Goal: Task Accomplishment & Management: Use online tool/utility

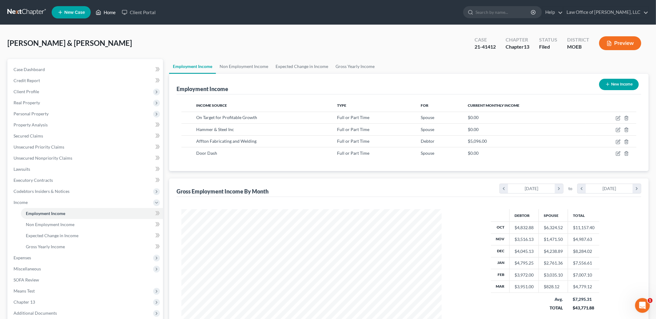
scroll to position [130, 273]
click at [103, 9] on link "Home" at bounding box center [106, 12] width 26 height 11
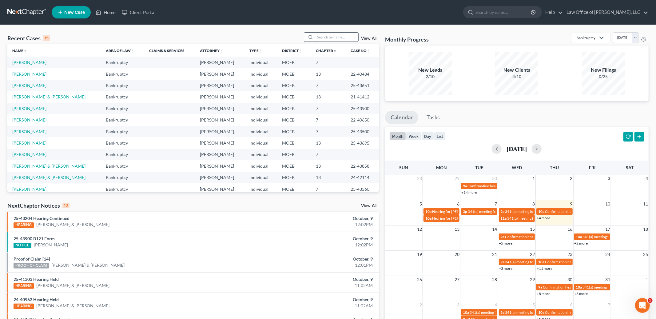
click at [340, 35] on input "search" at bounding box center [336, 37] width 43 height 9
type input "[PERSON_NAME]"
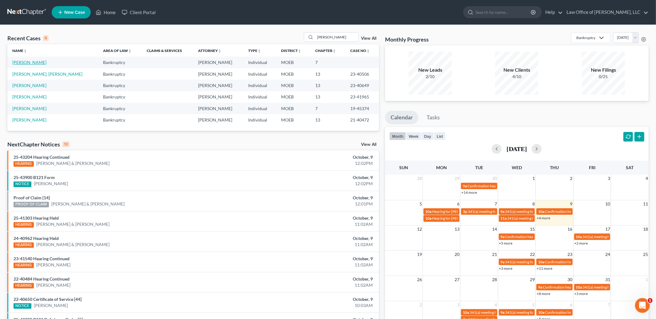
click at [25, 62] on link "[PERSON_NAME]" at bounding box center [29, 62] width 34 height 5
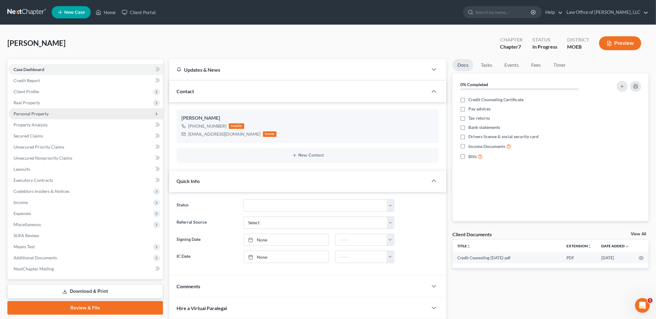
click at [41, 115] on span "Personal Property" at bounding box center [31, 113] width 35 height 5
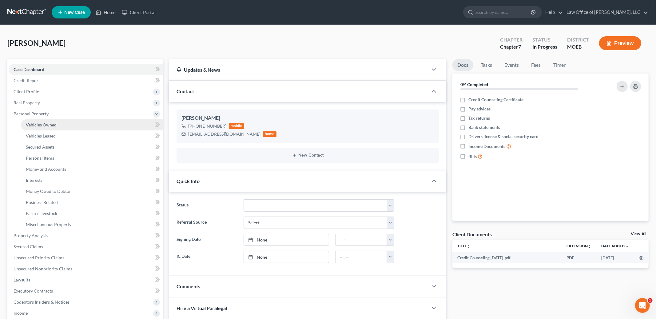
click at [42, 123] on span "Vehicles Owned" at bounding box center [41, 124] width 31 height 5
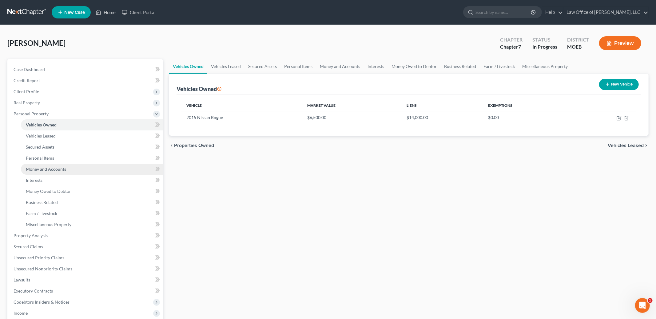
click at [50, 168] on span "Money and Accounts" at bounding box center [46, 168] width 40 height 5
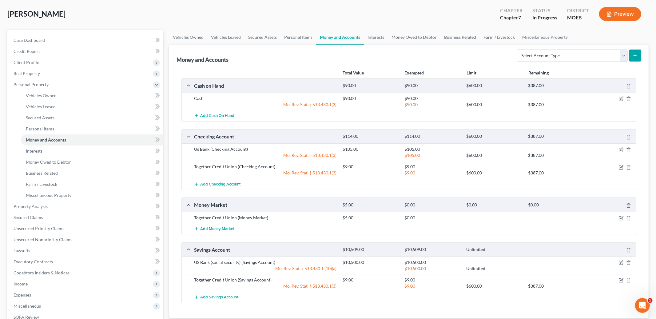
scroll to position [30, 0]
click at [621, 97] on icon "button" at bounding box center [621, 97] width 3 height 3
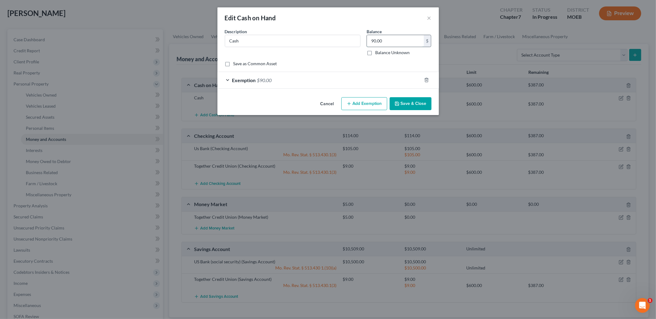
click at [387, 39] on input "90.00" at bounding box center [395, 41] width 57 height 12
type input "0.00"
click at [427, 80] on line "button" at bounding box center [427, 80] width 0 height 1
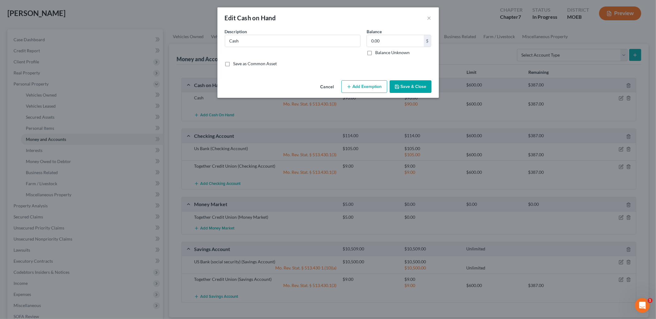
click at [420, 84] on button "Save & Close" at bounding box center [411, 86] width 42 height 13
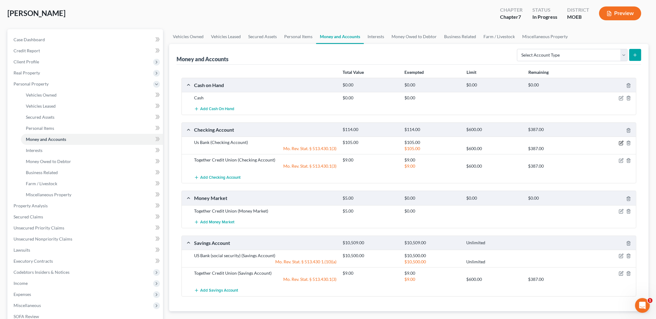
click at [620, 144] on icon "button" at bounding box center [621, 143] width 5 height 5
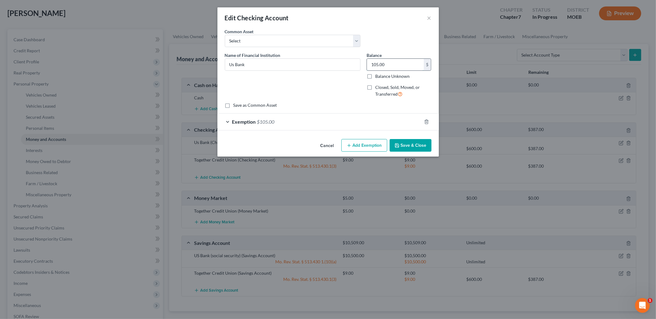
click at [392, 67] on input "105.00" at bounding box center [395, 65] width 57 height 12
type input "200.00"
click at [331, 124] on div "Exemption $105.00" at bounding box center [319, 122] width 204 height 16
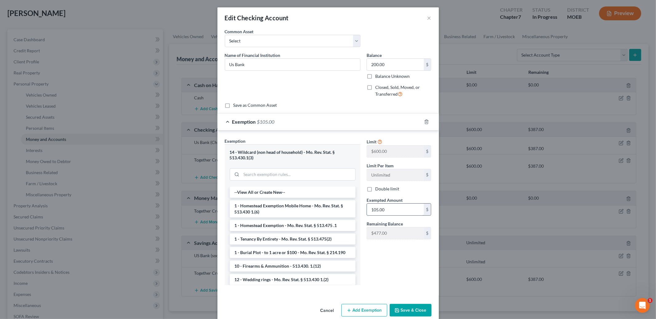
click at [399, 212] on input "105.00" at bounding box center [395, 210] width 57 height 12
type input "200.00"
click at [402, 309] on button "Save & Close" at bounding box center [411, 310] width 42 height 13
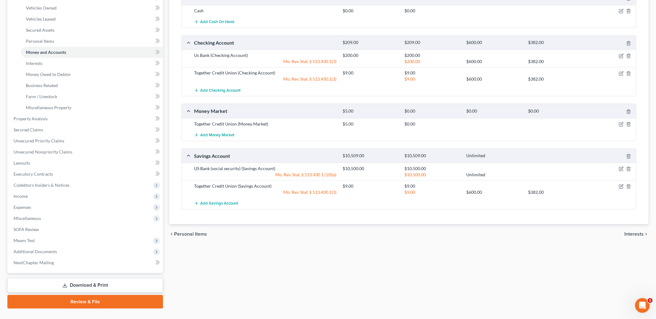
scroll to position [118, 0]
click at [621, 168] on icon "button" at bounding box center [621, 167] width 3 height 3
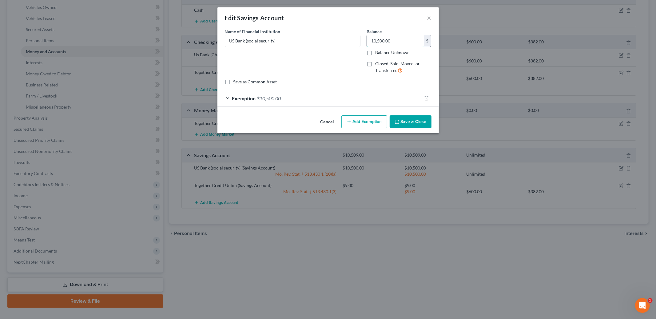
click at [400, 43] on input "10,500.00" at bounding box center [395, 41] width 57 height 12
click at [384, 40] on input "10,500.00" at bounding box center [395, 41] width 57 height 12
type input "10,555.00"
click at [300, 95] on div "Exemption $10,500.00" at bounding box center [319, 98] width 204 height 16
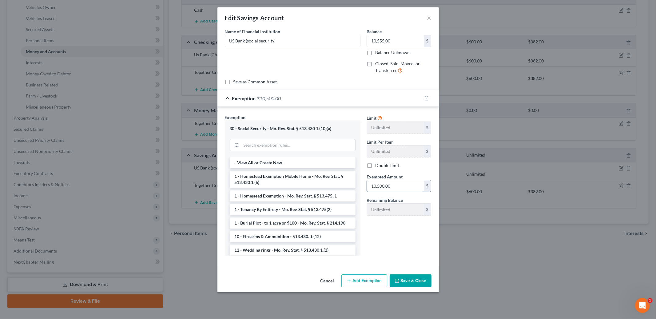
click at [397, 190] on input "10,500.00" at bounding box center [395, 186] width 57 height 12
type input "10,555.00"
click at [414, 284] on button "Save & Close" at bounding box center [411, 280] width 42 height 13
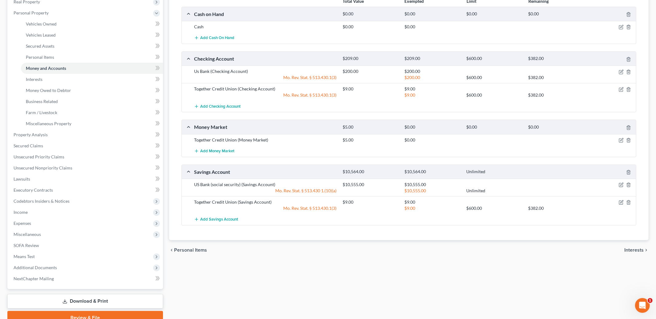
scroll to position [100, 0]
click at [58, 145] on link "Secured Claims" at bounding box center [86, 146] width 154 height 11
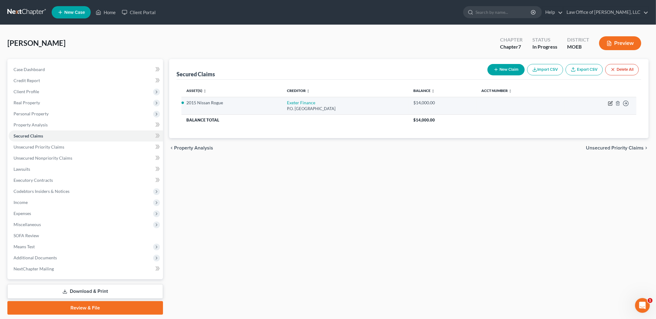
click at [612, 103] on icon "button" at bounding box center [610, 103] width 5 height 5
select select "45"
select select "4"
select select "0"
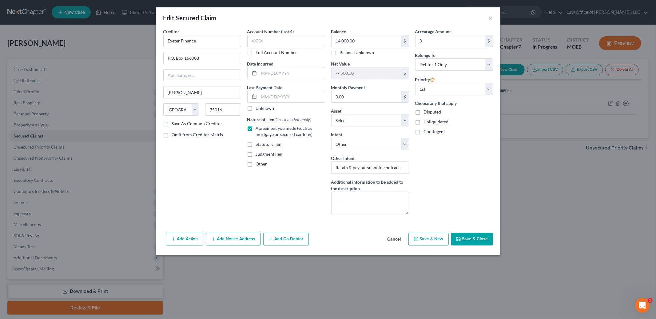
click at [478, 244] on button "Save & Close" at bounding box center [472, 239] width 42 height 13
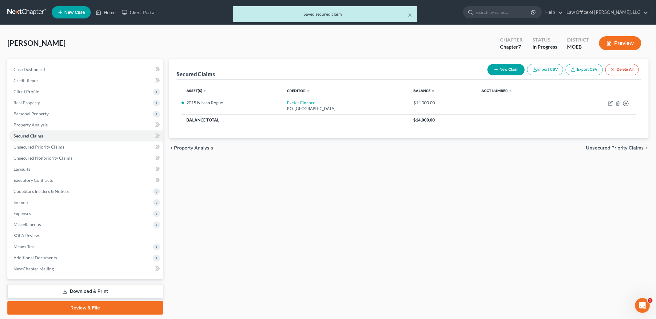
click at [625, 146] on span "Unsecured Priority Claims" at bounding box center [615, 148] width 58 height 5
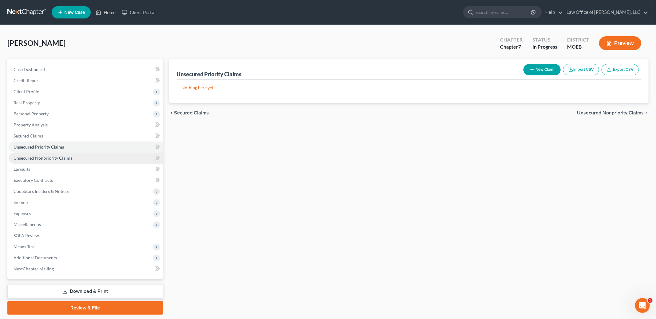
click at [77, 156] on link "Unsecured Nonpriority Claims" at bounding box center [86, 158] width 154 height 11
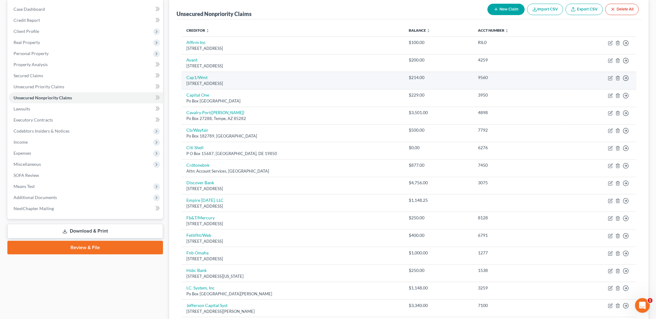
scroll to position [63, 0]
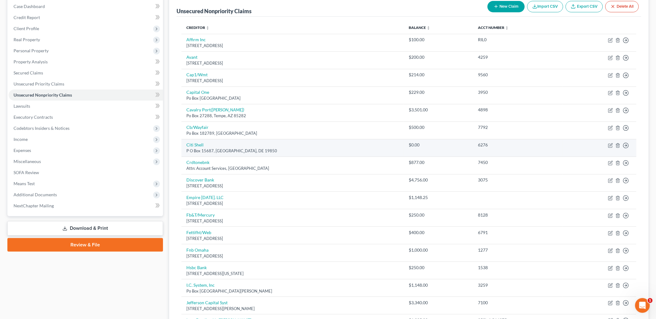
click at [196, 147] on td "Citi Shell [STREET_ADDRESS]" at bounding box center [293, 148] width 222 height 18
click at [193, 144] on link "Citi Shell" at bounding box center [194, 144] width 17 height 5
select select "7"
select select "2"
select select "0"
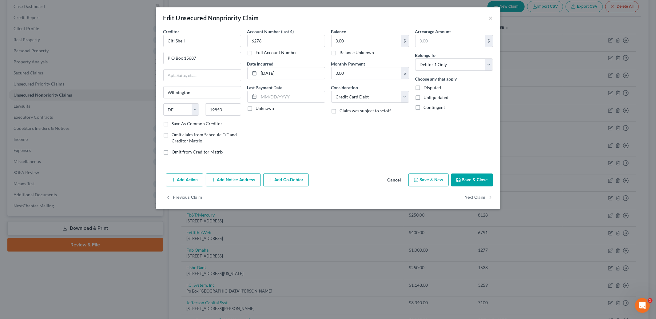
click at [340, 55] on label "Balance Unknown" at bounding box center [357, 53] width 34 height 6
click at [342, 54] on input "Balance Unknown" at bounding box center [344, 52] width 4 height 4
checkbox input "true"
click at [477, 179] on button "Save & Close" at bounding box center [472, 180] width 42 height 13
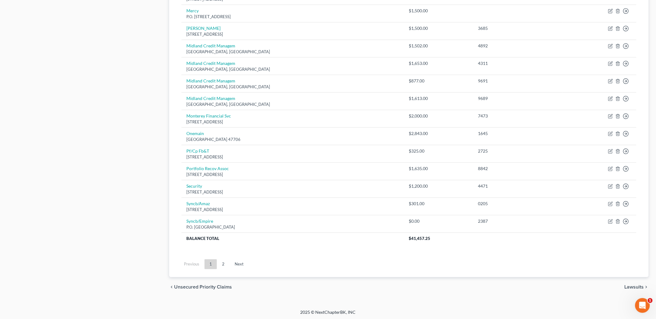
scroll to position [392, 0]
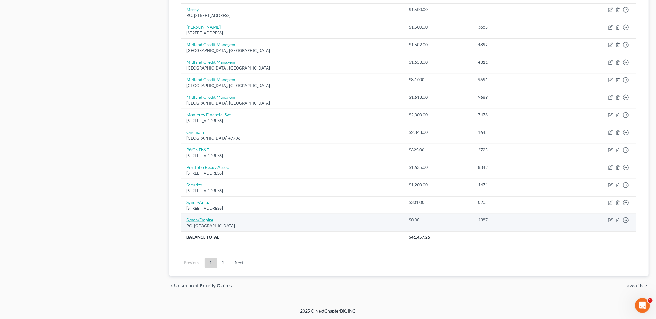
click at [199, 221] on link "Syncb/Empire" at bounding box center [199, 219] width 27 height 5
select select "36"
select select "2"
select select "0"
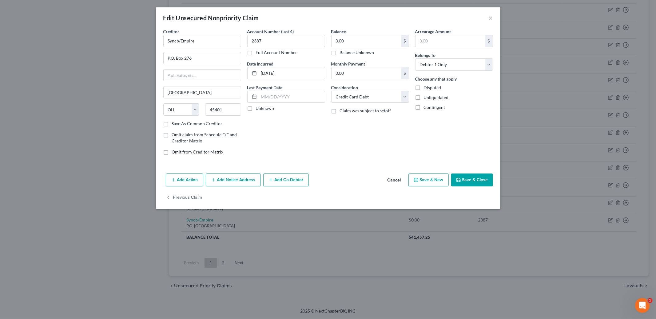
click at [340, 52] on label "Balance Unknown" at bounding box center [357, 53] width 34 height 6
click at [342, 52] on input "Balance Unknown" at bounding box center [344, 52] width 4 height 4
checkbox input "true"
click at [474, 182] on button "Save & Close" at bounding box center [472, 180] width 42 height 13
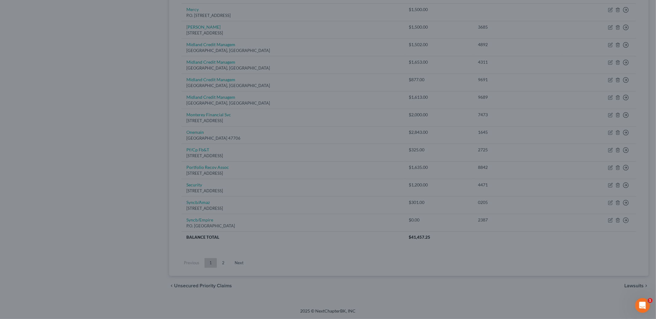
type input "0"
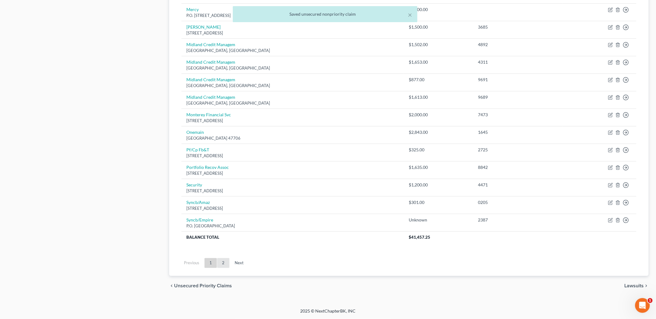
click at [225, 265] on link "2" at bounding box center [223, 263] width 12 height 10
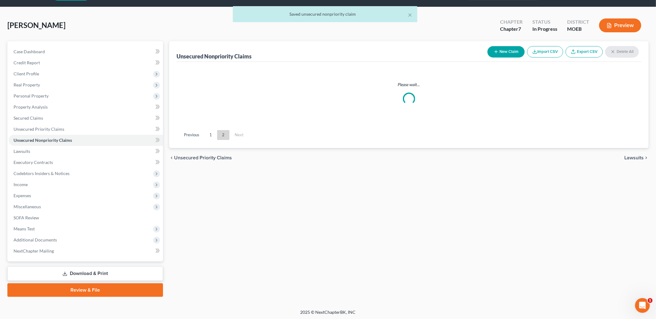
scroll to position [23, 0]
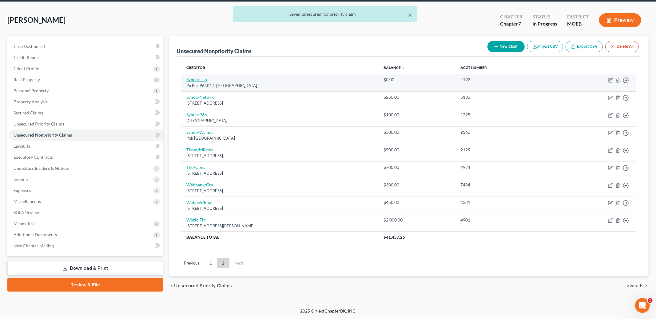
click at [191, 78] on link "Syncb/Hsn" at bounding box center [196, 79] width 21 height 5
select select "9"
select select "2"
select select "0"
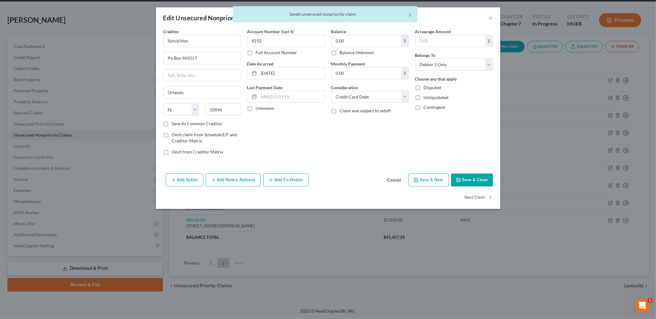
click at [340, 52] on label "Balance Unknown" at bounding box center [357, 53] width 34 height 6
click at [342, 52] on input "Balance Unknown" at bounding box center [344, 52] width 4 height 4
checkbox input "true"
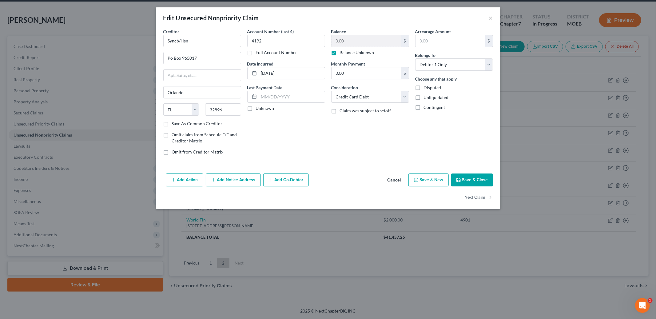
click at [468, 181] on button "Save & Close" at bounding box center [472, 180] width 42 height 13
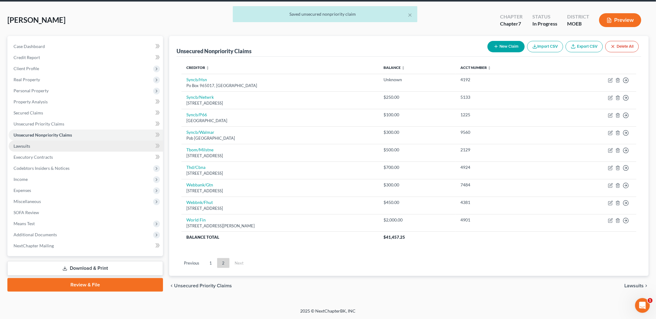
click at [57, 147] on link "Lawsuits" at bounding box center [86, 146] width 154 height 11
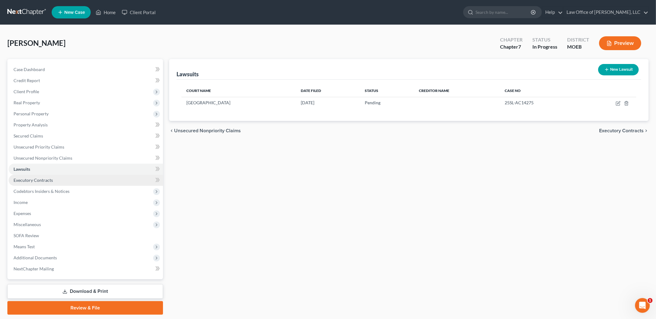
click at [50, 180] on span "Executory Contracts" at bounding box center [33, 180] width 39 height 5
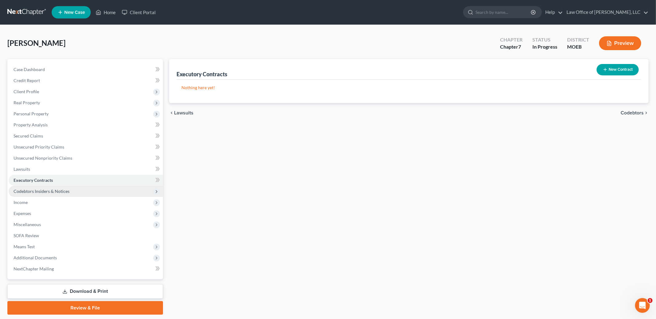
click at [71, 193] on span "Codebtors Insiders & Notices" at bounding box center [86, 191] width 154 height 11
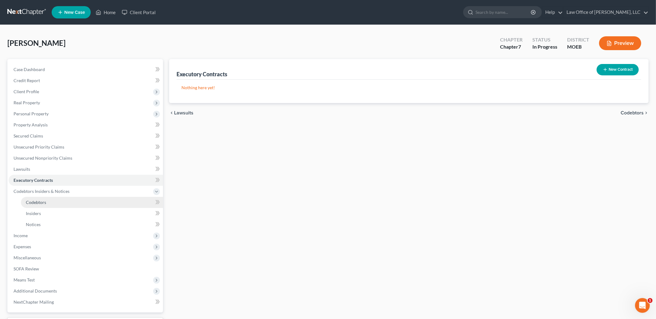
click at [62, 202] on link "Codebtors" at bounding box center [92, 202] width 142 height 11
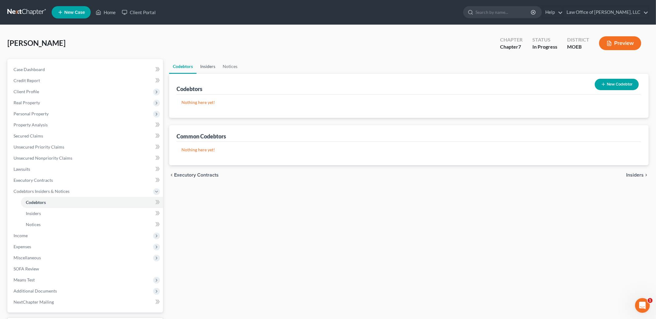
click at [206, 63] on link "Insiders" at bounding box center [208, 66] width 22 height 15
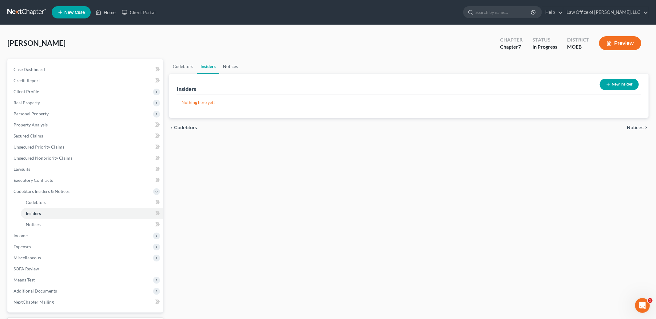
click at [229, 66] on link "Notices" at bounding box center [230, 66] width 22 height 15
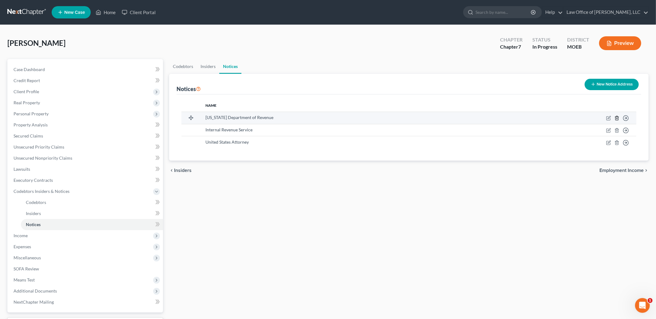
click at [617, 119] on icon "button" at bounding box center [617, 118] width 5 height 5
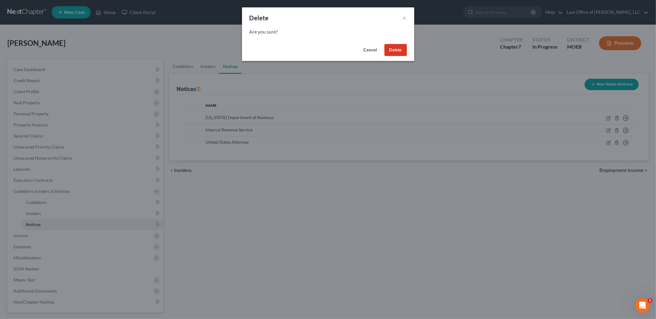
click at [396, 49] on button "Delete" at bounding box center [396, 50] width 22 height 12
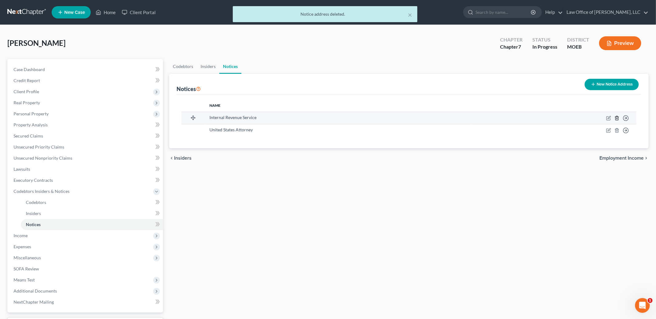
click at [616, 118] on icon "button" at bounding box center [617, 118] width 5 height 5
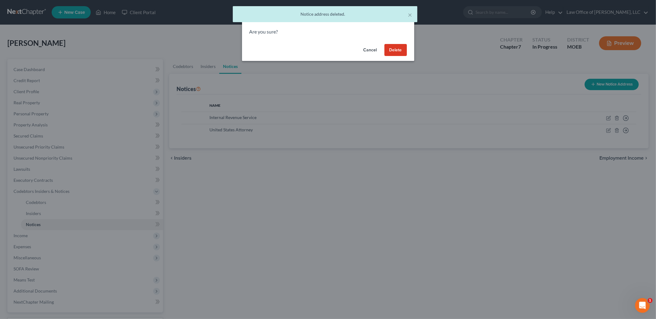
click at [393, 50] on button "Delete" at bounding box center [396, 50] width 22 height 12
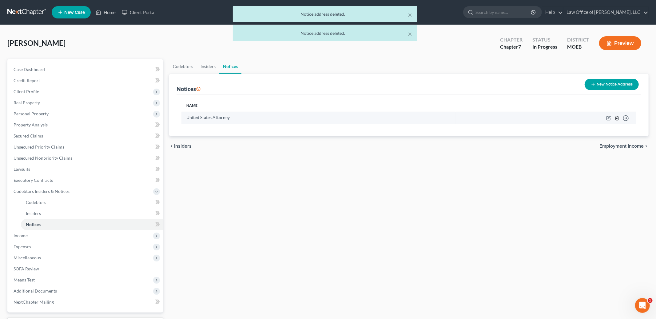
click at [618, 118] on icon "button" at bounding box center [617, 118] width 5 height 5
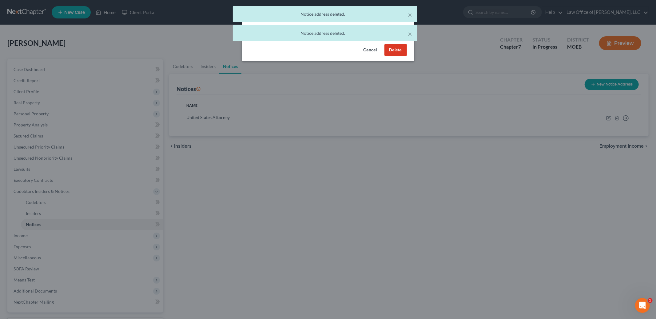
click at [392, 51] on button "Delete" at bounding box center [396, 50] width 22 height 12
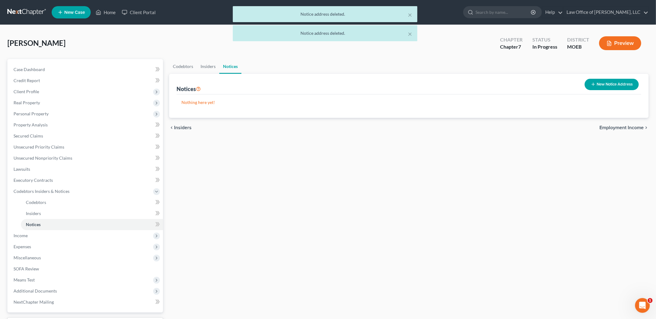
click at [612, 130] on div "chevron_left Insiders Employment Income chevron_right" at bounding box center [409, 128] width 480 height 20
click at [611, 126] on span "Employment Income" at bounding box center [622, 127] width 44 height 5
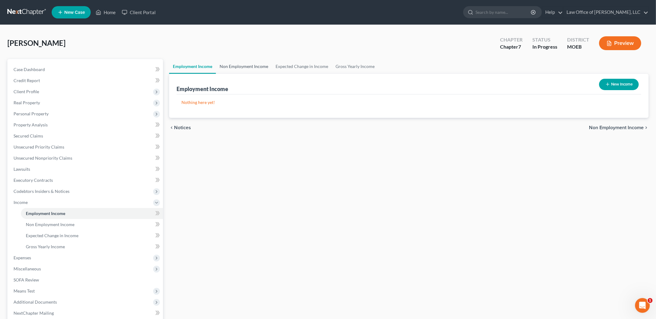
click at [247, 66] on link "Non Employment Income" at bounding box center [244, 66] width 56 height 15
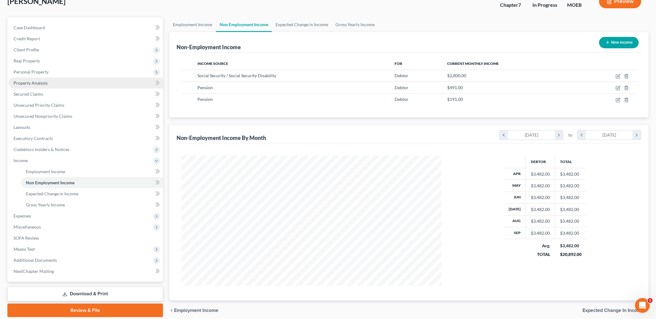
scroll to position [66, 0]
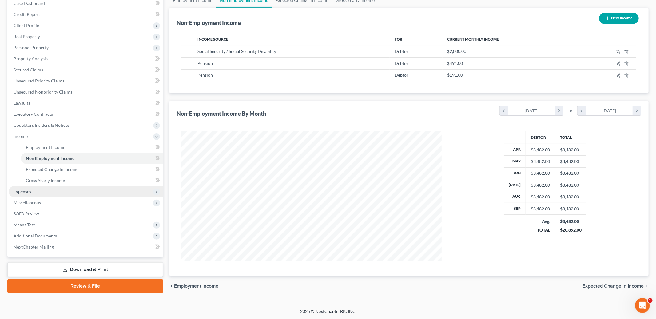
click at [42, 194] on span "Expenses" at bounding box center [86, 191] width 154 height 11
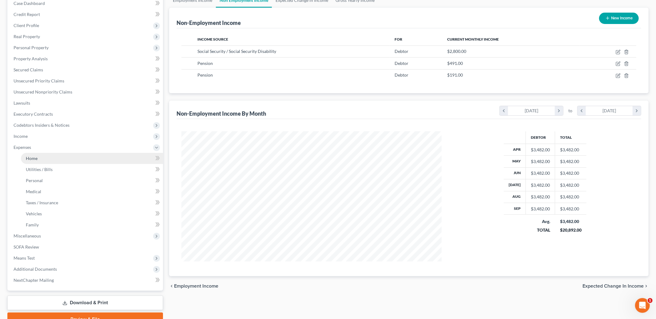
click at [33, 158] on span "Home" at bounding box center [32, 158] width 12 height 5
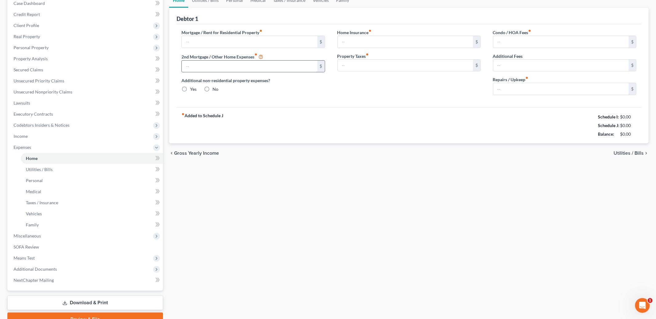
scroll to position [17, 0]
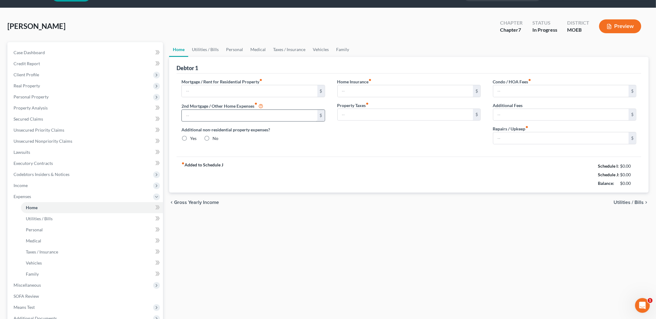
type input "2,630.00"
type input "0.00"
radio input "true"
type input "0.00"
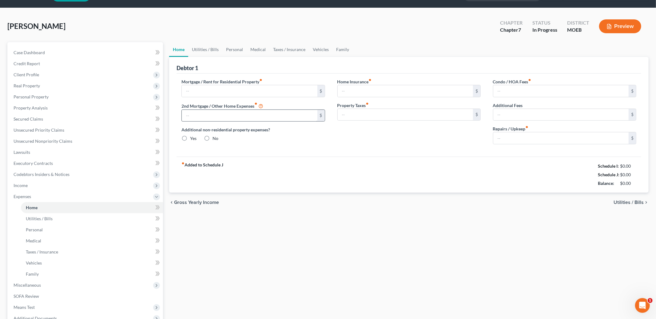
type input "0.00"
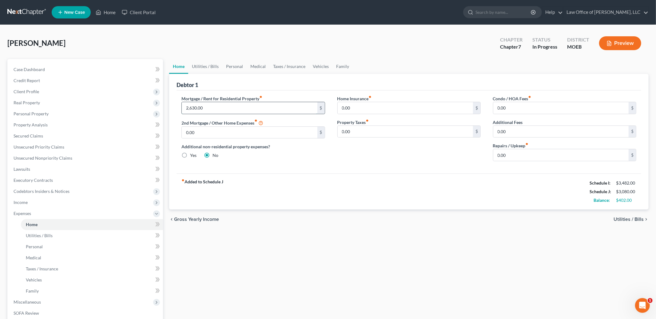
click at [221, 107] on input "2,630.00" at bounding box center [249, 108] width 135 height 12
type input "2,673.00"
click at [209, 66] on link "Utilities / Bills" at bounding box center [205, 66] width 34 height 15
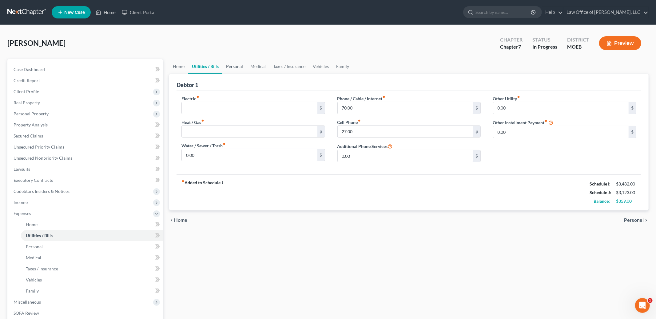
click at [231, 65] on link "Personal" at bounding box center [234, 66] width 24 height 15
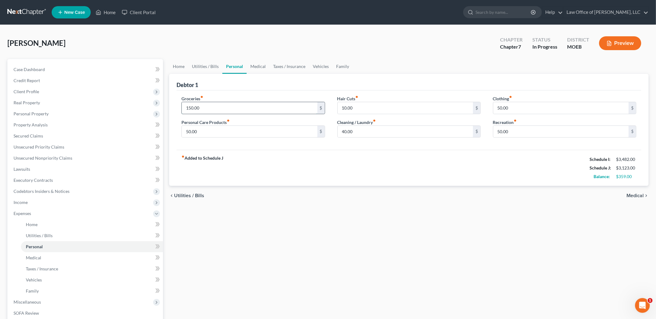
click at [208, 108] on input "150.00" at bounding box center [249, 108] width 135 height 12
click at [516, 107] on input "50.00" at bounding box center [560, 108] width 135 height 12
click at [517, 130] on input "50.00" at bounding box center [560, 132] width 135 height 12
type input "150.00"
click at [261, 67] on link "Medical" at bounding box center [258, 66] width 23 height 15
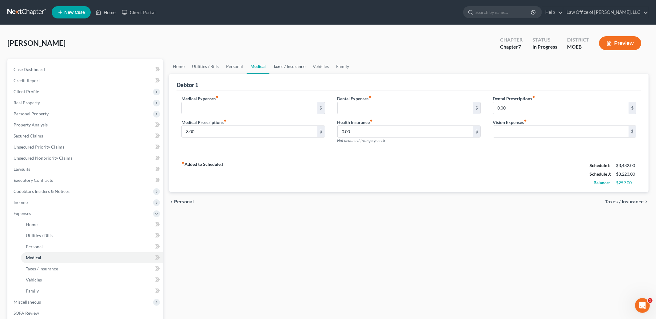
click at [282, 66] on link "Taxes / Insurance" at bounding box center [289, 66] width 40 height 15
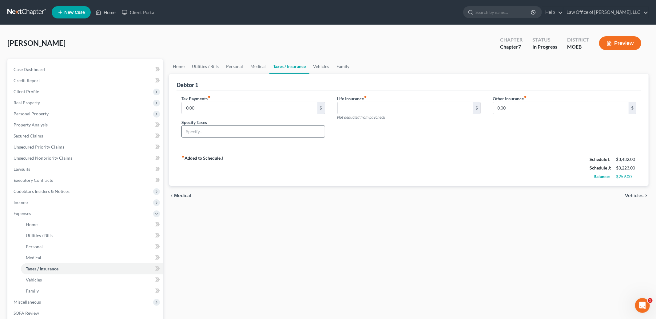
click at [203, 130] on input "text" at bounding box center [253, 132] width 143 height 12
type input "Personal Property Tax"
click at [203, 110] on input "0.00" at bounding box center [249, 108] width 135 height 12
type input "100.00"
click at [329, 69] on link "Vehicles" at bounding box center [320, 66] width 23 height 15
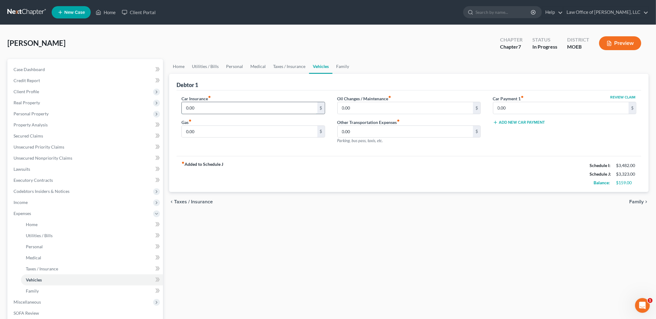
click at [233, 107] on input "0.00" at bounding box center [249, 108] width 135 height 12
type input "95.00"
type input "1"
type input "20.00"
type input "10.00"
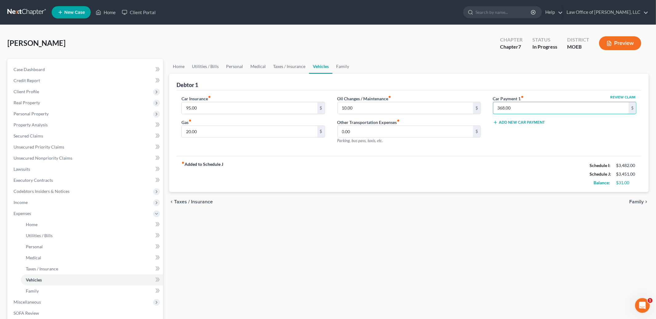
type input "368.00"
click at [337, 66] on link "Family" at bounding box center [343, 66] width 20 height 15
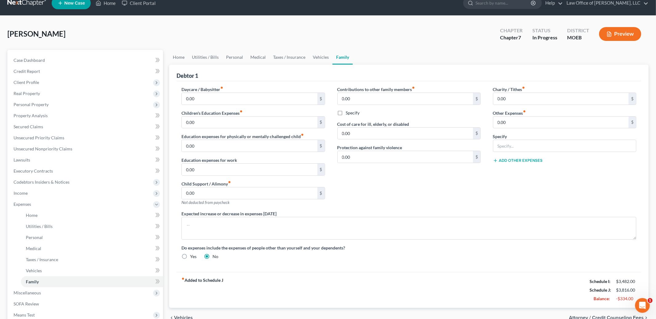
scroll to position [96, 0]
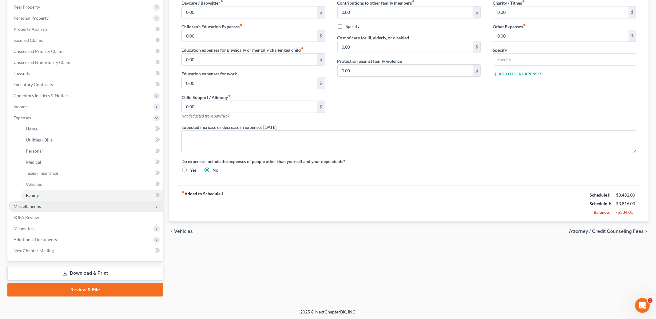
click at [53, 206] on span "Miscellaneous" at bounding box center [86, 206] width 154 height 11
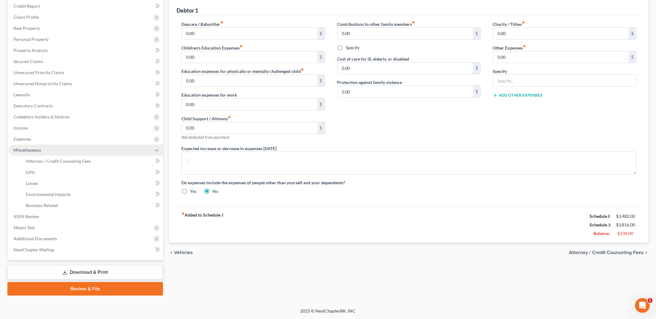
scroll to position [73, 0]
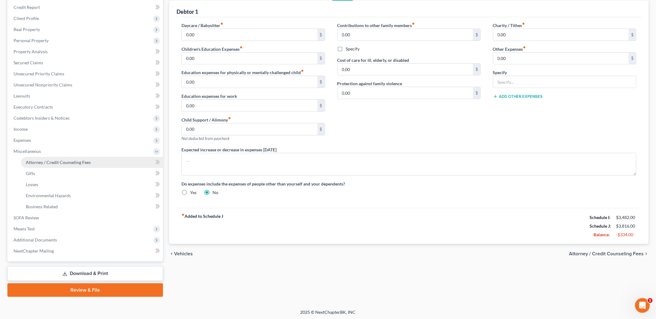
click at [78, 163] on span "Attorney / Credit Counseling Fees" at bounding box center [58, 162] width 65 height 5
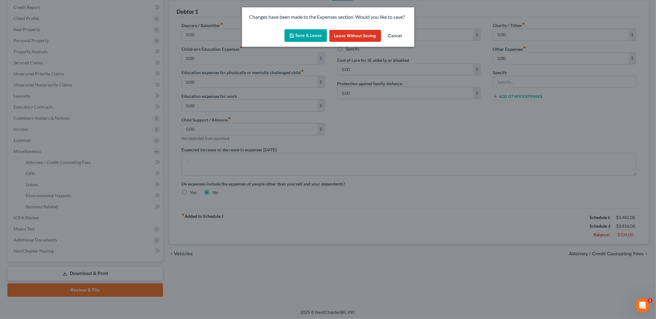
click at [309, 32] on button "Save & Leave" at bounding box center [306, 35] width 42 height 13
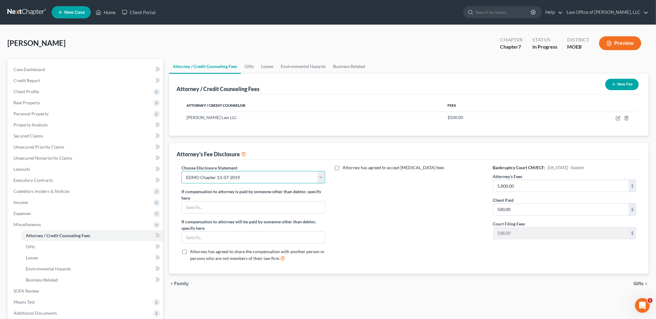
click at [318, 176] on select "Select EDMO Chapter 13, 07-2019 Fee Disclosure, Chapter 7 04/2019" at bounding box center [253, 177] width 143 height 12
select select "1"
click at [182, 171] on select "Select EDMO Chapter 13, 07-2019 Fee Disclosure, Chapter 7 04/2019" at bounding box center [253, 177] width 143 height 12
click at [620, 120] on icon "button" at bounding box center [618, 119] width 4 height 4
select select "26"
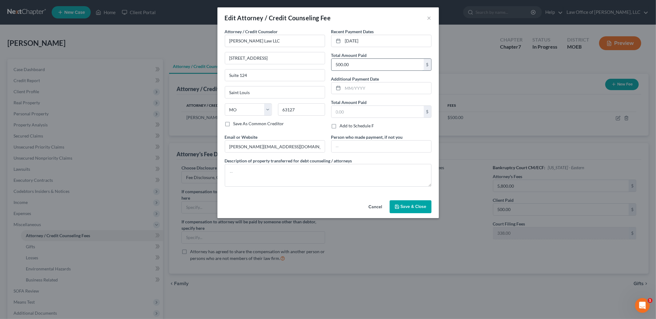
click at [359, 65] on input "500.00" at bounding box center [378, 65] width 92 height 12
type input "1,115.00"
click at [374, 42] on input "[DATE]" at bounding box center [387, 41] width 88 height 12
drag, startPoint x: 374, startPoint y: 42, endPoint x: 327, endPoint y: 26, distance: 49.6
click at [327, 26] on div "Edit Attorney / Credit Counseling Fee × Attorney / Credit Counselor * [PERSON_N…" at bounding box center [327, 112] width 221 height 211
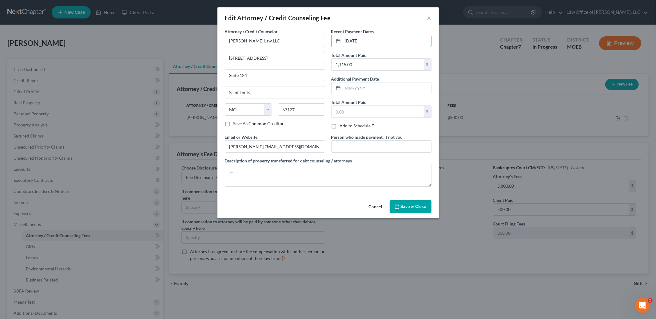
type input "[DATE]"
click at [405, 204] on span "Save & Close" at bounding box center [414, 206] width 26 height 5
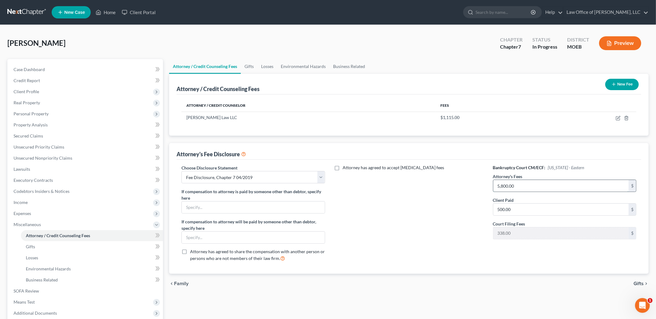
click at [523, 186] on input "5,800.00" at bounding box center [560, 186] width 135 height 12
type input "1,115.00"
click at [640, 284] on span "Gifts" at bounding box center [639, 283] width 10 height 5
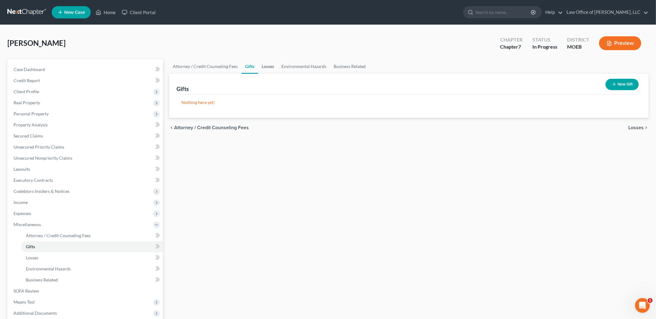
click at [268, 64] on link "Losses" at bounding box center [268, 66] width 20 height 15
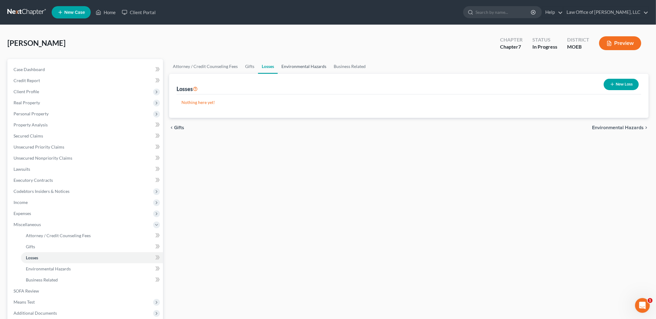
click at [302, 67] on link "Environmental Hazards" at bounding box center [304, 66] width 52 height 15
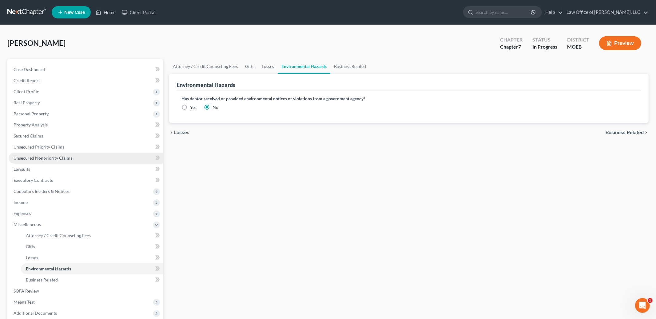
click at [57, 156] on span "Unsecured Nonpriority Claims" at bounding box center [43, 157] width 59 height 5
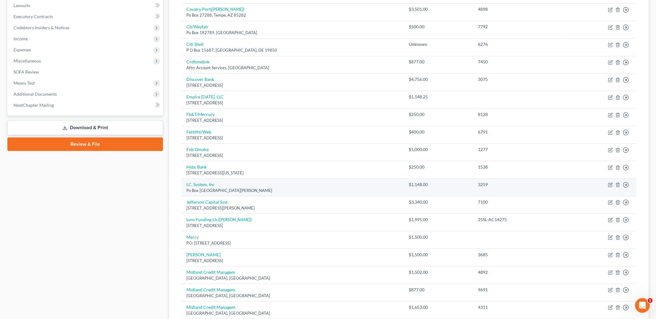
scroll to position [166, 0]
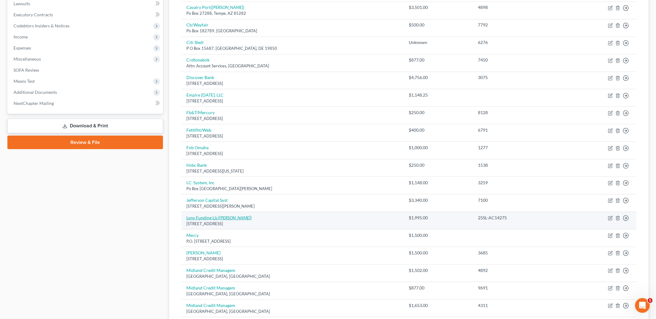
click at [226, 218] on icon "([PERSON_NAME])" at bounding box center [235, 217] width 34 height 5
select select "42"
select select "0"
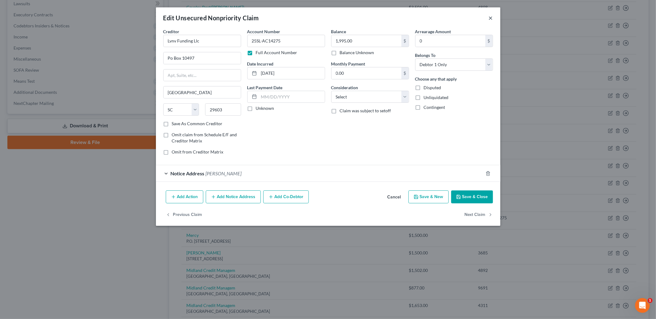
click at [492, 18] on button "×" at bounding box center [491, 17] width 4 height 7
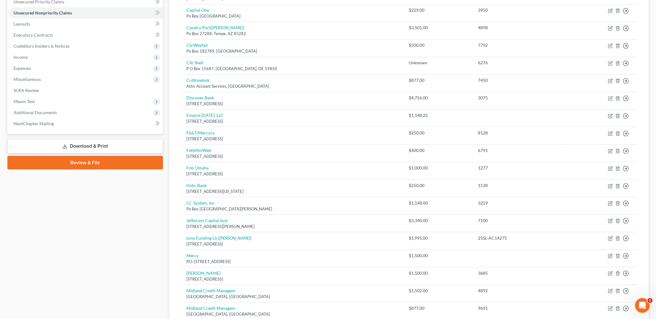
scroll to position [171, 0]
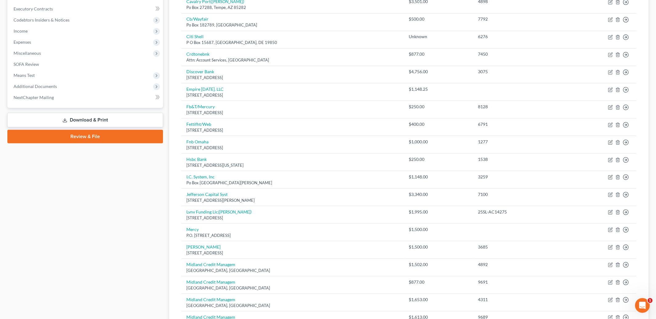
click at [88, 122] on link "Download & Print" at bounding box center [85, 120] width 156 height 14
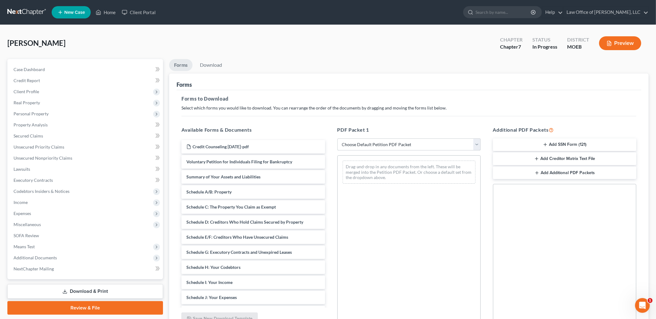
click at [378, 146] on select "Choose Default Petition PDF Packet Complete Bankruptcy Petition (all forms and …" at bounding box center [408, 144] width 143 height 12
select select "0"
click at [337, 138] on select "Choose Default Petition PDF Packet Complete Bankruptcy Petition (all forms and …" at bounding box center [408, 144] width 143 height 12
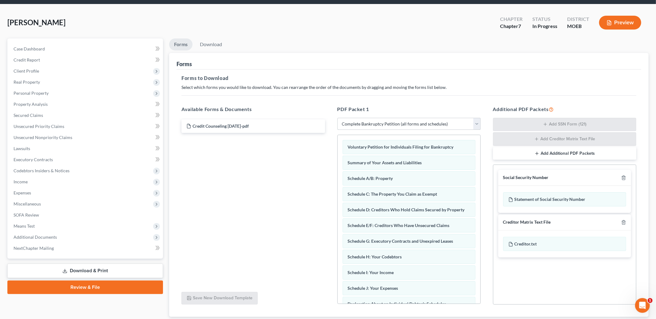
scroll to position [41, 0]
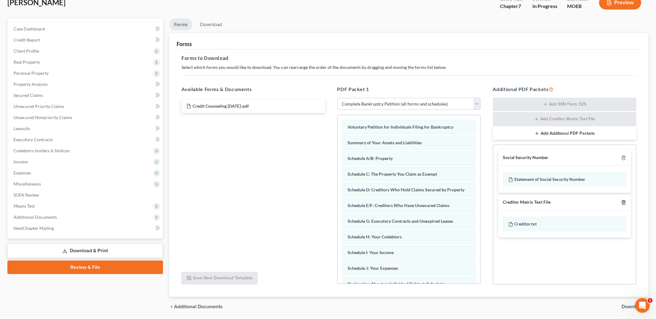
click at [626, 203] on icon "button" at bounding box center [623, 202] width 5 height 5
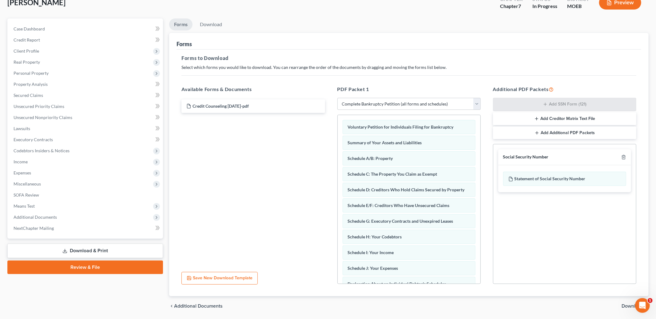
click at [629, 305] on span "Download" at bounding box center [633, 306] width 22 height 5
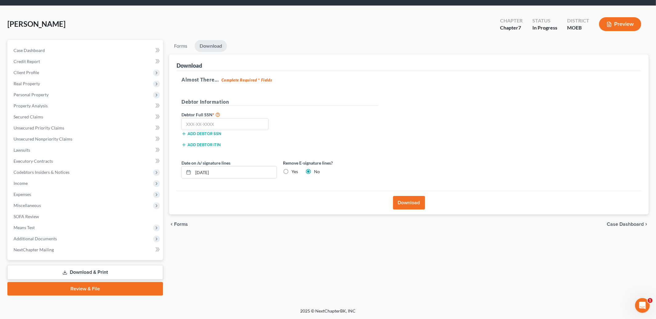
scroll to position [18, 0]
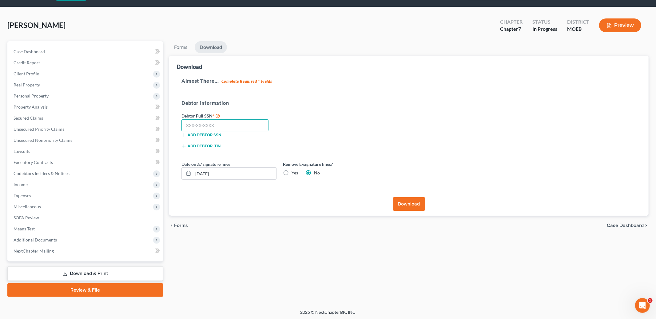
click at [247, 125] on input "text" at bounding box center [225, 125] width 87 height 12
type input "497-52-5514"
click at [418, 206] on button "Download" at bounding box center [409, 204] width 32 height 14
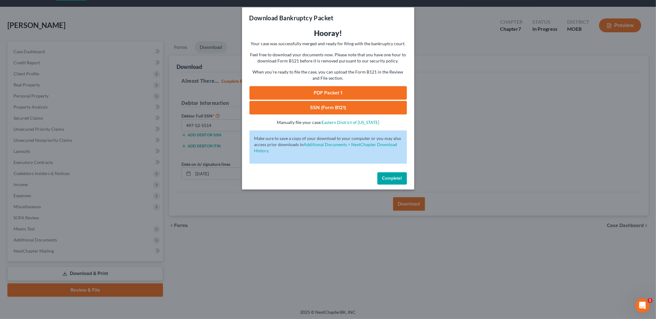
click at [327, 90] on link "PDF Packet 1" at bounding box center [328, 93] width 158 height 14
click at [298, 109] on link "SSN (Form B121)" at bounding box center [328, 108] width 158 height 14
click at [400, 180] on span "Complete!" at bounding box center [392, 178] width 20 height 5
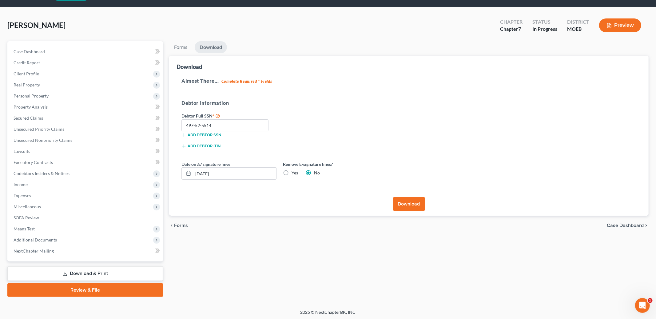
scroll to position [0, 0]
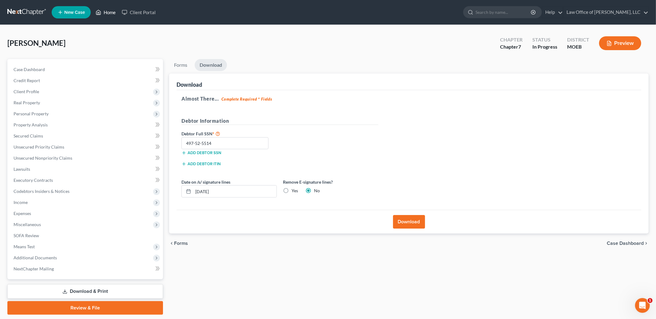
click at [110, 14] on link "Home" at bounding box center [106, 12] width 26 height 11
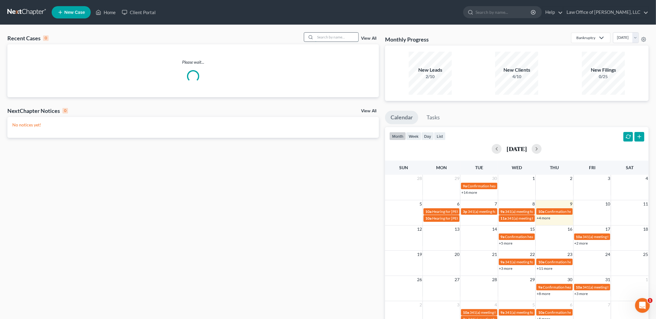
click at [327, 38] on input "search" at bounding box center [336, 37] width 43 height 9
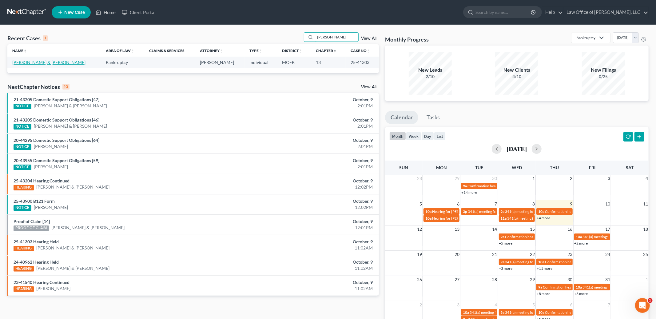
type input "[PERSON_NAME]"
click at [31, 62] on link "[PERSON_NAME] & [PERSON_NAME]" at bounding box center [48, 62] width 73 height 5
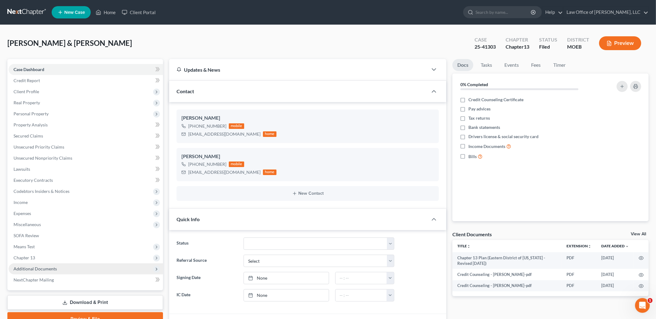
click at [34, 270] on span "Additional Documents" at bounding box center [35, 268] width 43 height 5
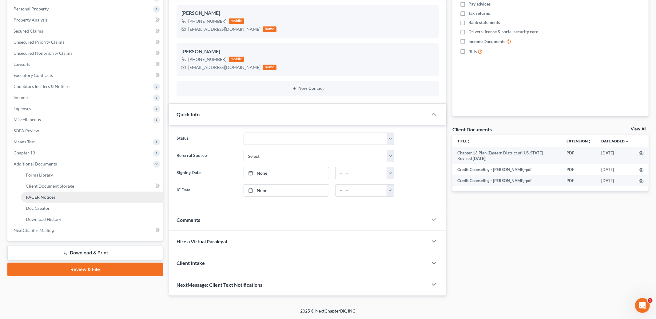
click at [58, 197] on link "PACER Notices" at bounding box center [92, 197] width 142 height 11
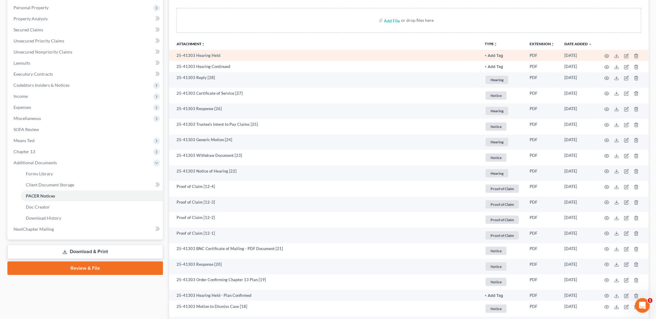
scroll to position [107, 0]
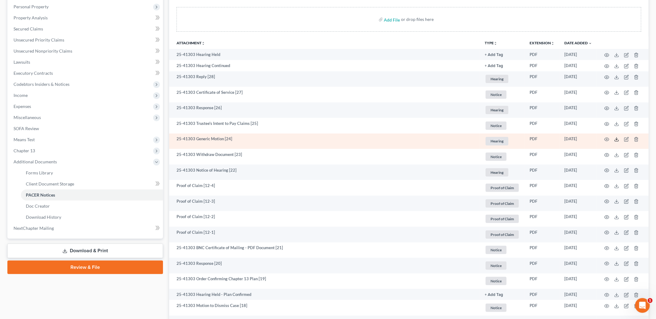
click at [616, 140] on icon at bounding box center [616, 139] width 5 height 5
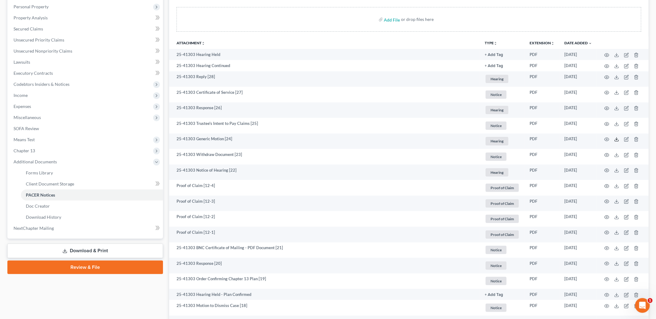
scroll to position [0, 0]
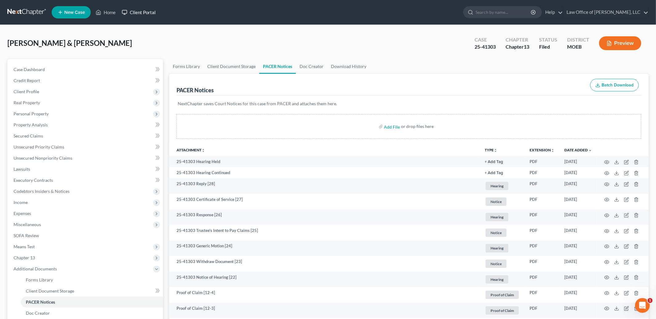
click at [121, 12] on link "Client Portal" at bounding box center [139, 12] width 40 height 11
click at [108, 13] on link "Home" at bounding box center [106, 12] width 26 height 11
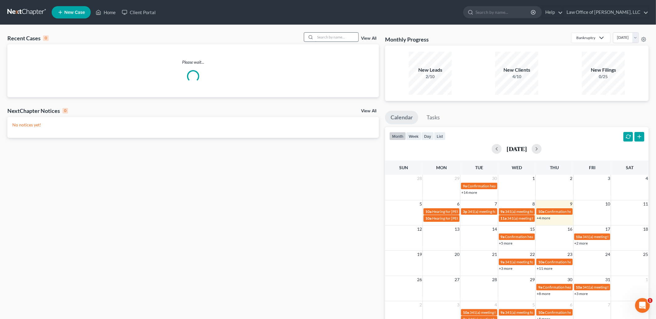
click at [331, 38] on input "search" at bounding box center [336, 37] width 43 height 9
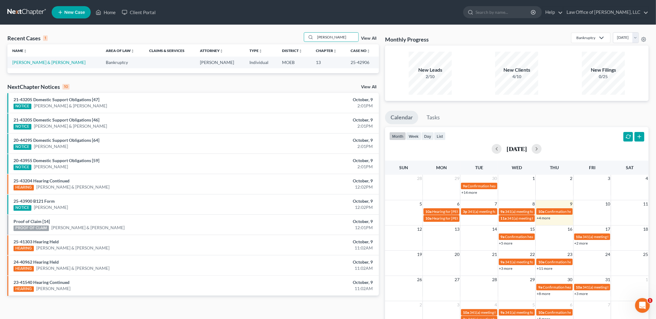
click at [34, 58] on td "[PERSON_NAME] & [PERSON_NAME]" at bounding box center [54, 62] width 94 height 11
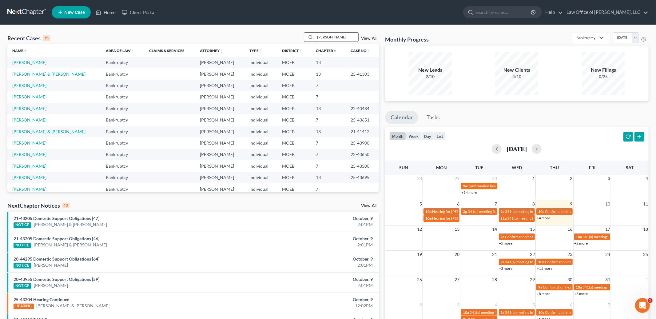
click at [339, 35] on input "[PERSON_NAME]" at bounding box center [336, 37] width 43 height 9
click at [350, 37] on input "[PERSON_NAME]" at bounding box center [336, 37] width 43 height 9
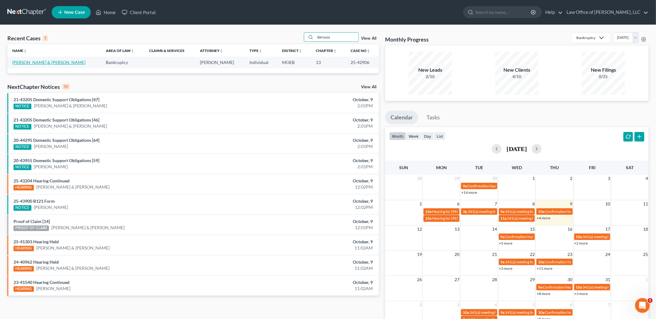
type input "derouss"
click at [63, 63] on link "[PERSON_NAME] & [PERSON_NAME]" at bounding box center [48, 62] width 73 height 5
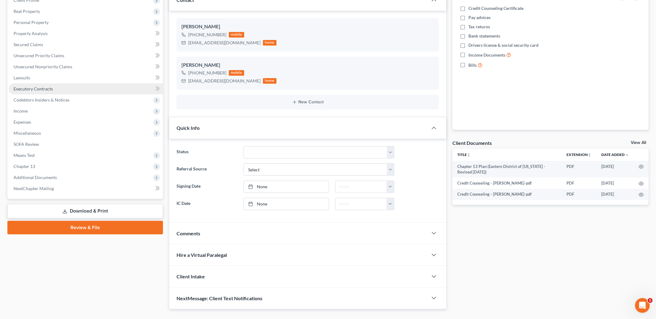
scroll to position [105, 0]
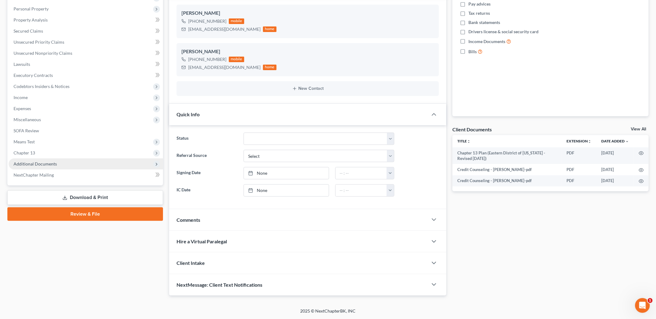
click at [58, 163] on span "Additional Documents" at bounding box center [86, 163] width 154 height 11
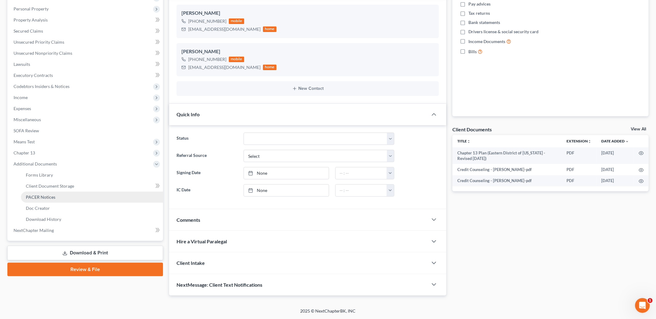
click at [61, 195] on link "PACER Notices" at bounding box center [92, 197] width 142 height 11
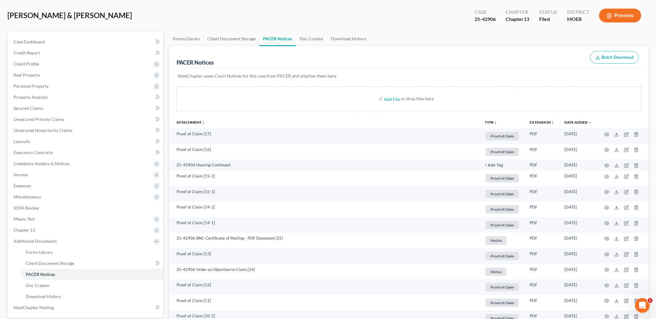
scroll to position [31, 0]
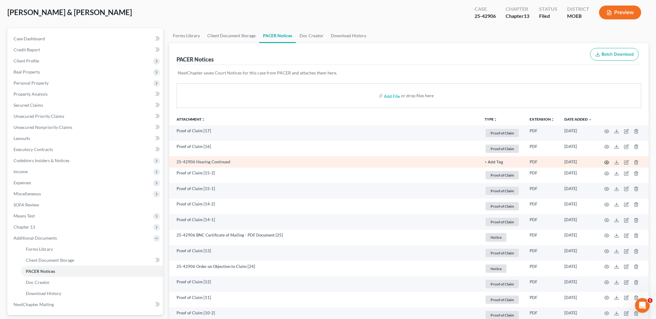
click at [608, 163] on icon "button" at bounding box center [606, 162] width 5 height 5
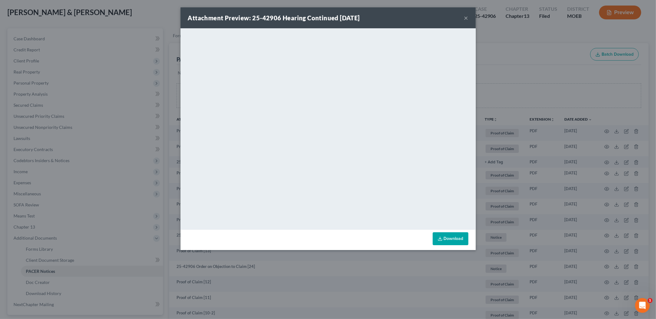
click at [466, 17] on button "×" at bounding box center [466, 17] width 4 height 7
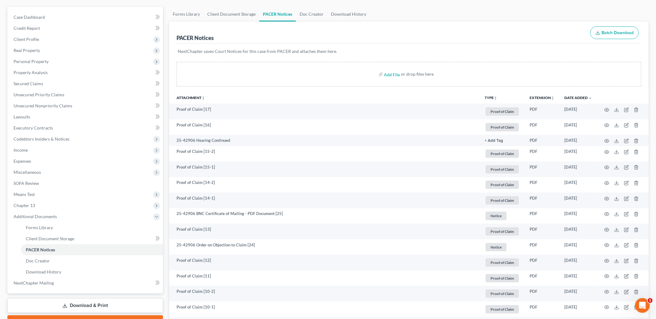
scroll to position [111, 0]
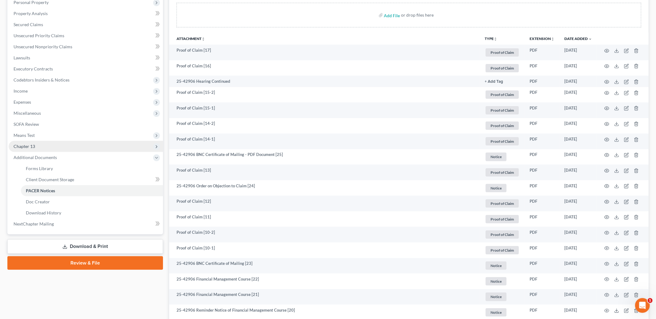
click at [30, 146] on span "Chapter 13" at bounding box center [25, 146] width 22 height 5
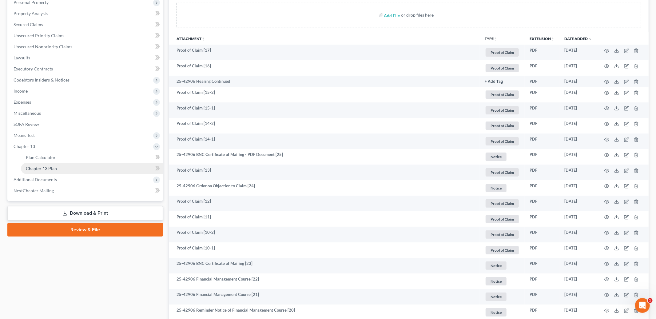
click at [57, 166] on link "Chapter 13 Plan" at bounding box center [92, 168] width 142 height 11
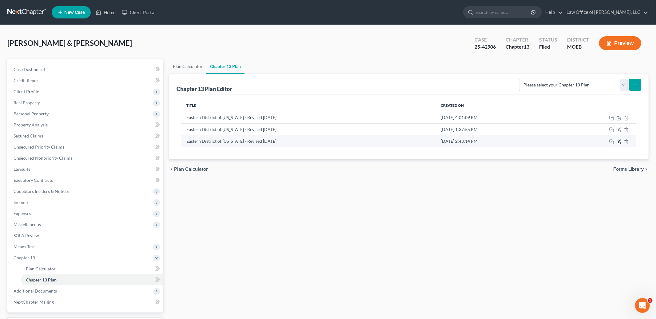
click at [619, 141] on icon "button" at bounding box center [619, 141] width 3 height 3
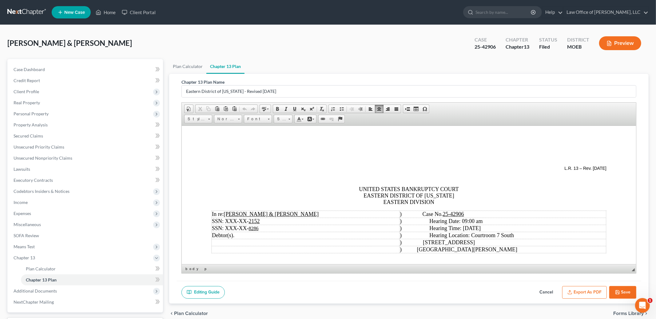
drag, startPoint x: 473, startPoint y: 229, endPoint x: 497, endPoint y: 228, distance: 24.0
click at [481, 228] on span "Hearing Time: [DATE]" at bounding box center [454, 228] width 51 height 6
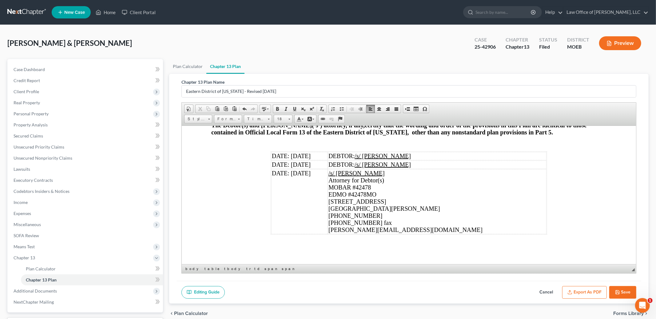
scroll to position [2128, 0]
click at [313, 154] on td "DATE: [DATE]" at bounding box center [299, 156] width 56 height 8
click at [315, 162] on td "DATE: [DATE]" at bounding box center [299, 164] width 56 height 8
click at [314, 173] on td "DATE: [DATE]" at bounding box center [299, 201] width 56 height 65
click at [625, 293] on button "Save" at bounding box center [622, 292] width 27 height 13
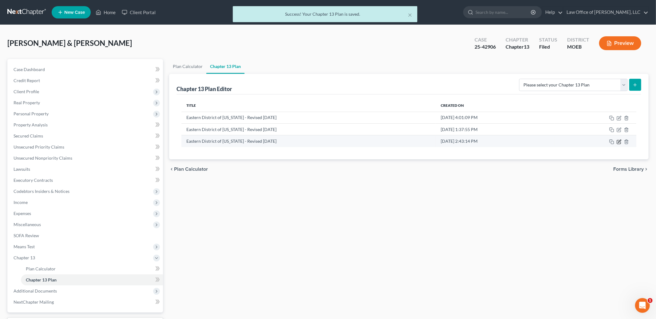
click at [621, 141] on icon "button" at bounding box center [619, 141] width 5 height 5
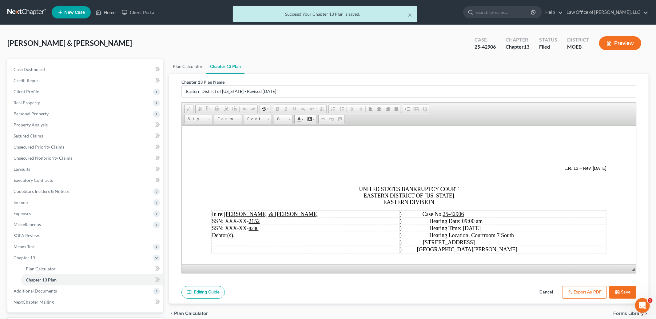
scroll to position [0, 0]
click at [584, 296] on button "Export as PDF" at bounding box center [584, 292] width 45 height 13
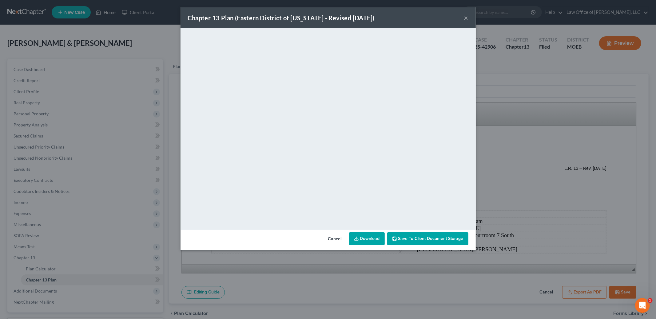
click at [376, 239] on link "Download" at bounding box center [367, 238] width 36 height 13
click at [466, 15] on button "×" at bounding box center [466, 17] width 4 height 7
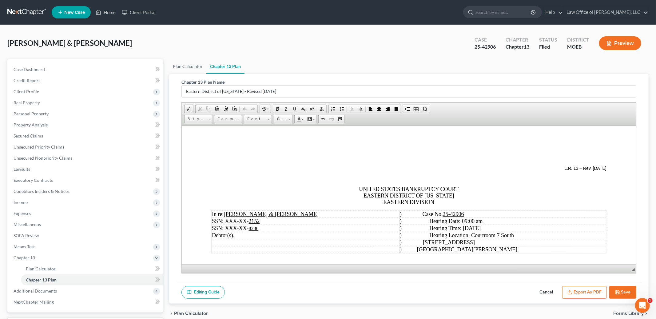
click at [621, 289] on button "Save" at bounding box center [622, 292] width 27 height 13
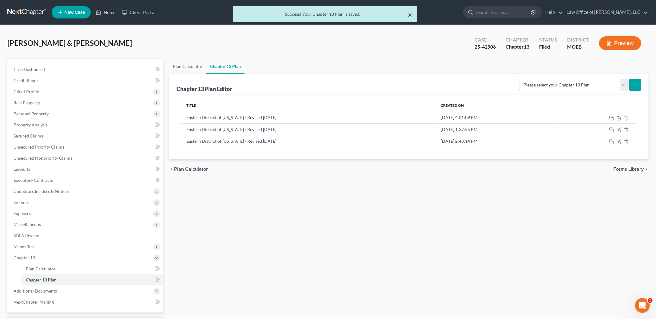
click at [409, 11] on button "×" at bounding box center [410, 14] width 4 height 7
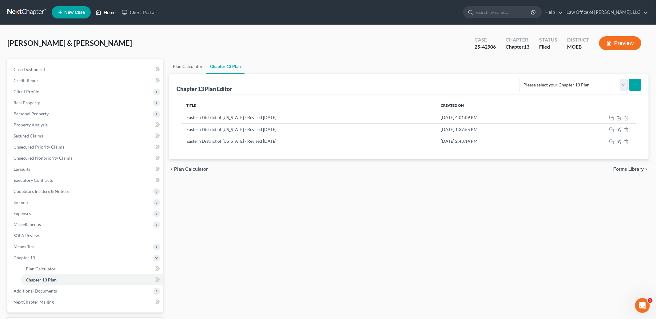
click at [109, 12] on link "Home" at bounding box center [106, 12] width 26 height 11
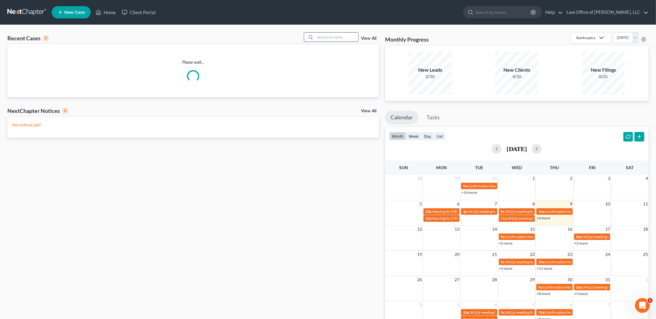
click at [327, 37] on input "search" at bounding box center [336, 37] width 43 height 9
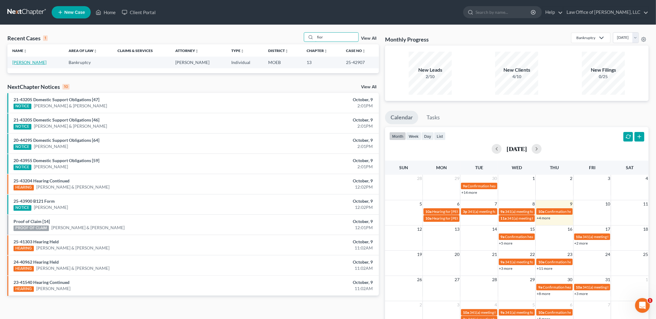
type input "fior"
click at [19, 64] on link "[PERSON_NAME]" at bounding box center [29, 62] width 34 height 5
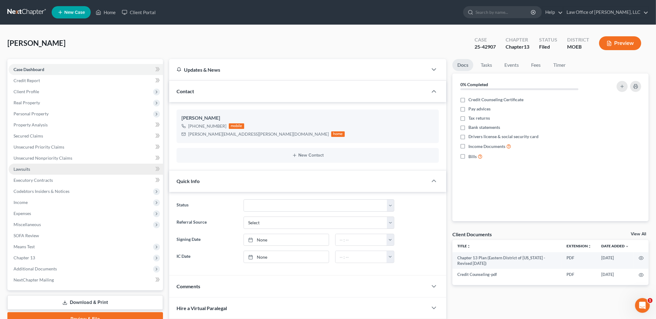
scroll to position [66, 0]
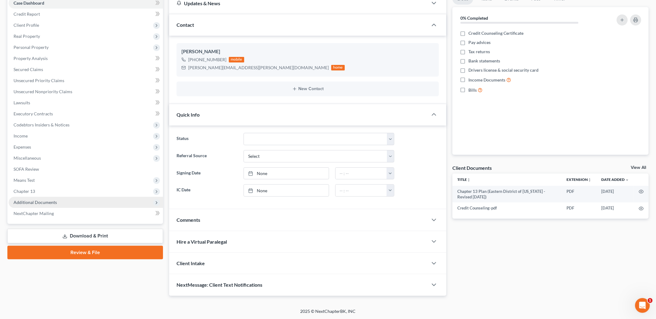
click at [56, 201] on span "Additional Documents" at bounding box center [86, 202] width 154 height 11
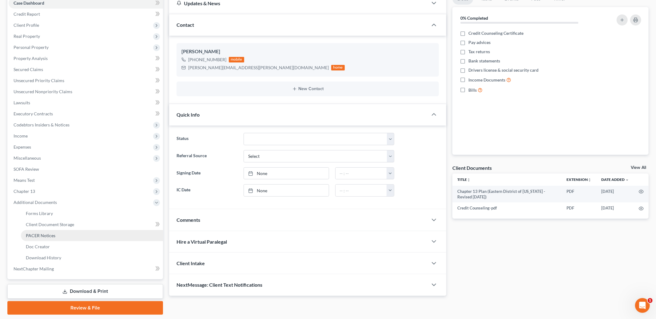
click at [74, 235] on link "PACER Notices" at bounding box center [92, 235] width 142 height 11
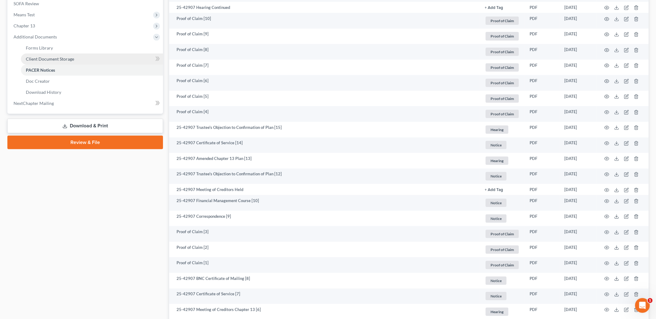
scroll to position [232, 0]
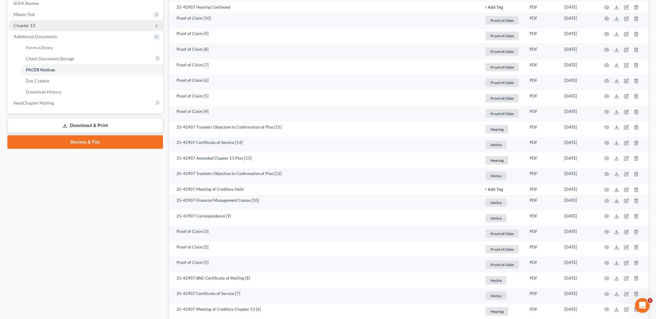
click at [63, 26] on span "Chapter 13" at bounding box center [86, 25] width 154 height 11
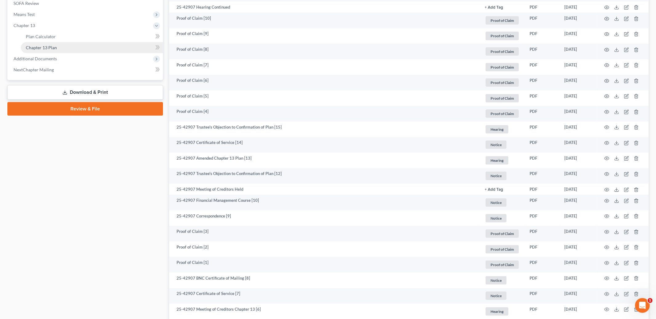
click at [71, 48] on link "Chapter 13 Plan" at bounding box center [92, 47] width 142 height 11
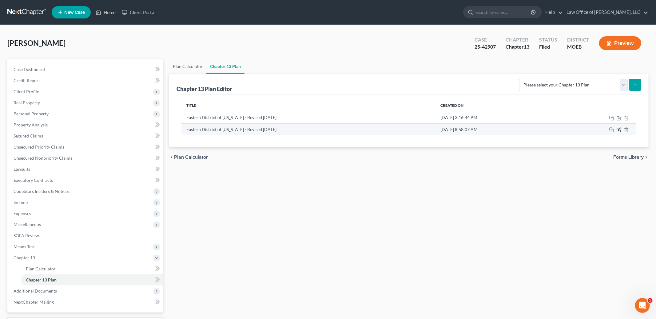
click at [618, 130] on icon "button" at bounding box center [619, 129] width 5 height 5
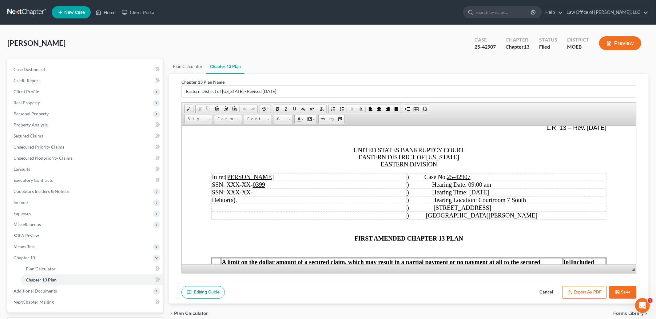
scroll to position [43, 0]
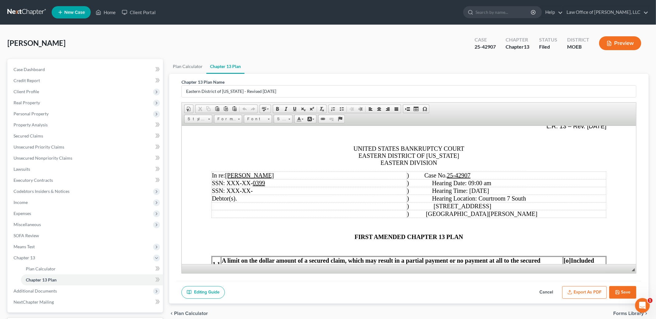
click at [505, 192] on td ") Hearing Time: [DATE]" at bounding box center [507, 191] width 200 height 8
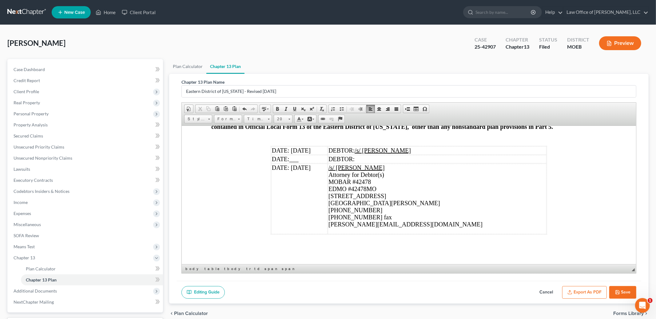
scroll to position [2099, 0]
click at [314, 154] on td "DATE: [DATE]" at bounding box center [299, 150] width 56 height 8
click at [304, 154] on td "DATE: 10" at bounding box center [299, 150] width 56 height 8
click at [313, 171] on p "DATE: [DATE]" at bounding box center [299, 167] width 55 height 7
click at [623, 291] on button "Save" at bounding box center [622, 292] width 27 height 13
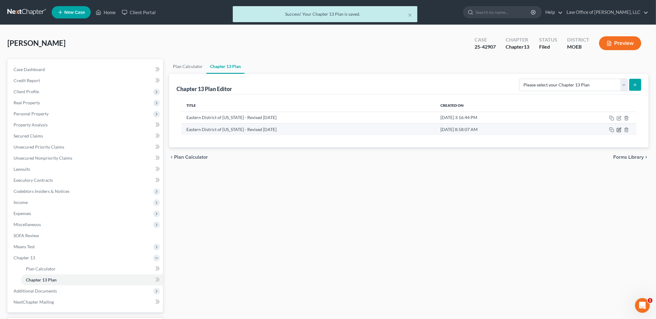
click at [621, 128] on icon "button" at bounding box center [619, 129] width 3 height 3
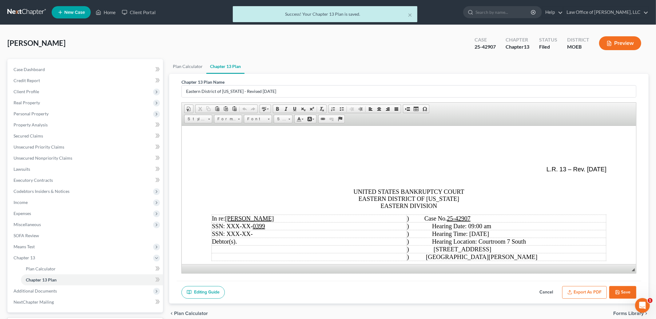
scroll to position [0, 0]
click at [588, 293] on button "Export as PDF" at bounding box center [584, 292] width 45 height 13
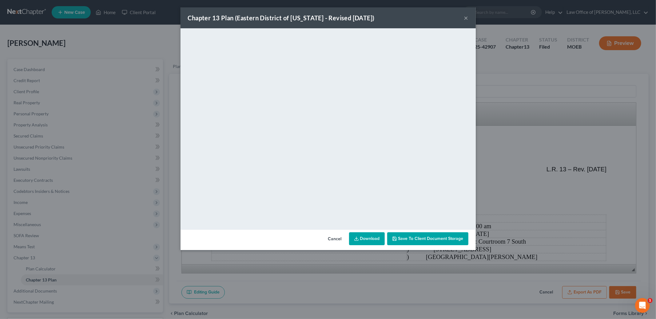
click at [362, 241] on link "Download" at bounding box center [367, 238] width 36 height 13
click at [471, 19] on div "Chapter 13 Plan ([GEOGRAPHIC_DATA] of [US_STATE] - Revised [DATE]) ×" at bounding box center [328, 17] width 295 height 21
click at [467, 18] on div "Chapter 13 Plan ([GEOGRAPHIC_DATA] of [US_STATE] - Revised [DATE]) ×" at bounding box center [328, 17] width 295 height 21
click at [462, 19] on div "Chapter 13 Plan ([GEOGRAPHIC_DATA] of [US_STATE] - Revised [DATE]) ×" at bounding box center [328, 17] width 295 height 21
click at [467, 16] on button "×" at bounding box center [466, 17] width 4 height 7
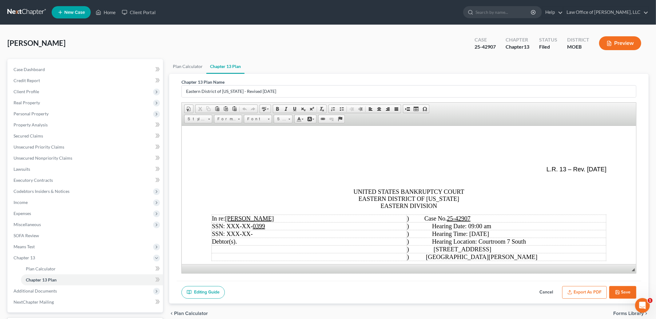
click at [550, 292] on button "Cancel" at bounding box center [546, 292] width 27 height 13
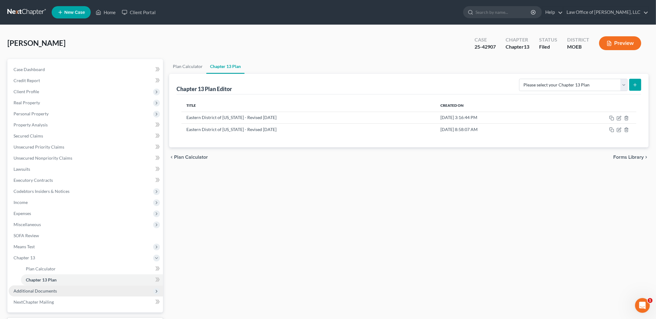
click at [48, 291] on span "Additional Documents" at bounding box center [35, 290] width 43 height 5
click at [57, 291] on span "Client Document Storage" at bounding box center [50, 290] width 48 height 5
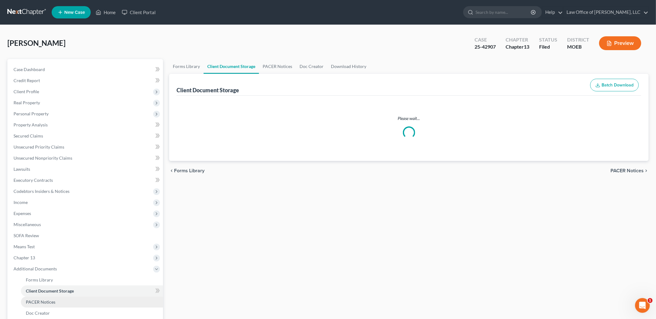
select select "9"
select select "14"
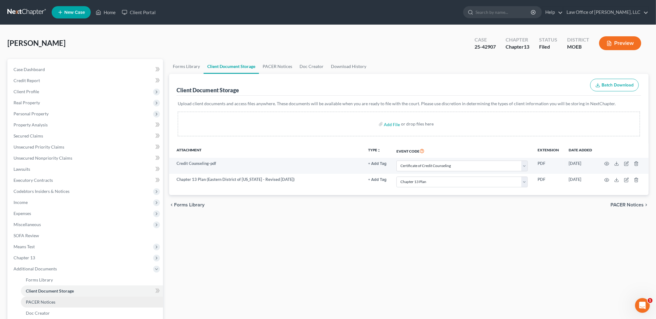
click at [52, 298] on link "PACER Notices" at bounding box center [92, 302] width 142 height 11
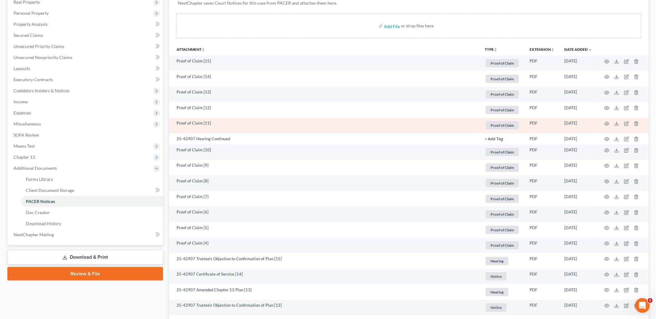
scroll to position [102, 0]
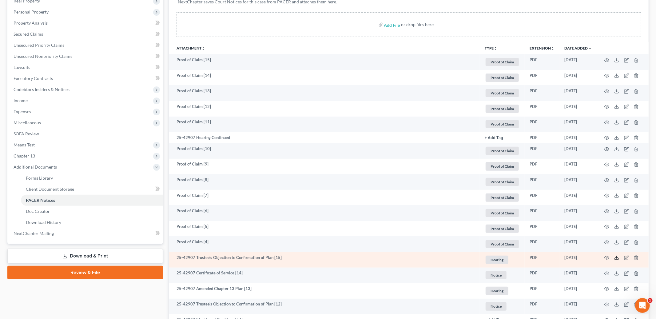
click at [619, 257] on icon at bounding box center [616, 257] width 5 height 5
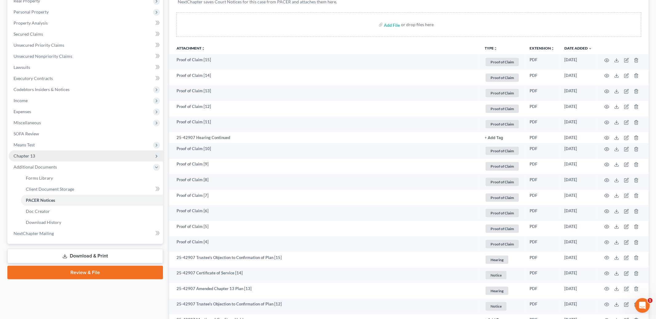
click at [26, 151] on span "Chapter 13" at bounding box center [86, 155] width 154 height 11
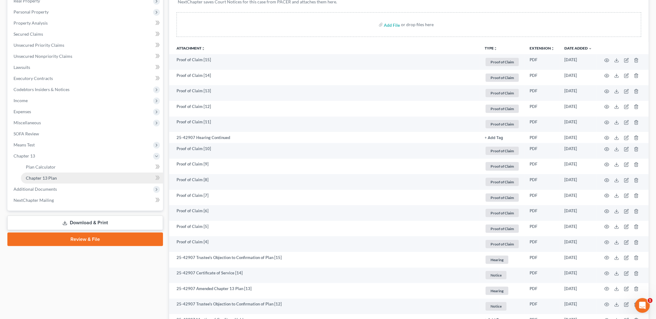
click at [48, 178] on span "Chapter 13 Plan" at bounding box center [41, 177] width 31 height 5
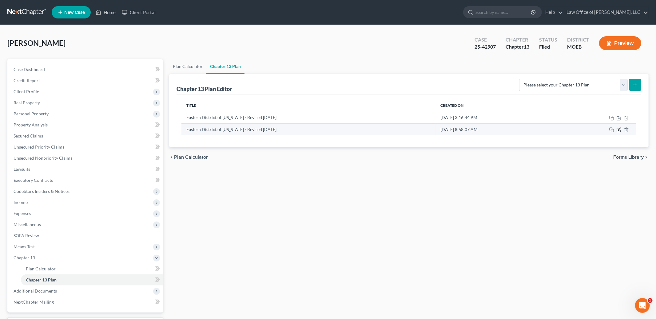
click at [619, 129] on icon "button" at bounding box center [619, 129] width 3 height 3
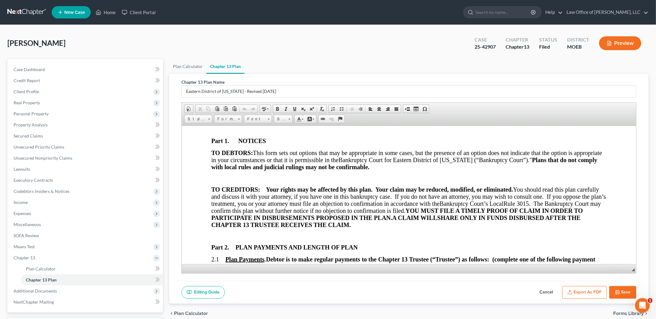
scroll to position [234, 0]
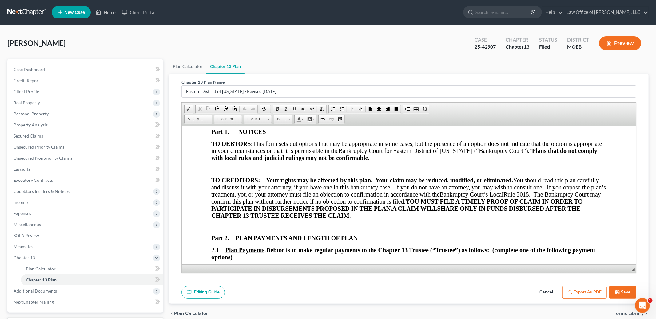
click at [585, 294] on button "Export as PDF" at bounding box center [584, 292] width 45 height 13
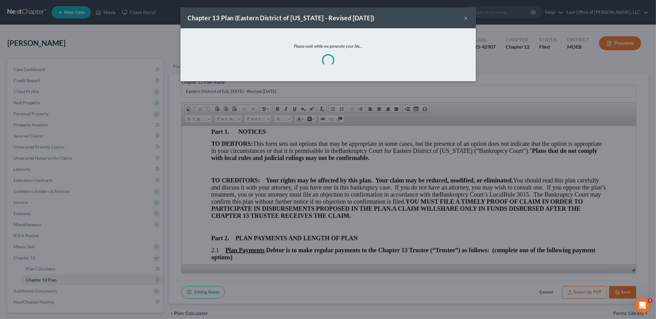
click at [467, 18] on button "×" at bounding box center [466, 17] width 4 height 7
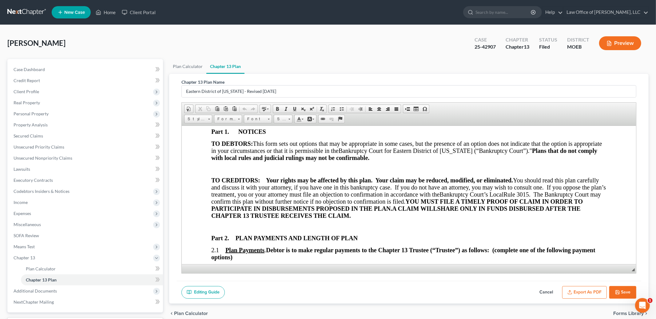
click at [584, 294] on button "Export as PDF" at bounding box center [584, 292] width 45 height 13
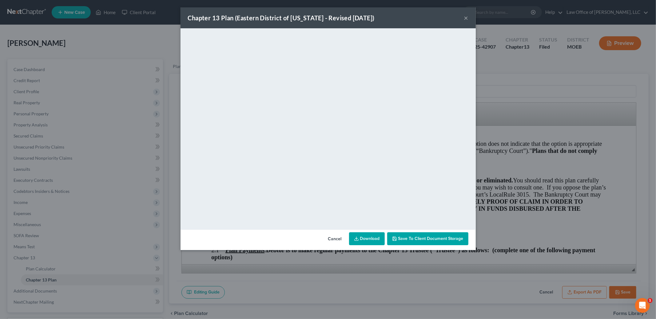
click at [370, 237] on link "Download" at bounding box center [367, 238] width 36 height 13
click at [465, 16] on button "×" at bounding box center [466, 17] width 4 height 7
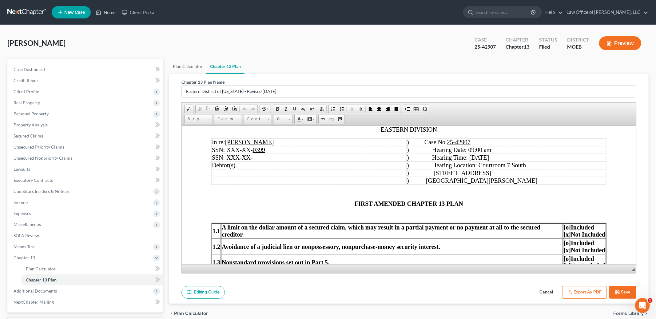
scroll to position [73, 0]
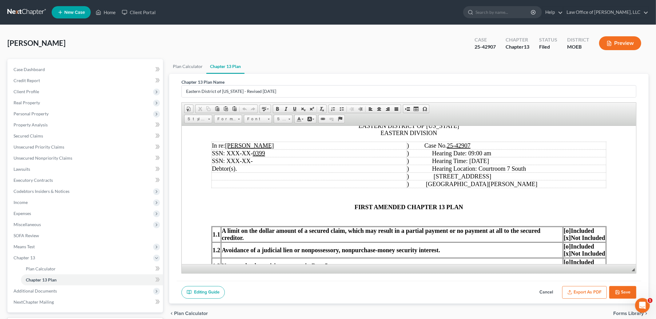
click at [577, 292] on button "Export as PDF" at bounding box center [584, 292] width 45 height 13
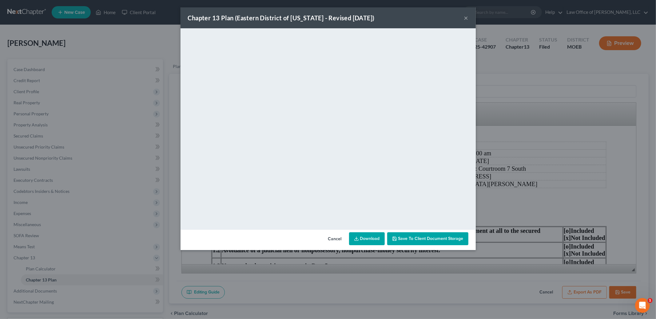
click at [466, 15] on button "×" at bounding box center [466, 17] width 4 height 7
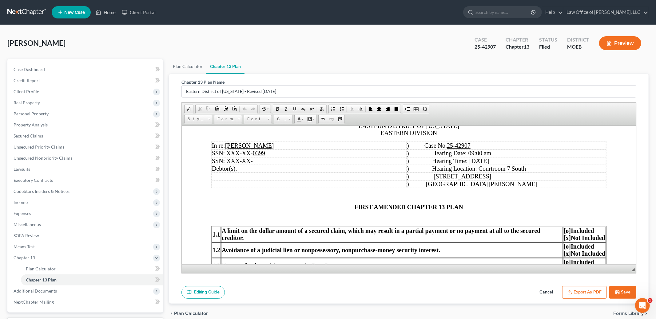
click at [621, 293] on button "Save" at bounding box center [622, 292] width 27 height 13
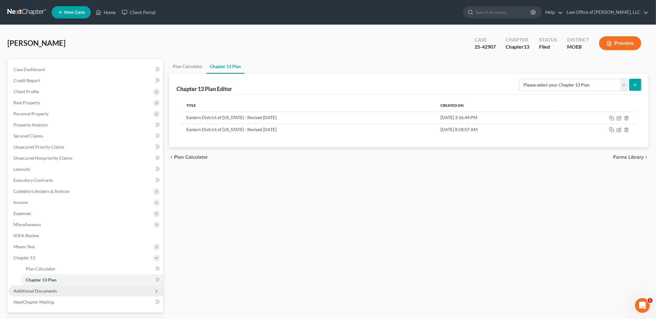
click at [36, 293] on span "Additional Documents" at bounding box center [35, 290] width 43 height 5
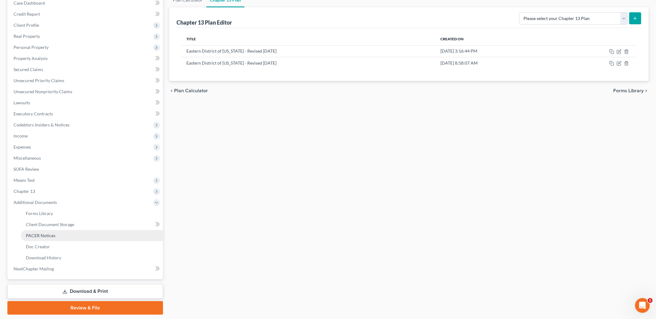
click at [41, 238] on link "PACER Notices" at bounding box center [92, 235] width 142 height 11
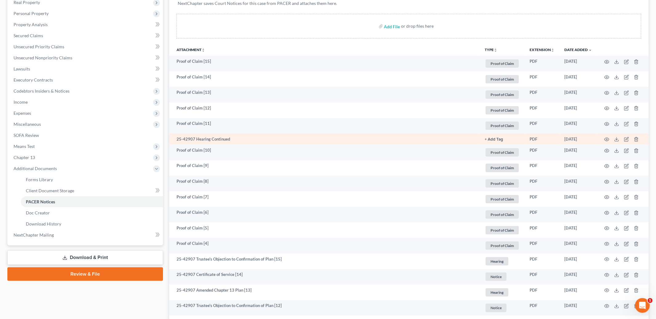
scroll to position [118, 0]
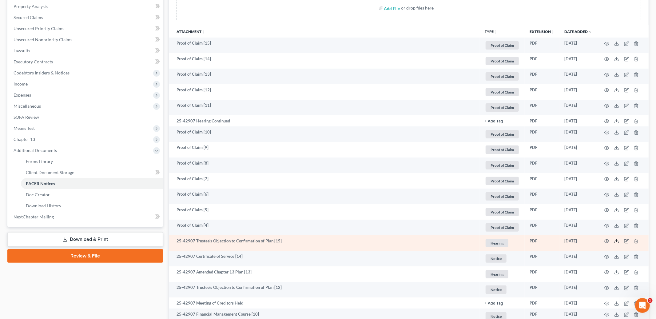
click at [615, 240] on icon at bounding box center [616, 241] width 5 height 5
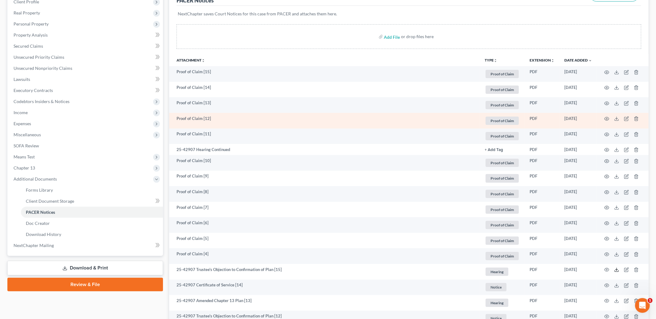
scroll to position [93, 0]
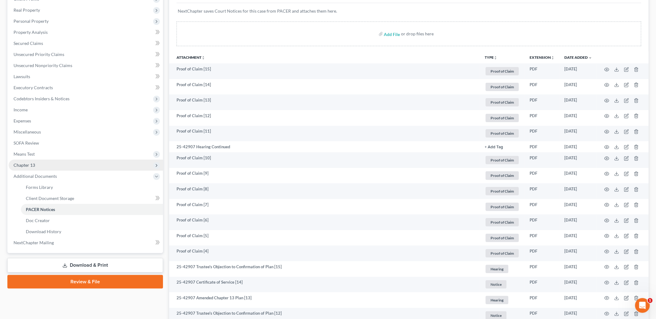
click at [35, 163] on span "Chapter 13" at bounding box center [86, 165] width 154 height 11
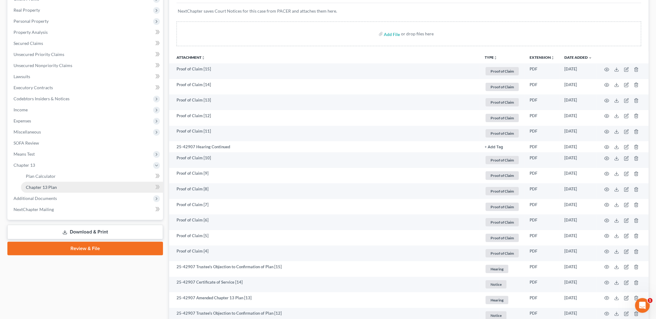
click at [54, 190] on link "Chapter 13 Plan" at bounding box center [92, 187] width 142 height 11
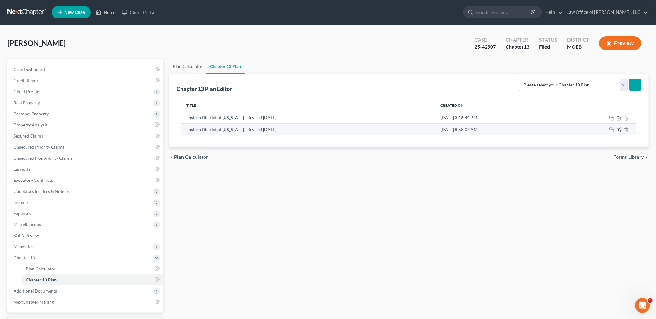
click at [618, 129] on icon "button" at bounding box center [619, 129] width 5 height 5
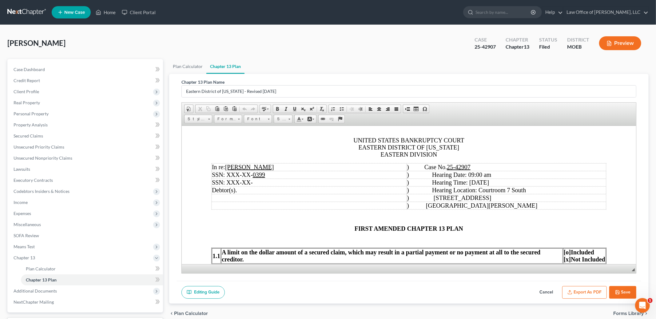
scroll to position [47, 0]
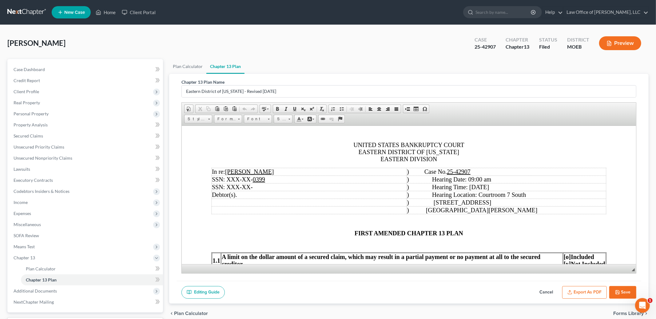
click at [441, 172] on span "Case No. 25-42907" at bounding box center [448, 171] width 46 height 7
click at [443, 181] on span "Hearing Date: 09:00 am" at bounding box center [461, 179] width 59 height 7
click at [444, 187] on span "Hearing Time: [DATE]" at bounding box center [460, 186] width 57 height 7
click at [432, 194] on span at bounding box center [420, 194] width 23 height 7
click at [466, 205] on span ") [STREET_ADDRESS]" at bounding box center [449, 202] width 84 height 7
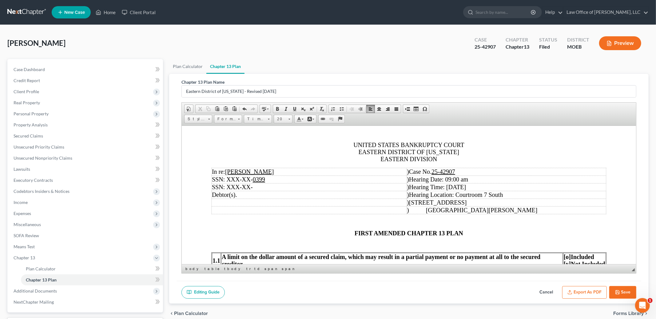
click at [426, 213] on span at bounding box center [422, 209] width 8 height 7
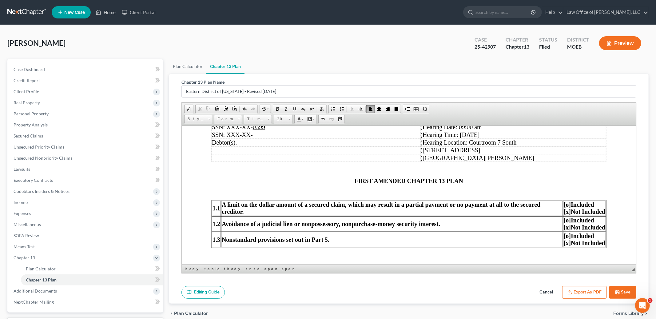
scroll to position [117, 0]
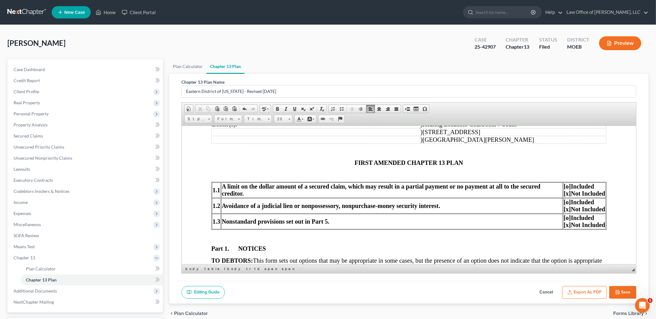
click at [625, 291] on button "Save" at bounding box center [622, 292] width 27 height 13
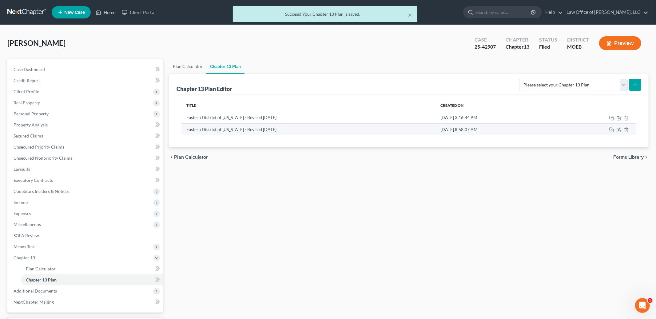
click at [616, 128] on td at bounding box center [595, 129] width 81 height 12
click at [618, 129] on icon "button" at bounding box center [619, 129] width 5 height 5
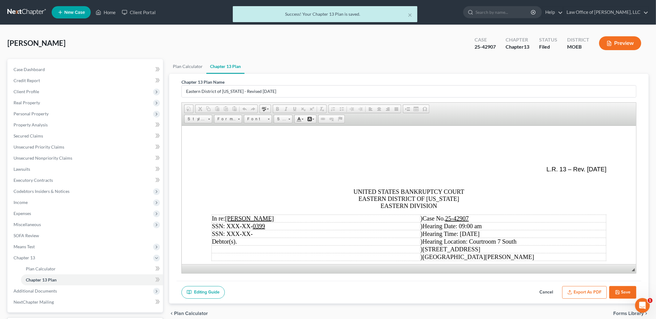
scroll to position [0, 0]
click at [576, 292] on button "Export as PDF" at bounding box center [584, 292] width 45 height 13
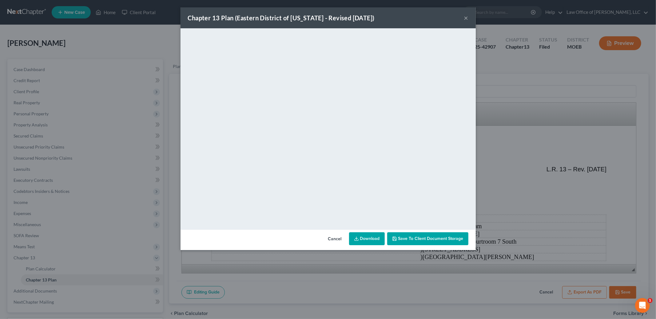
click at [466, 17] on button "×" at bounding box center [466, 17] width 4 height 7
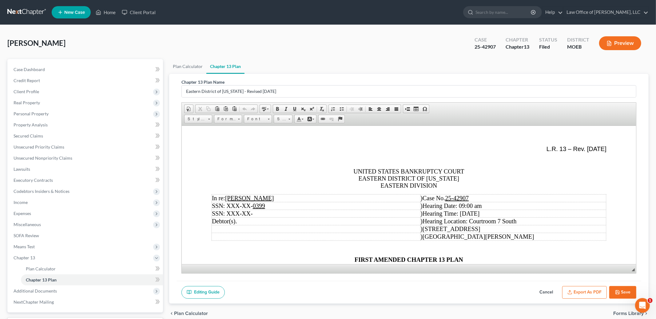
scroll to position [22, 0]
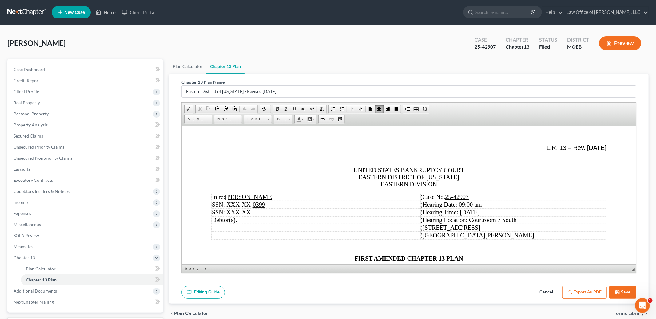
click at [423, 199] on span ")" at bounding box center [422, 196] width 2 height 7
click at [423, 198] on span ")" at bounding box center [422, 196] width 2 height 7
click at [421, 197] on td "In re: [PERSON_NAME]" at bounding box center [316, 197] width 209 height 8
click at [421, 199] on td "In re: [PERSON_NAME]" at bounding box center [316, 197] width 209 height 8
drag, startPoint x: 426, startPoint y: 198, endPoint x: 433, endPoint y: 237, distance: 39.0
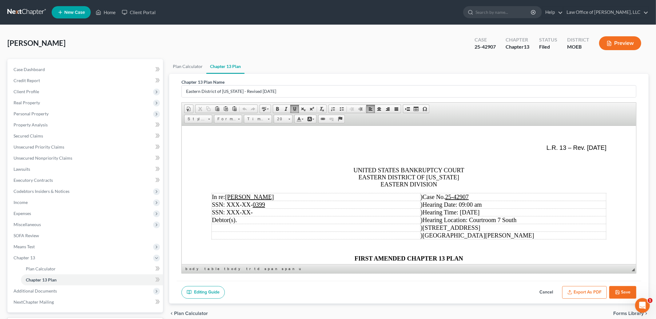
click at [433, 237] on tbody "In re: [PERSON_NAME] ) Case No. 25-42907 SSN: XXX-XX- 0399 ) Hearing Date: 09:0…" at bounding box center [409, 216] width 395 height 46
click at [401, 220] on td "Debtor(s)." at bounding box center [316, 220] width 209 height 8
click at [421, 197] on td "In re: [PERSON_NAME]" at bounding box center [316, 197] width 209 height 8
click at [421, 198] on td "In re: [PERSON_NAME]" at bounding box center [316, 197] width 209 height 8
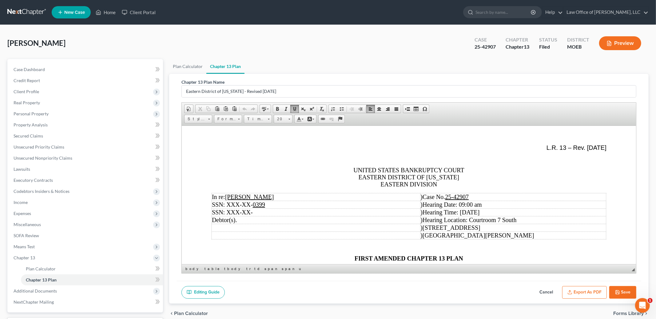
click at [423, 198] on span ")" at bounding box center [422, 196] width 2 height 7
click at [377, 109] on span at bounding box center [379, 108] width 5 height 5
click at [387, 108] on span at bounding box center [387, 108] width 5 height 5
click at [396, 109] on span at bounding box center [396, 108] width 5 height 5
click at [369, 108] on span at bounding box center [370, 108] width 5 height 5
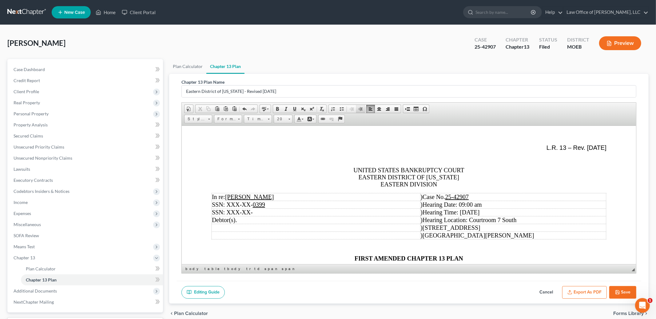
click at [359, 108] on span at bounding box center [360, 108] width 5 height 5
click at [421, 196] on td "In re: [PERSON_NAME]" at bounding box center [316, 197] width 209 height 8
click at [431, 198] on tr "In re: [PERSON_NAME] ) Case No. 25-42907" at bounding box center [409, 197] width 395 height 8
click at [451, 198] on td ") Case No. 25-42907" at bounding box center [514, 197] width 186 height 8
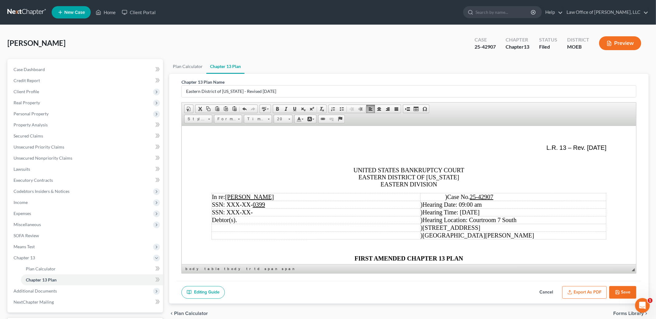
click at [452, 198] on td ") Case No. 25-42907" at bounding box center [514, 197] width 186 height 8
click at [350, 109] on span at bounding box center [351, 108] width 5 height 5
click at [321, 108] on span at bounding box center [322, 108] width 5 height 5
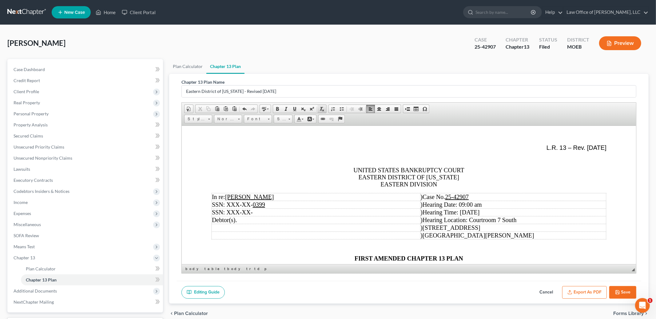
click at [320, 109] on span at bounding box center [322, 108] width 5 height 5
click at [319, 109] on link "Remove Format" at bounding box center [322, 109] width 9 height 8
click at [360, 109] on span at bounding box center [360, 108] width 5 height 5
click at [349, 109] on link "Decrease Indent" at bounding box center [352, 109] width 9 height 8
click at [417, 108] on span at bounding box center [416, 108] width 5 height 5
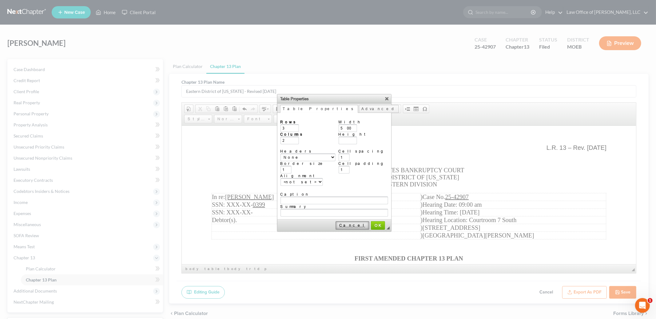
click at [348, 223] on span "Cancel" at bounding box center [352, 225] width 33 height 5
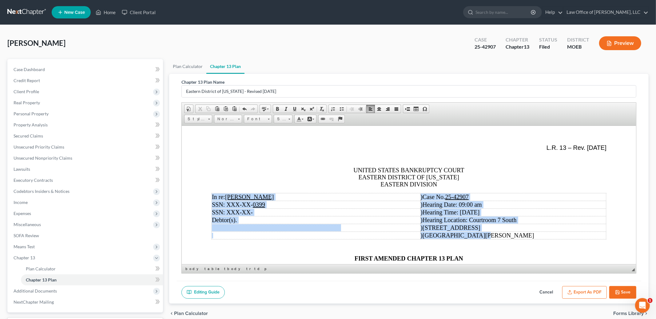
drag, startPoint x: 212, startPoint y: 198, endPoint x: 548, endPoint y: 236, distance: 337.8
click at [548, 236] on tbody "In re: [PERSON_NAME] ) Case No. 25-42907 SSN: XXX-XX- 0399 ) Hearing Date: 09:0…" at bounding box center [409, 216] width 395 height 46
click at [414, 108] on span at bounding box center [416, 108] width 5 height 5
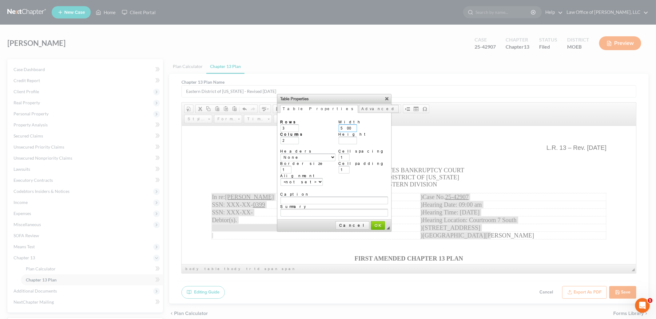
drag, startPoint x: 350, startPoint y: 126, endPoint x: 337, endPoint y: 125, distance: 13.3
click at [337, 125] on tr "Rows 3 Columns 2 Headers None First Row First column Both Border size 1 Alignme…" at bounding box center [335, 153] width 108 height 66
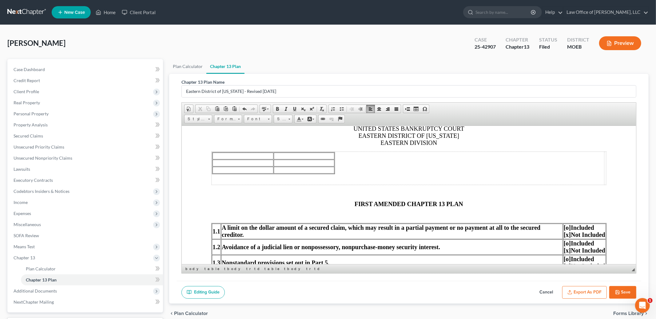
scroll to position [62, 0]
click at [244, 108] on span at bounding box center [244, 108] width 5 height 5
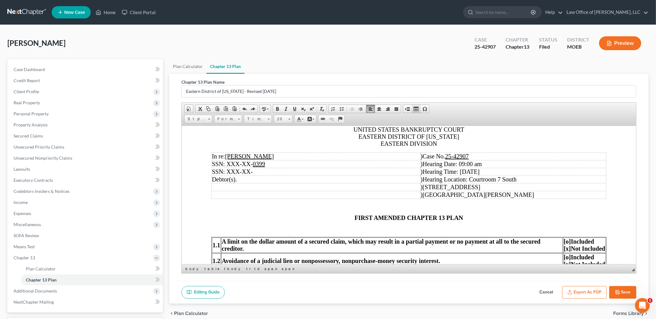
click at [416, 107] on span at bounding box center [416, 108] width 5 height 5
type input "500"
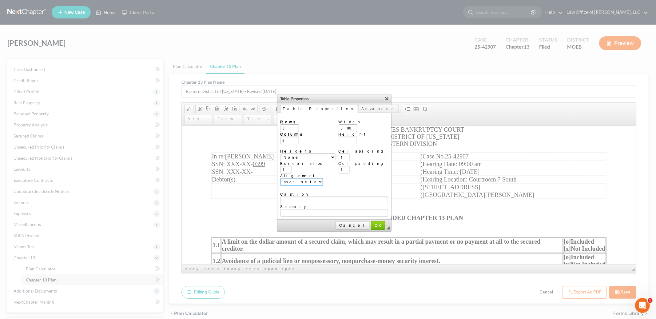
click at [302, 178] on select "<not set> Left Center Right" at bounding box center [302, 182] width 42 height 8
select select "center"
click at [281, 178] on select "<not set> Left Center Right" at bounding box center [302, 182] width 42 height 8
click at [372, 223] on span "OK" at bounding box center [378, 225] width 13 height 5
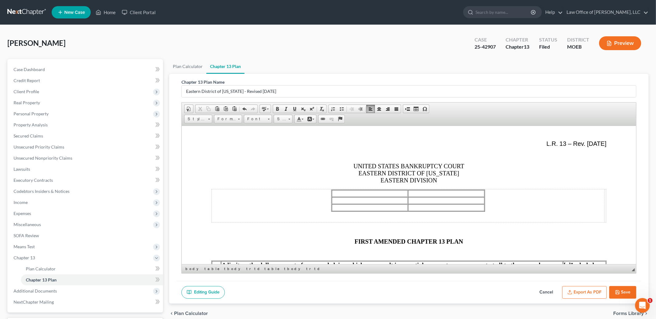
scroll to position [28, 0]
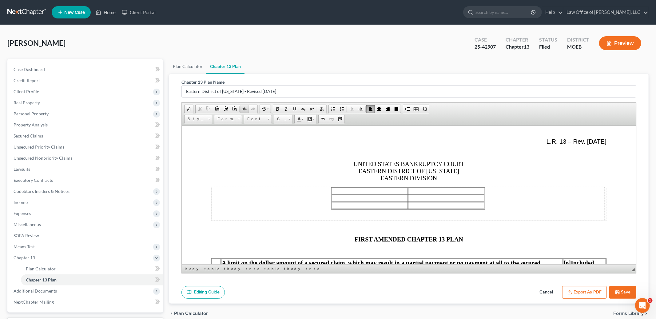
click at [243, 110] on span at bounding box center [244, 108] width 5 height 5
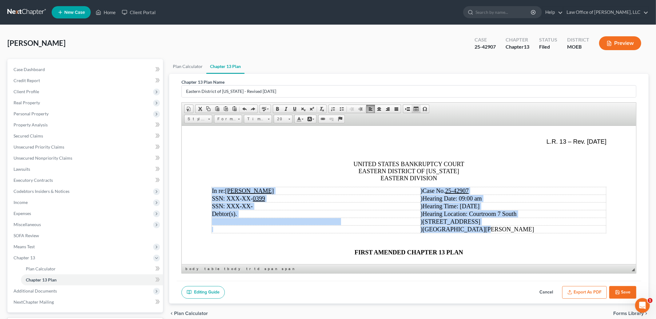
click at [414, 107] on span at bounding box center [416, 108] width 5 height 5
select select
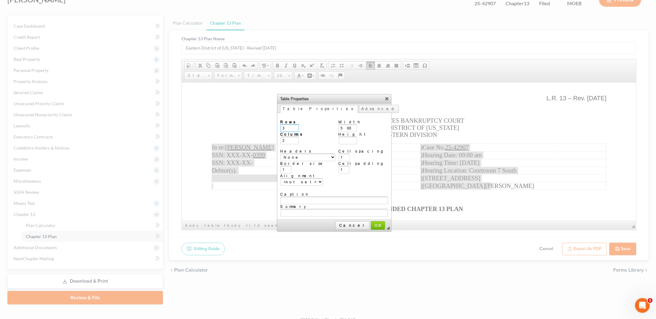
scroll to position [51, 0]
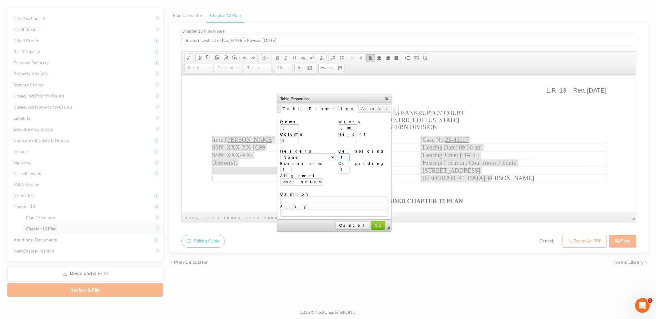
click at [345, 154] on input "1" at bounding box center [344, 158] width 11 height 8
type input "0"
click at [372, 223] on span "OK" at bounding box center [378, 225] width 13 height 5
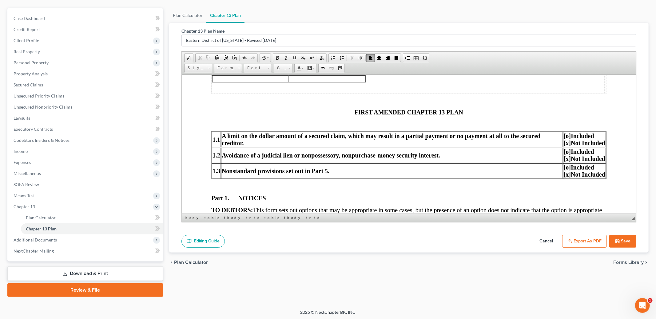
scroll to position [46, 0]
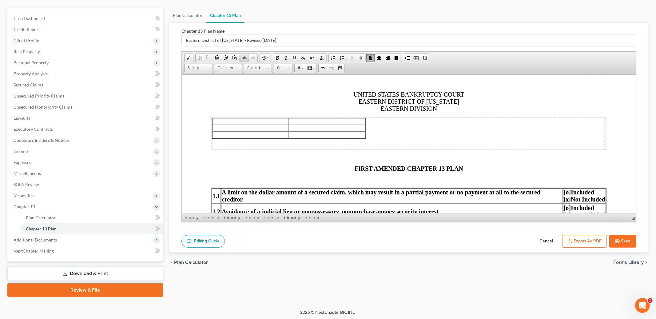
click at [243, 58] on span at bounding box center [244, 57] width 5 height 5
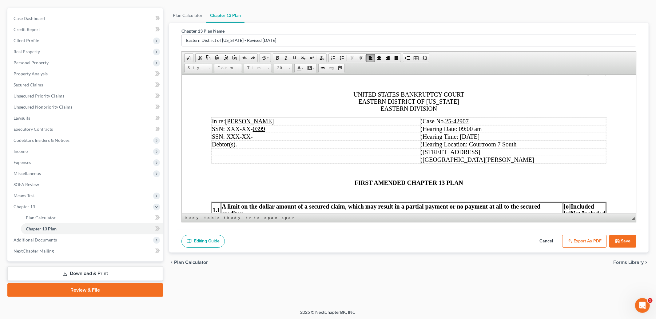
click at [311, 133] on td "SSN: XXX-XX- 0399" at bounding box center [316, 129] width 209 height 8
click at [331, 122] on td "In re: [PERSON_NAME]" at bounding box center [316, 121] width 209 height 8
drag, startPoint x: 429, startPoint y: 122, endPoint x: 395, endPoint y: 122, distance: 33.2
click at [395, 122] on td "In re: [PERSON_NAME]" at bounding box center [316, 121] width 209 height 8
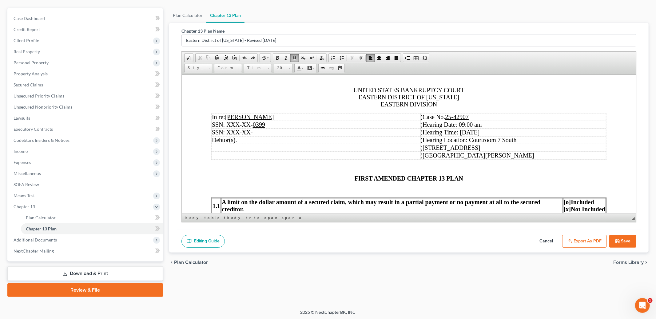
scroll to position [48, 0]
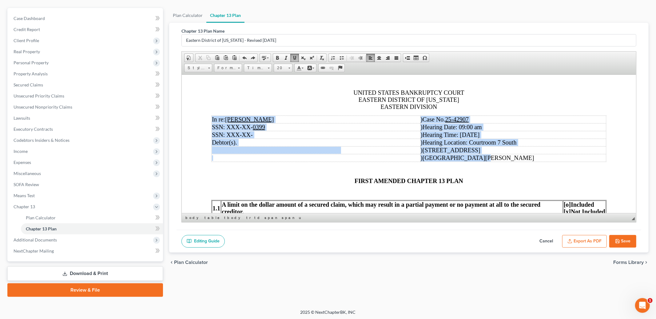
drag, startPoint x: 213, startPoint y: 119, endPoint x: 527, endPoint y: 160, distance: 317.0
click at [527, 160] on tbody "In re: [PERSON_NAME] ) Case No. 25-42907 SSN: XXX-XX- 0399 ) Hearing Date: 09:0…" at bounding box center [409, 138] width 395 height 46
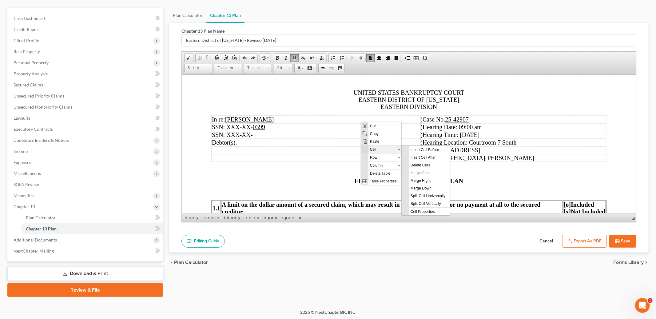
scroll to position [0, 0]
click at [426, 208] on span "Cell Properties" at bounding box center [429, 211] width 41 height 8
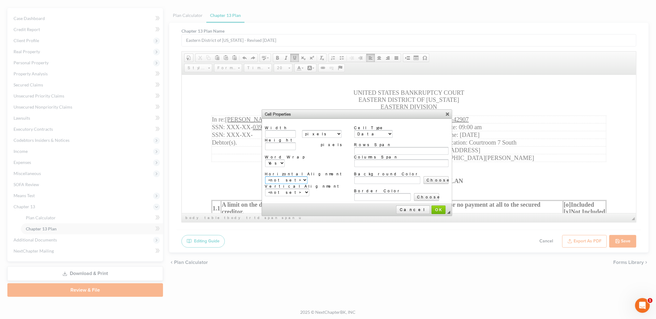
click at [288, 176] on select "<not set> Left Center Right Justify" at bounding box center [286, 180] width 42 height 8
select select "left"
click at [265, 176] on select "<not set> Left Center Right Justify" at bounding box center [286, 180] width 42 height 8
click at [432, 207] on span "OK" at bounding box center [438, 209] width 13 height 5
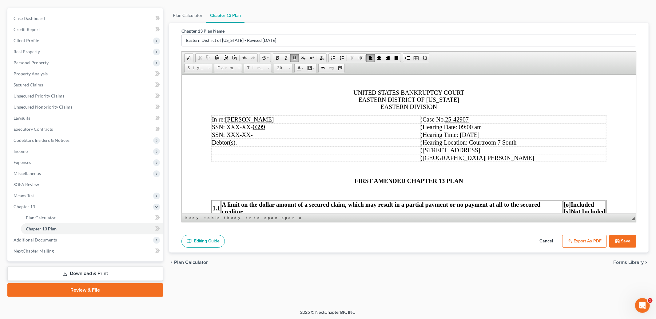
click at [394, 121] on td "In re: [PERSON_NAME]" at bounding box center [316, 119] width 209 height 8
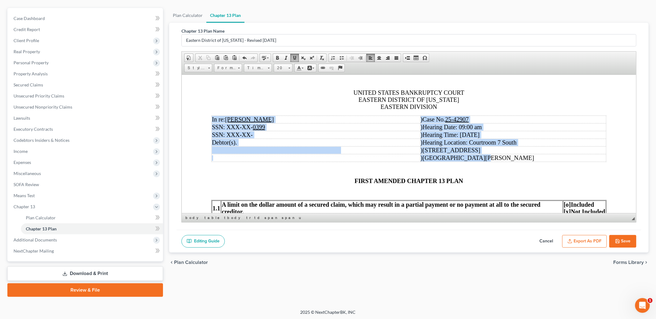
drag, startPoint x: 213, startPoint y: 120, endPoint x: 529, endPoint y: 158, distance: 318.0
click at [529, 158] on tbody "In re: [PERSON_NAME] ) Case No. 25-42907 SSN: XXX-XX- 0399 ) Hearing Date: 09:0…" at bounding box center [409, 138] width 395 height 46
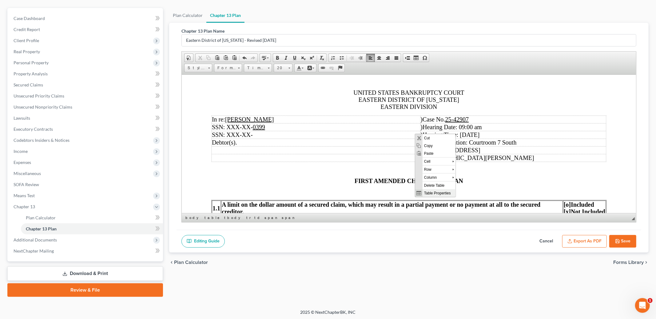
click at [429, 190] on span "Table Properties" at bounding box center [439, 193] width 33 height 8
select select "center"
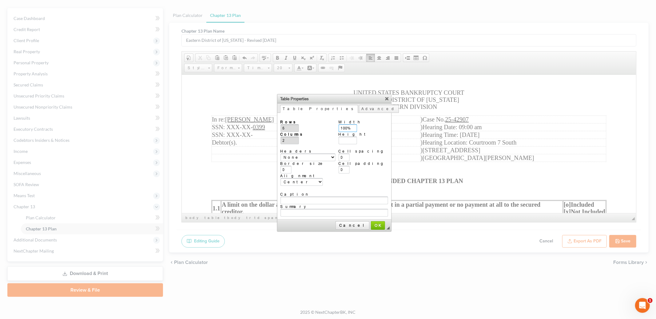
drag, startPoint x: 353, startPoint y: 128, endPoint x: 325, endPoint y: 127, distance: 27.7
click at [325, 127] on tr "Rows 6 Columns 2 Headers None First Row First column Both Border size 0 Alignme…" at bounding box center [335, 153] width 108 height 66
type input "75"
click at [372, 223] on span "OK" at bounding box center [378, 225] width 13 height 5
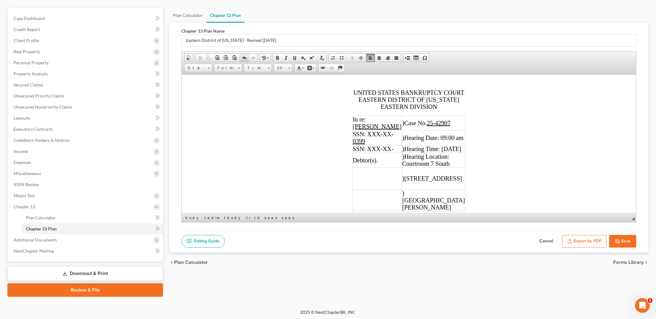
click at [243, 57] on span at bounding box center [244, 57] width 5 height 5
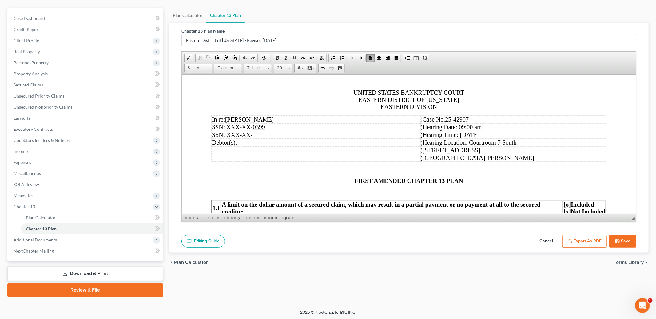
drag, startPoint x: 421, startPoint y: 121, endPoint x: 438, endPoint y: 162, distance: 44.7
click at [438, 162] on tbody "In re: [PERSON_NAME] ) Case No. 25-42907 SSN: XXX-XX- 0399 ) Hearing Date: 09:0…" at bounding box center [409, 138] width 395 height 46
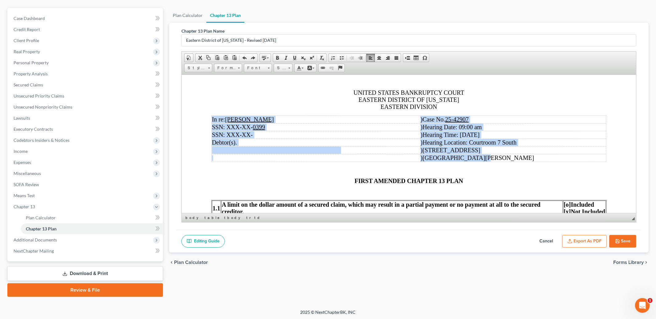
drag, startPoint x: 213, startPoint y: 119, endPoint x: 509, endPoint y: 159, distance: 299.2
click at [509, 159] on tbody "In re: [PERSON_NAME] ) Case No. 25-42907 SSN: XXX-XX- 0399 ) Hearing Date: 09:0…" at bounding box center [409, 138] width 395 height 46
click at [493, 156] on td ") [GEOGRAPHIC_DATA][PERSON_NAME]" at bounding box center [514, 158] width 186 height 8
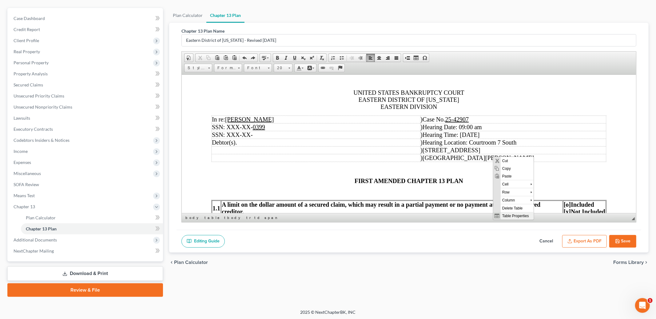
click at [505, 215] on span "Table Properties" at bounding box center [517, 216] width 33 height 8
type input "3"
type input "1"
select select
type input "500"
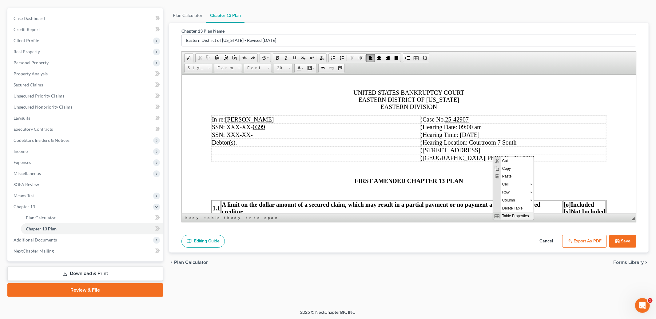
type input "1"
type input "6"
type input "0"
select select "center"
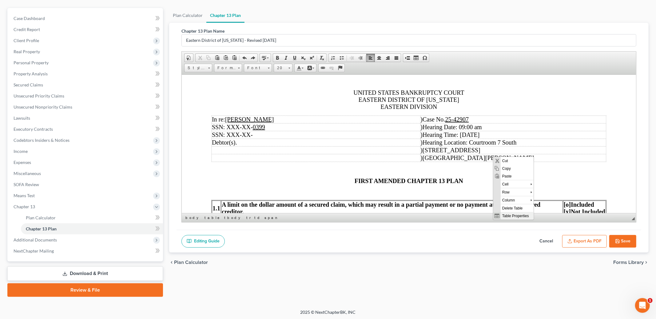
type input "100%"
type input "0"
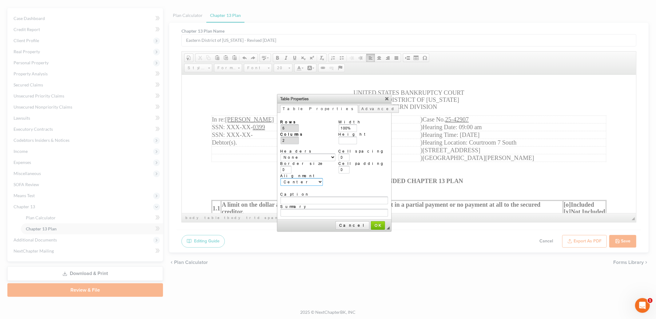
click at [302, 178] on select "<not set> Left Center Right" at bounding box center [302, 182] width 42 height 8
select select "left"
click at [281, 178] on select "<not set> Left Center Right" at bounding box center [302, 182] width 42 height 8
click at [359, 107] on link "Advanced" at bounding box center [379, 109] width 40 height 8
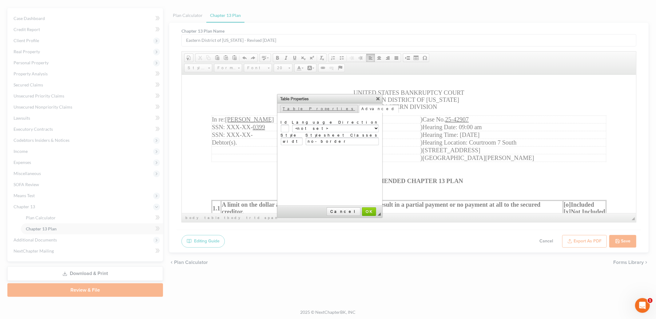
click at [292, 109] on link "Table Properties" at bounding box center [319, 109] width 78 height 8
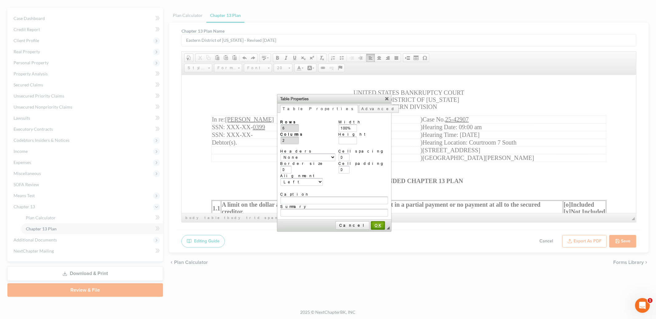
click at [371, 221] on link "OK" at bounding box center [378, 225] width 14 height 9
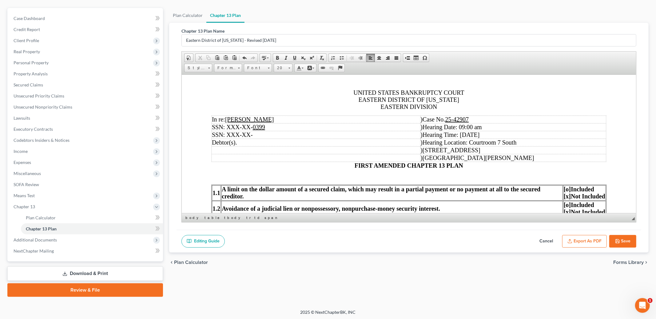
click at [396, 119] on td "In re: [PERSON_NAME]" at bounding box center [316, 119] width 209 height 8
click at [414, 121] on td "In re: [PERSON_NAME]" at bounding box center [316, 119] width 209 height 8
click at [423, 120] on span ")" at bounding box center [422, 119] width 2 height 7
drag, startPoint x: 440, startPoint y: 121, endPoint x: 471, endPoint y: 118, distance: 31.3
click at [441, 121] on span "Case No. 25-42907" at bounding box center [446, 119] width 46 height 7
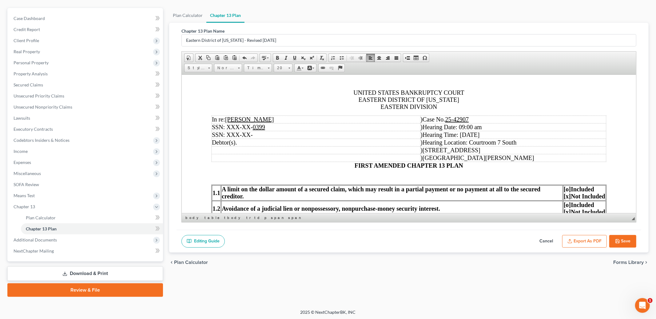
click at [423, 120] on span ")" at bounding box center [422, 119] width 2 height 7
click at [423, 121] on span ")" at bounding box center [422, 119] width 2 height 7
click at [423, 119] on span ")" at bounding box center [422, 119] width 2 height 7
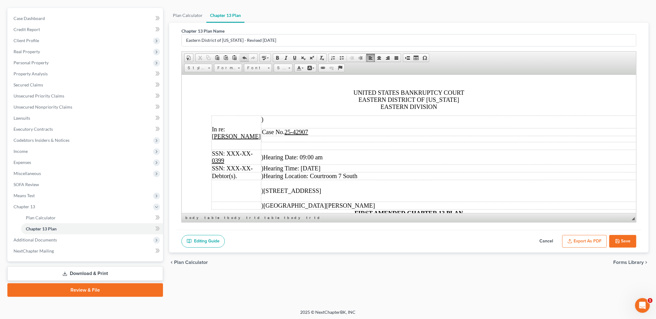
click at [244, 56] on span at bounding box center [244, 57] width 5 height 5
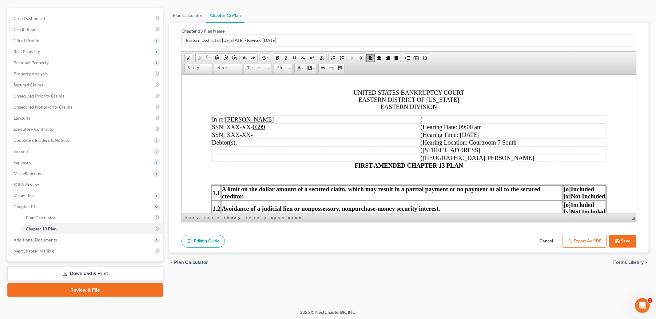
click at [422, 119] on span ")" at bounding box center [422, 119] width 2 height 7
click at [423, 119] on span ")" at bounding box center [422, 119] width 2 height 7
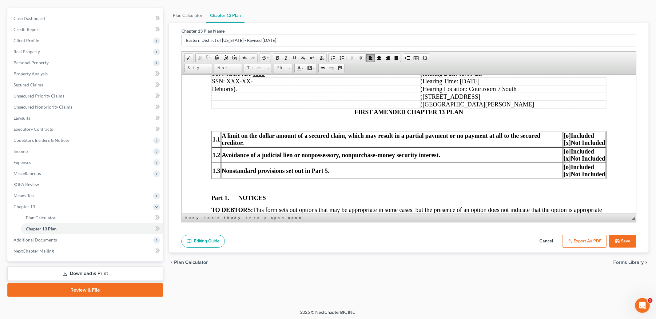
scroll to position [102, 0]
click at [619, 241] on icon "button" at bounding box center [617, 241] width 5 height 5
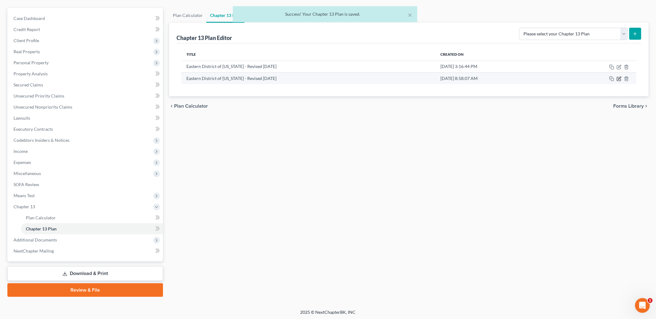
click at [620, 79] on icon "button" at bounding box center [619, 78] width 5 height 5
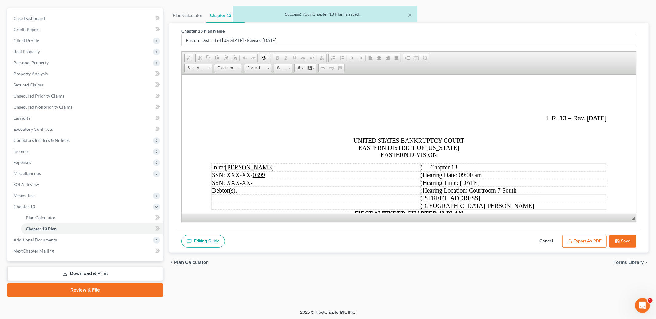
scroll to position [0, 0]
click at [583, 240] on button "Export as PDF" at bounding box center [584, 241] width 45 height 13
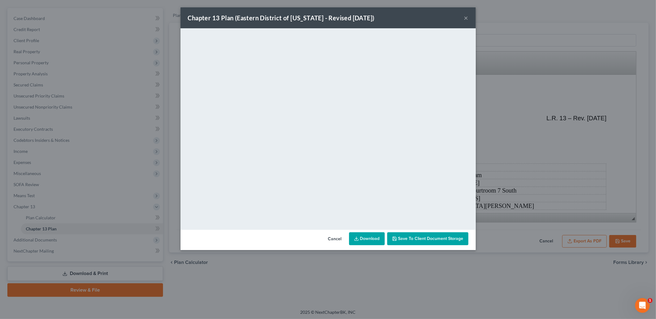
click at [463, 18] on div "Chapter 13 Plan ([GEOGRAPHIC_DATA] of [US_STATE] - Revised [DATE]) ×" at bounding box center [328, 17] width 295 height 21
click at [464, 18] on button "×" at bounding box center [466, 17] width 4 height 7
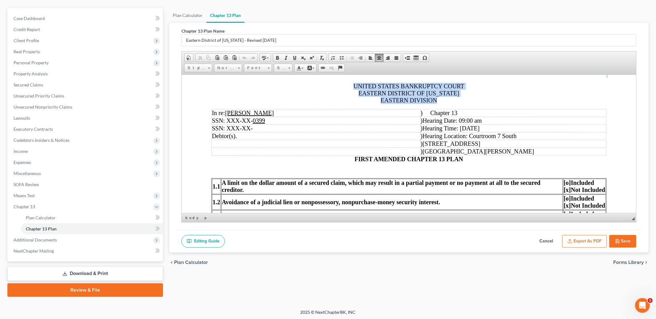
scroll to position [43, 0]
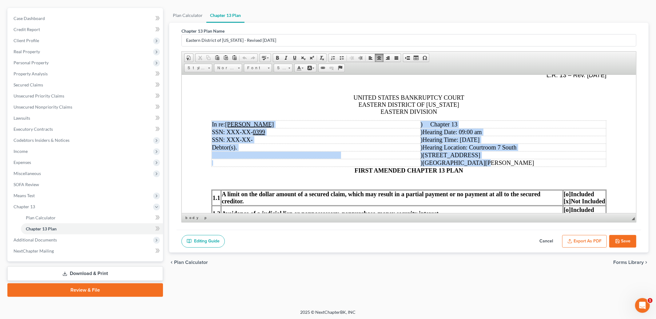
drag, startPoint x: 212, startPoint y: 168, endPoint x: 493, endPoint y: 162, distance: 281.2
click at [493, 162] on tbody "In re: [PERSON_NAME] ) Chapter 13 SSN: XXX-XX- 0399 ) Hearing Date: 09:00 am SS…" at bounding box center [409, 143] width 395 height 46
click at [303, 68] on span at bounding box center [303, 68] width 2 height 1
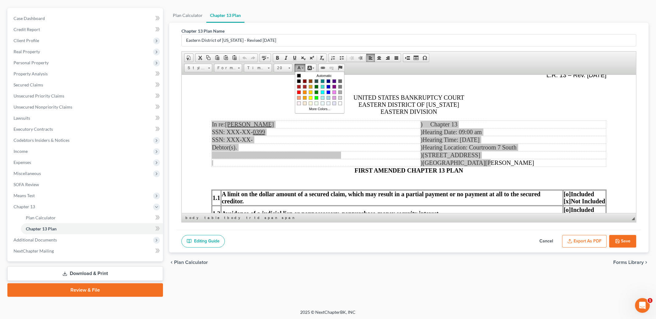
scroll to position [0, 0]
click at [303, 68] on span at bounding box center [303, 68] width 2 height 1
click at [313, 68] on span at bounding box center [314, 68] width 2 height 1
click at [415, 56] on span at bounding box center [416, 57] width 5 height 5
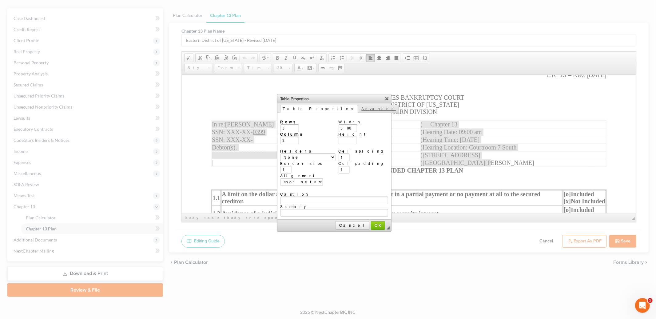
click at [359, 106] on link "Advanced" at bounding box center [379, 109] width 40 height 8
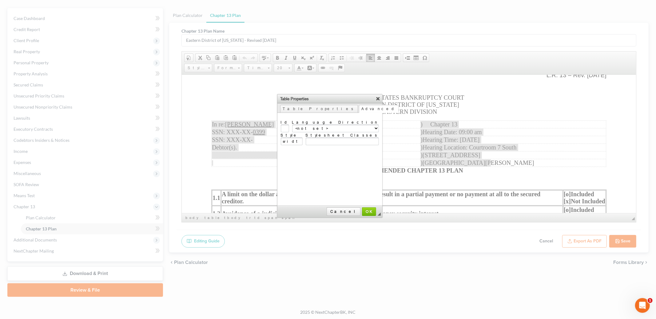
click at [375, 98] on link "X" at bounding box center [378, 98] width 6 height 6
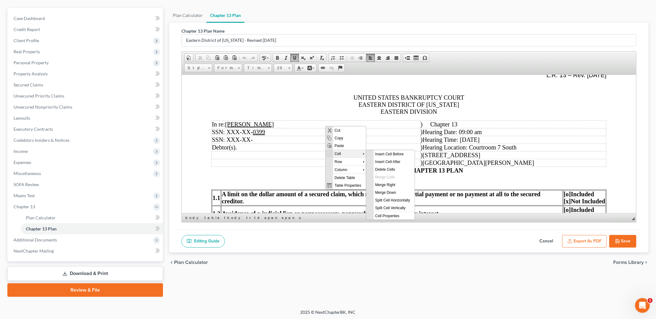
click at [342, 153] on span "Cell" at bounding box center [348, 154] width 30 height 8
click at [390, 213] on span "Cell Properties" at bounding box center [393, 216] width 41 height 8
select select "left"
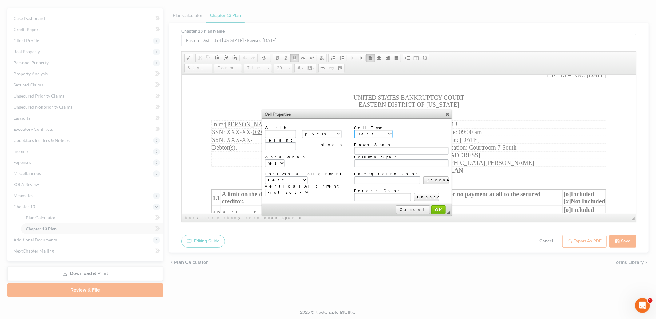
click at [354, 132] on select "Data Header" at bounding box center [373, 134] width 38 height 8
click at [354, 130] on select "Data Header" at bounding box center [373, 134] width 38 height 8
click at [317, 133] on select "pixels percent" at bounding box center [322, 134] width 40 height 8
click at [397, 207] on span "Cancel" at bounding box center [413, 209] width 33 height 5
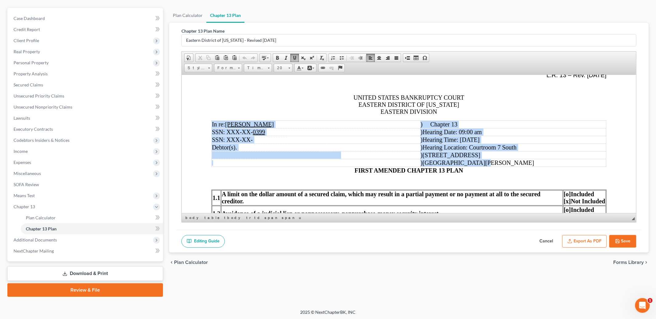
drag, startPoint x: 212, startPoint y: 126, endPoint x: 484, endPoint y: 162, distance: 274.4
click at [484, 162] on tbody "In re: [PERSON_NAME] ) Chapter 13 SSN: XXX-XX- 0399 ) Hearing Date: 09:00 am SS…" at bounding box center [409, 143] width 395 height 46
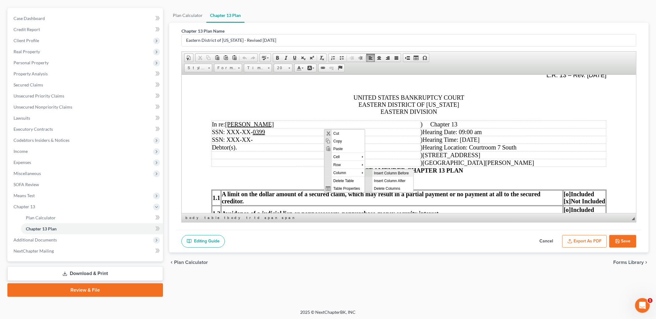
click at [379, 170] on span "Insert Column Before" at bounding box center [392, 173] width 41 height 8
click at [262, 58] on span at bounding box center [264, 57] width 5 height 5
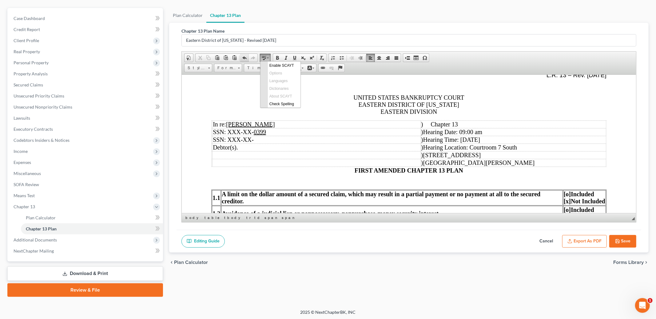
click at [240, 58] on span "Cut Copy Paste Paste as plain text Paste from Word Undo Redo" at bounding box center [226, 58] width 62 height 9
click at [243, 58] on span at bounding box center [244, 57] width 5 height 5
click at [275, 122] on td "In re: [PERSON_NAME]" at bounding box center [316, 124] width 209 height 8
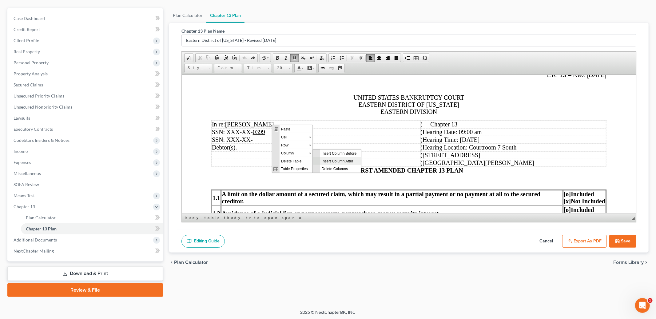
click at [330, 161] on span "Insert Column After" at bounding box center [340, 161] width 41 height 8
click at [420, 126] on td at bounding box center [420, 124] width 1 height 8
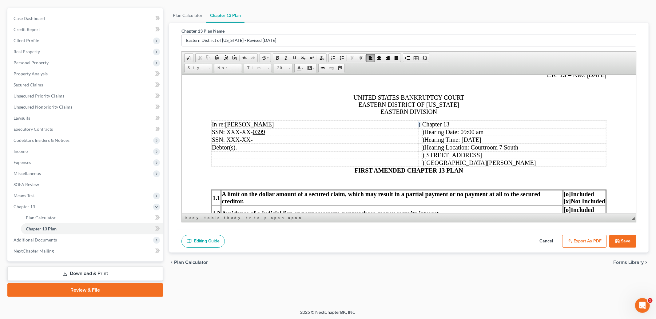
click at [418, 126] on td ")" at bounding box center [420, 124] width 4 height 8
click at [289, 65] on span at bounding box center [290, 67] width 2 height 6
click at [284, 117] on link "18" at bounding box center [292, 116] width 35 height 9
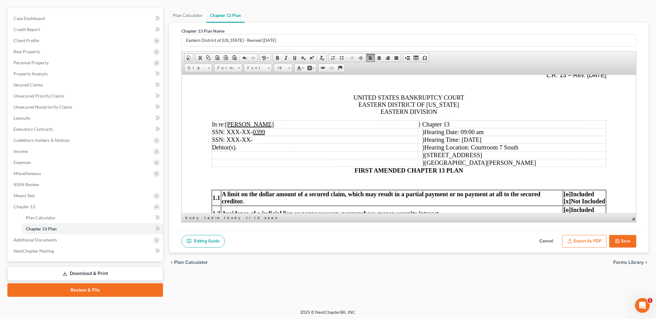
drag, startPoint x: 401, startPoint y: 134, endPoint x: 415, endPoint y: 131, distance: 14.1
click at [423, 134] on span ")" at bounding box center [424, 131] width 2 height 7
click at [624, 238] on button "Save" at bounding box center [622, 241] width 27 height 13
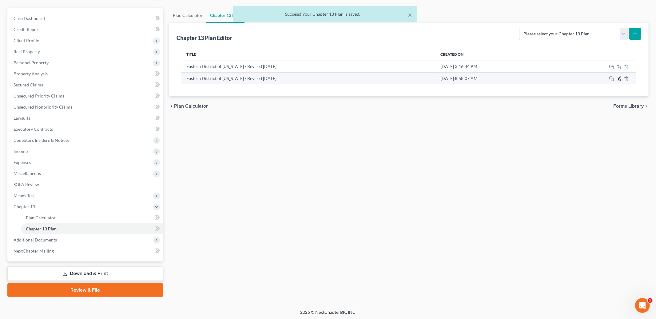
click at [619, 78] on icon "button" at bounding box center [619, 78] width 5 height 5
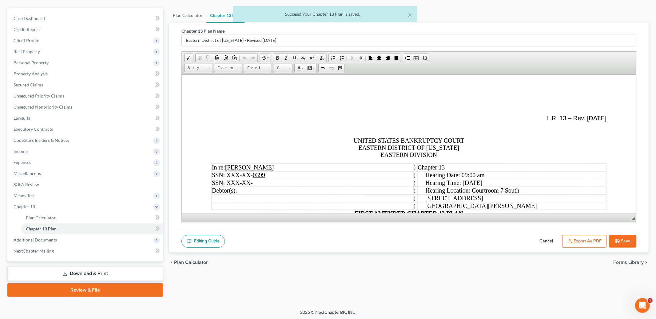
click at [577, 241] on button "Export as PDF" at bounding box center [584, 241] width 45 height 13
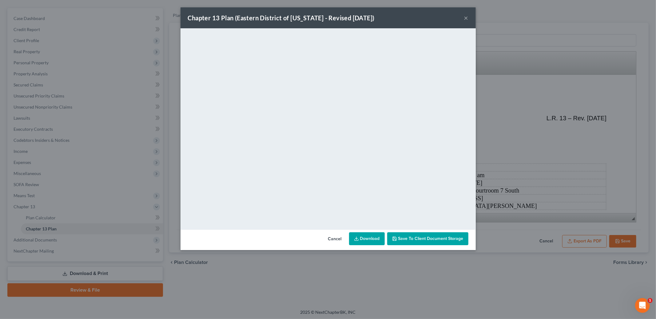
click at [336, 238] on button "Cancel" at bounding box center [334, 239] width 23 height 12
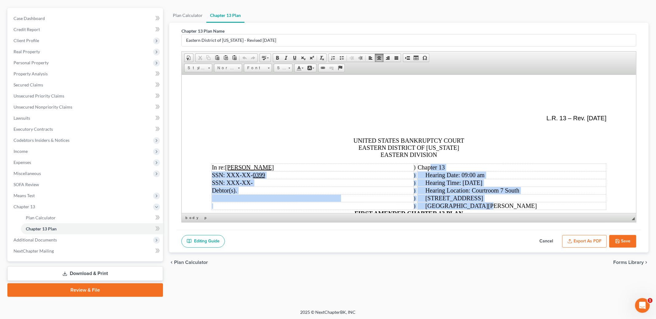
drag, startPoint x: 404, startPoint y: 167, endPoint x: 471, endPoint y: 204, distance: 76.0
click at [470, 204] on tbody "In re: [PERSON_NAME] ) Chapter 13 SSN: XXX-XX- 0399 ) Hearing Date: 09:00 am SS…" at bounding box center [409, 186] width 395 height 46
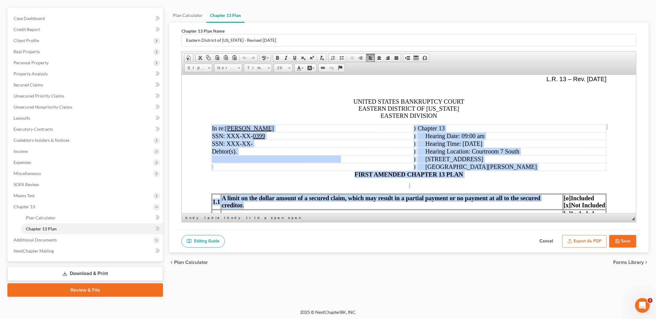
scroll to position [65, 0]
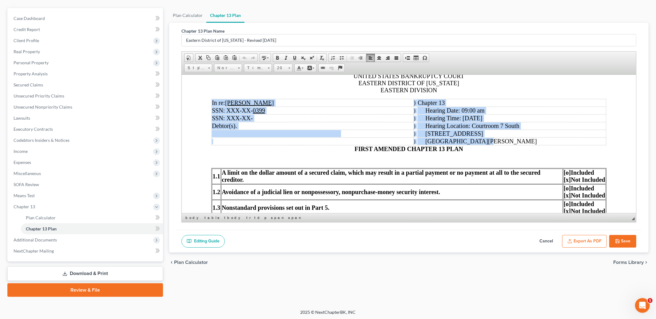
drag, startPoint x: 212, startPoint y: 167, endPoint x: 483, endPoint y: 145, distance: 272.0
click at [483, 145] on tbody "In re: [PERSON_NAME] ) Chapter 13 SSN: XXX-XX- 0399 ) Hearing Date: 09:00 am SS…" at bounding box center [409, 122] width 395 height 46
click at [291, 66] on link "20" at bounding box center [283, 68] width 19 height 9
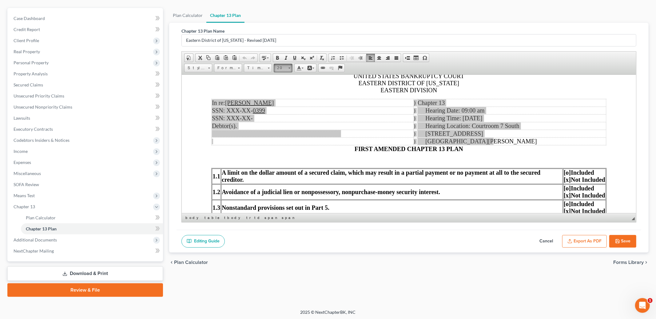
scroll to position [55, 0]
click at [285, 87] on link "18" at bounding box center [292, 86] width 35 height 9
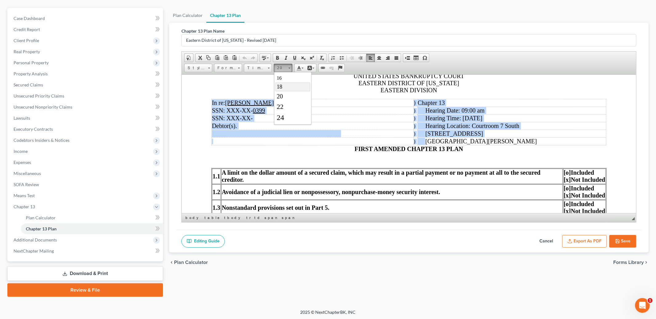
scroll to position [0, 0]
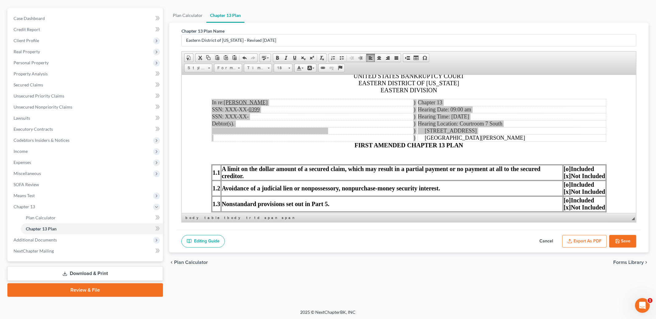
click at [621, 238] on button "Save" at bounding box center [622, 241] width 27 height 13
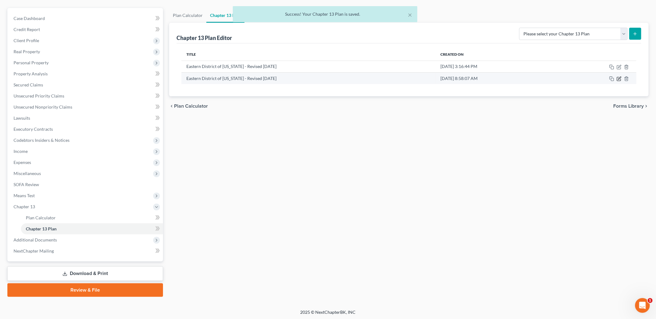
click at [618, 80] on icon "button" at bounding box center [619, 79] width 4 height 4
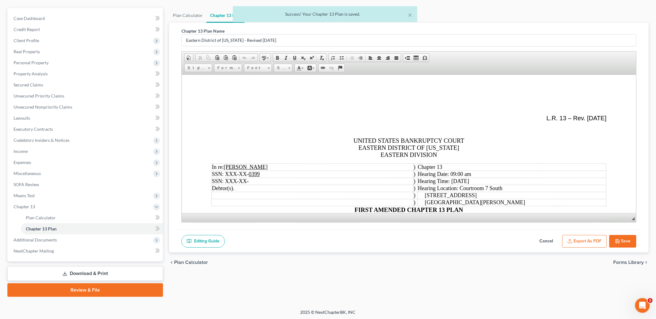
click at [584, 240] on button "Export as PDF" at bounding box center [584, 241] width 45 height 13
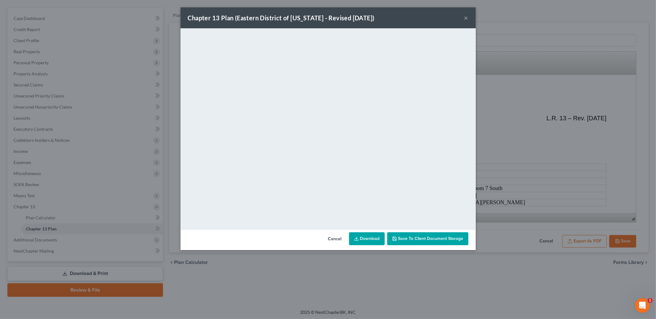
click at [338, 239] on button "Cancel" at bounding box center [334, 239] width 23 height 12
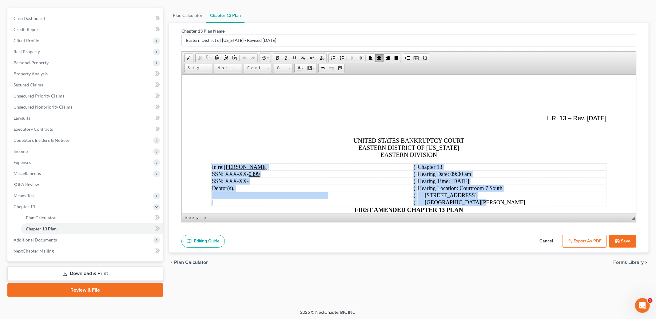
drag, startPoint x: 212, startPoint y: 168, endPoint x: 475, endPoint y: 205, distance: 265.6
click at [475, 205] on tbody "In re: [PERSON_NAME] ) Chapter 13 SSN: XXX-XX- 0399 ) Hearing Date: 09:00 am SS…" at bounding box center [409, 184] width 395 height 42
click at [290, 68] on span at bounding box center [290, 68] width 2 height 1
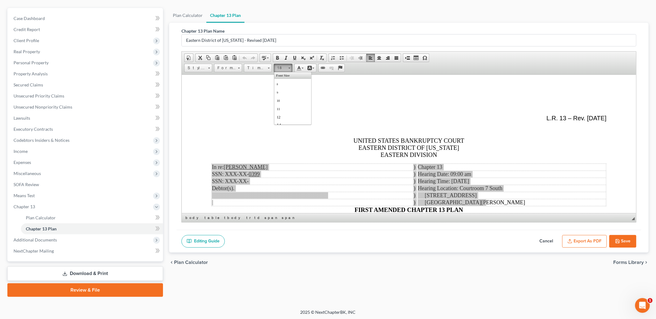
scroll to position [46, 0]
click at [284, 106] on link "20" at bounding box center [292, 106] width 35 height 10
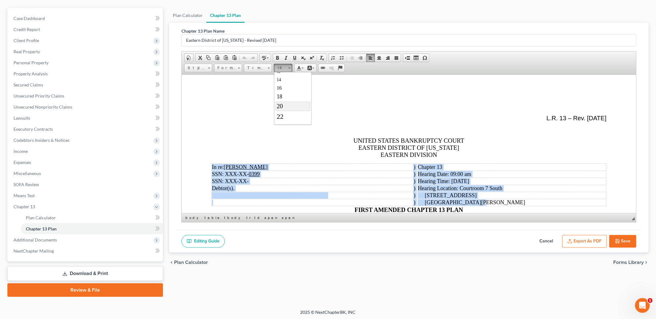
scroll to position [0, 0]
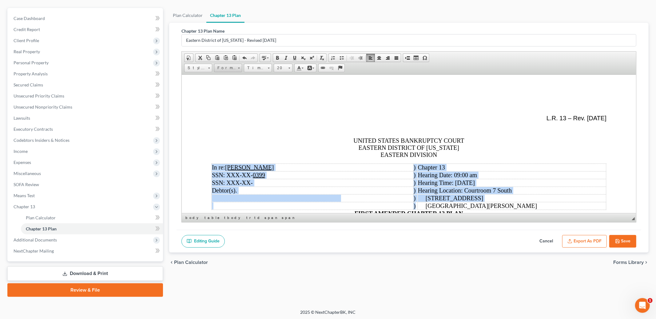
click at [240, 68] on link "Format" at bounding box center [228, 68] width 28 height 9
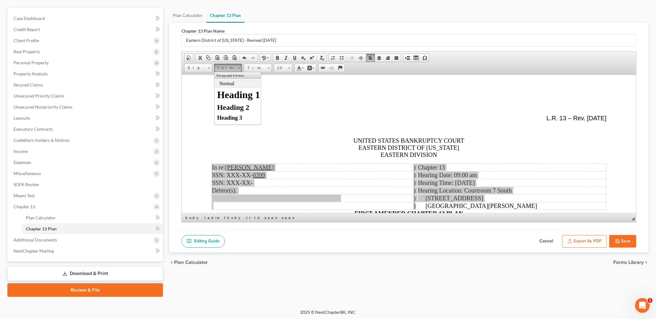
click at [228, 84] on p "Normal" at bounding box center [237, 84] width 37 height 6
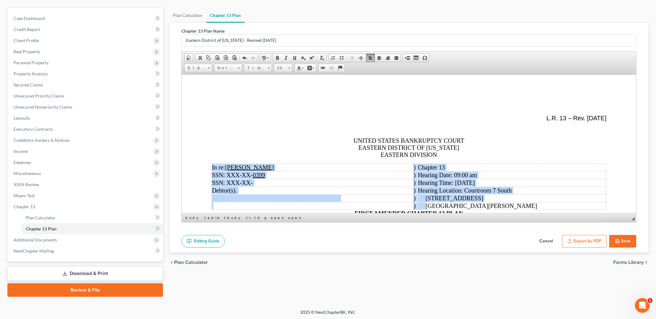
scroll to position [0, 0]
click at [209, 68] on span at bounding box center [209, 68] width 2 height 1
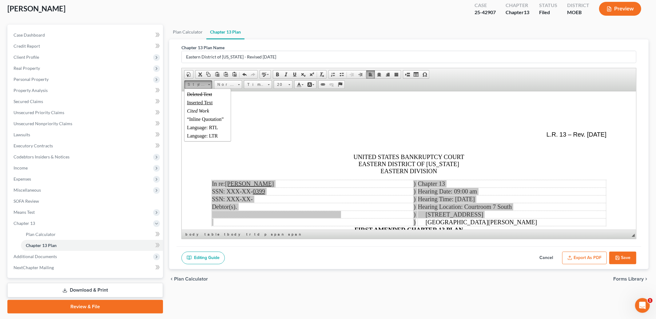
scroll to position [144, 0]
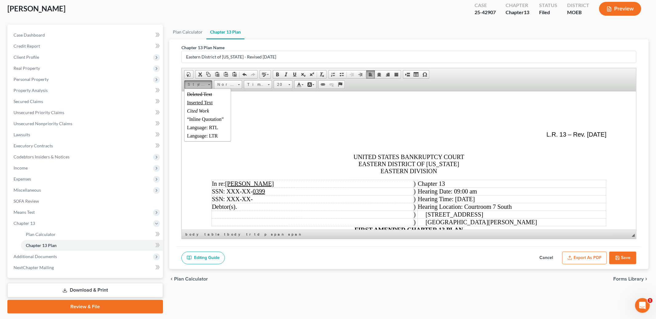
click at [235, 73] on span at bounding box center [234, 74] width 5 height 5
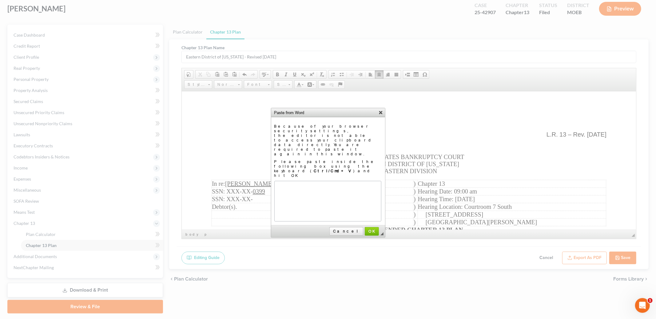
click at [379, 112] on link "X" at bounding box center [381, 112] width 6 height 6
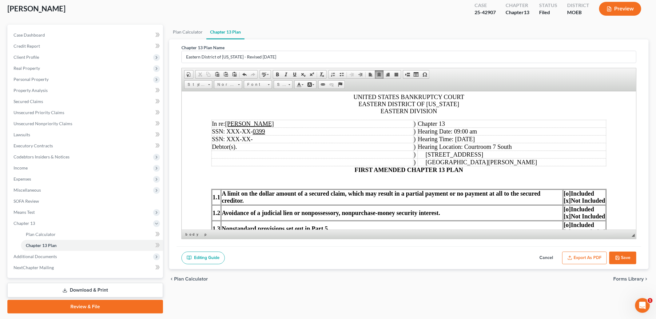
scroll to position [60, 0]
click at [354, 174] on p "FIRST AMENDED CHAPTER 13 PLAN" at bounding box center [408, 151] width 395 height 43
click at [356, 173] on span "FIRST AMENDED CHAPTER 13 PLAN" at bounding box center [409, 169] width 109 height 7
click at [485, 166] on p "[GEOGRAPHIC_DATA][PERSON_NAME]" at bounding box center [512, 162] width 188 height 7
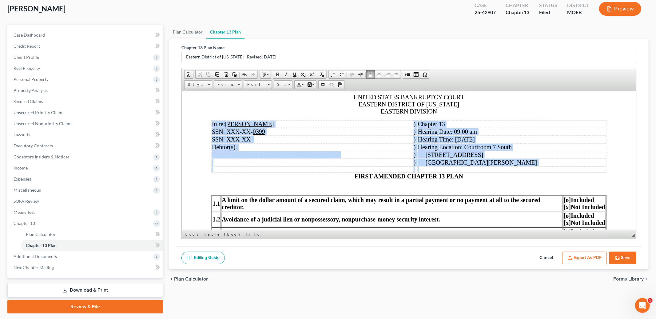
drag, startPoint x: 212, startPoint y: 124, endPoint x: 479, endPoint y: 172, distance: 270.9
click at [479, 172] on tbody "In re: [PERSON_NAME] ) Chapter 13 SSN: XXX-XX- 0399 ) Hearing Date: 09:00 am SS…" at bounding box center [409, 146] width 395 height 52
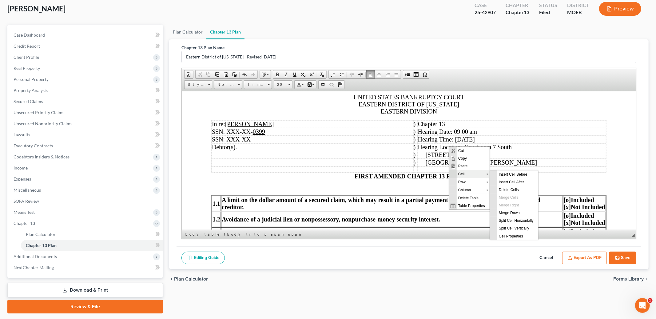
scroll to position [0, 0]
click at [504, 211] on span "Merge Down" at bounding box center [517, 213] width 41 height 8
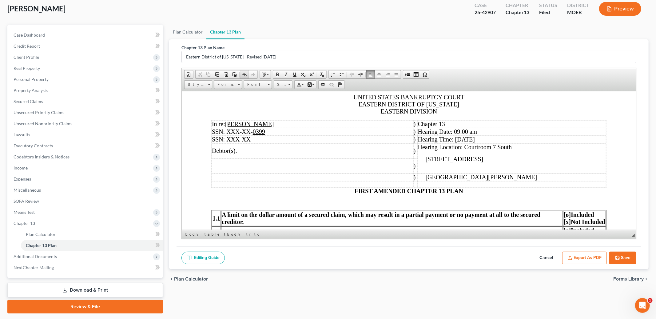
click at [245, 75] on span at bounding box center [244, 74] width 5 height 5
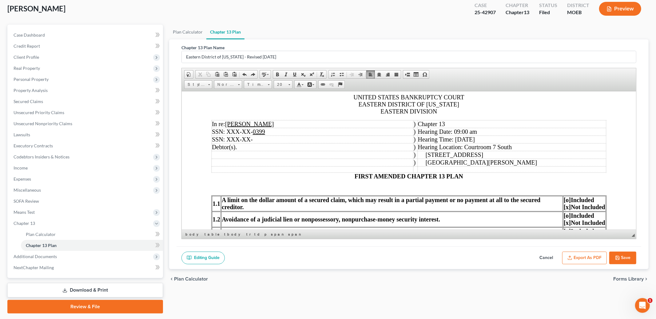
click at [351, 96] on p "UNITED STATES BANKRUPTCY COURT EASTERN DISTRICT OF [US_STATE] EASTERN DIVISION" at bounding box center [408, 104] width 395 height 21
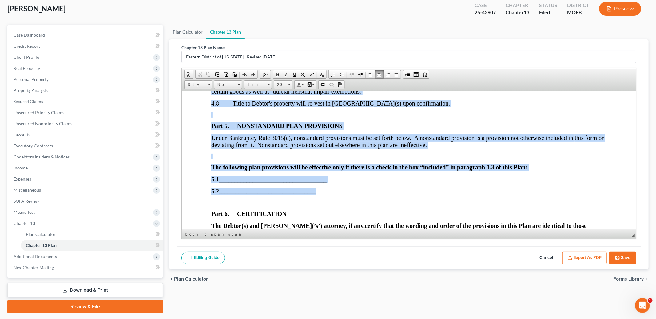
scroll to position [2117, 0]
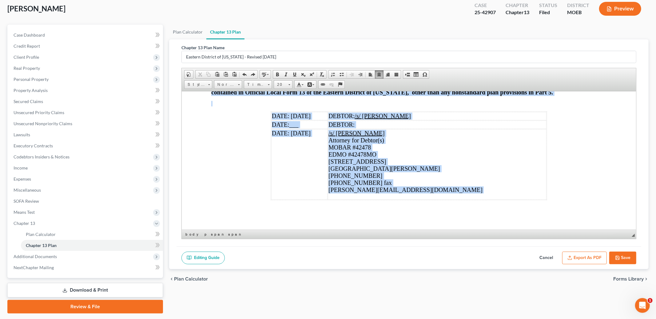
drag, startPoint x: 352, startPoint y: 98, endPoint x: 513, endPoint y: 198, distance: 189.3
copy body "LOREMI DOLORS AMETCONSEC ADIPI ELITSED DOEIUSMO TE INCIDIDU UTLABOR ETDOLORE Ma…"
click at [518, 141] on td "/s/ [PERSON_NAME] Attorney for Debtor(s) MOBAR #42478 EDMO #42478MO [STREET_ADD…" at bounding box center [437, 164] width 219 height 70
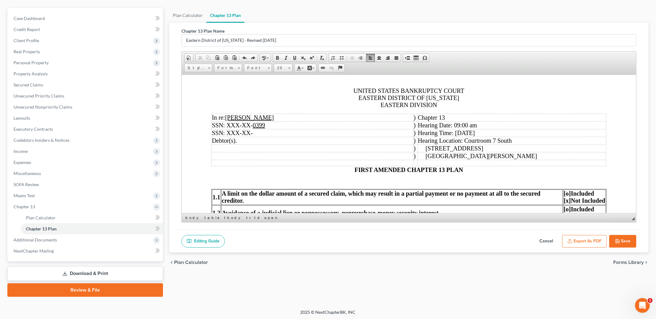
scroll to position [54, 0]
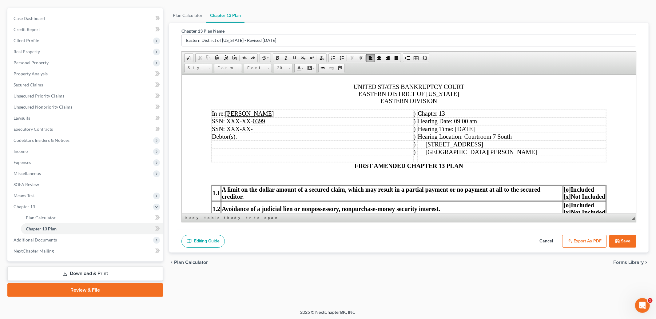
click at [354, 169] on p "FIRST AMENDED CHAPTER 13 PLAN" at bounding box center [408, 160] width 395 height 18
click at [491, 161] on td at bounding box center [512, 159] width 189 height 6
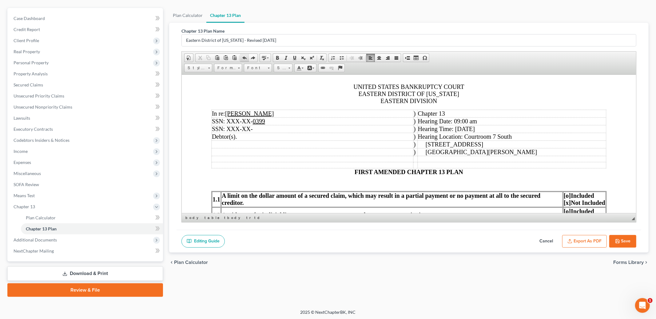
click at [242, 58] on span at bounding box center [244, 57] width 5 height 5
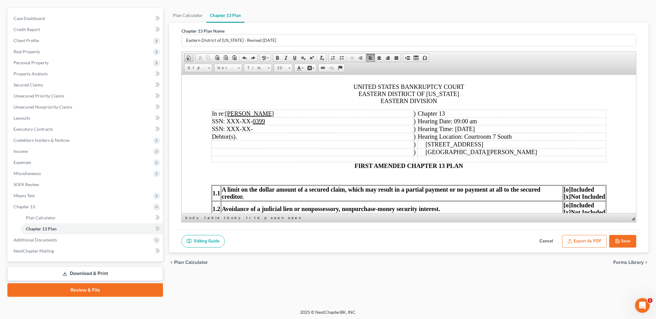
click at [188, 58] on span at bounding box center [188, 57] width 5 height 5
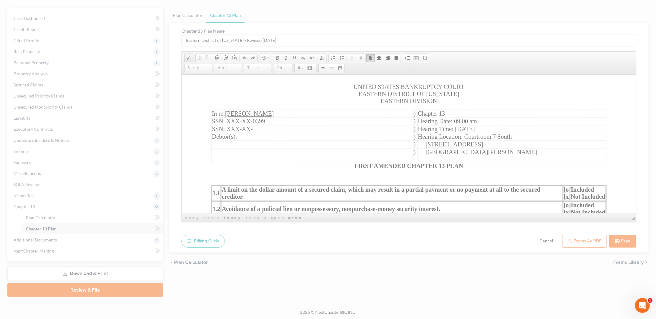
select select "other"
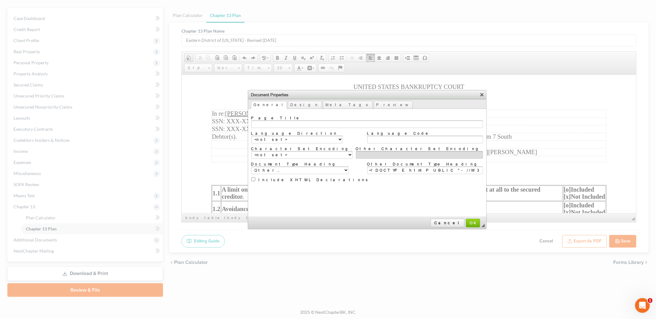
scroll to position [0, 0]
click at [288, 106] on link "Design" at bounding box center [305, 105] width 34 height 8
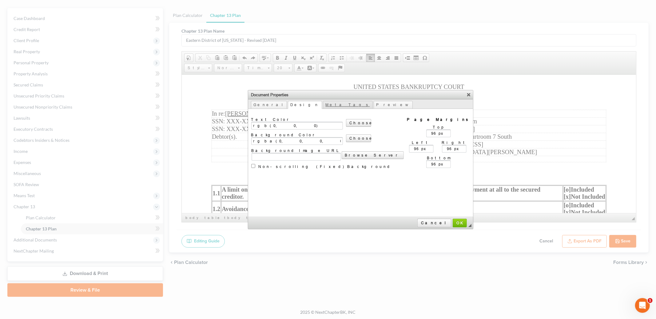
click at [323, 103] on link "Meta Tags" at bounding box center [348, 105] width 50 height 8
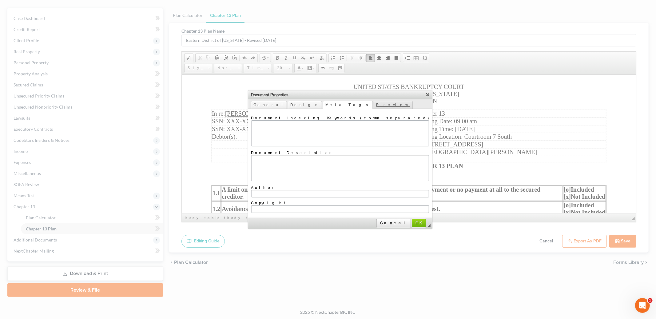
click at [374, 104] on link "Preview" at bounding box center [393, 105] width 39 height 8
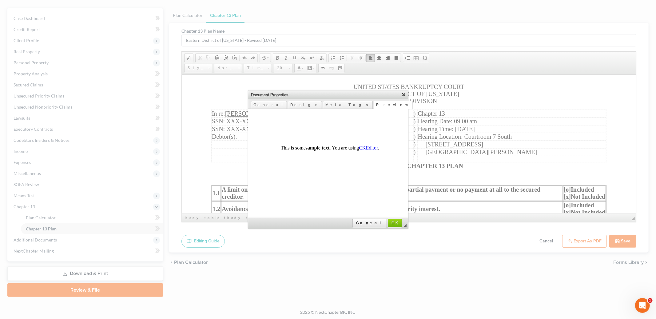
click at [403, 95] on link "X" at bounding box center [404, 94] width 6 height 6
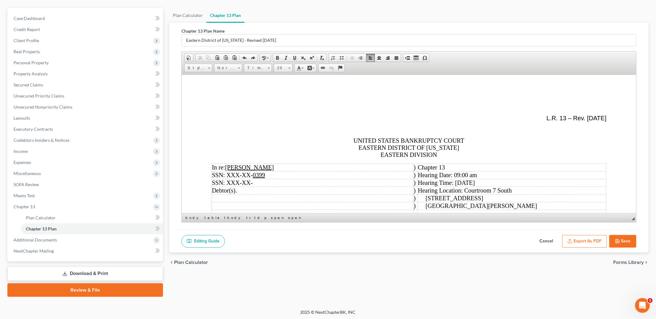
scroll to position [48, 0]
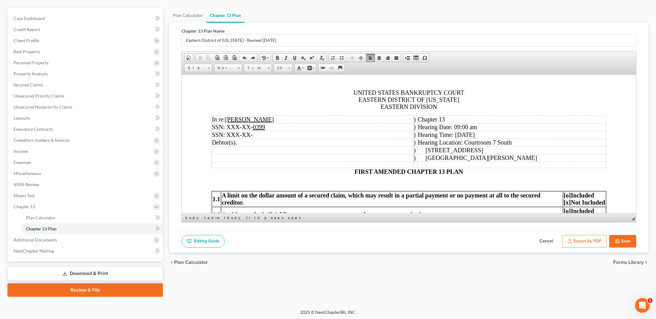
click at [207, 241] on link "Editing Guide" at bounding box center [203, 241] width 43 height 13
click at [306, 153] on span at bounding box center [276, 149] width 128 height 7
click at [373, 122] on p "In re: [PERSON_NAME]" at bounding box center [312, 119] width 201 height 7
click at [418, 120] on span "Chapter 13" at bounding box center [431, 119] width 27 height 7
drag, startPoint x: 394, startPoint y: 119, endPoint x: 394, endPoint y: 123, distance: 3.4
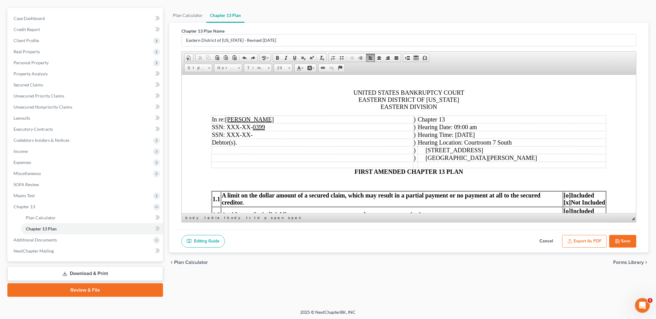
click at [414, 122] on span ")" at bounding box center [415, 119] width 2 height 7
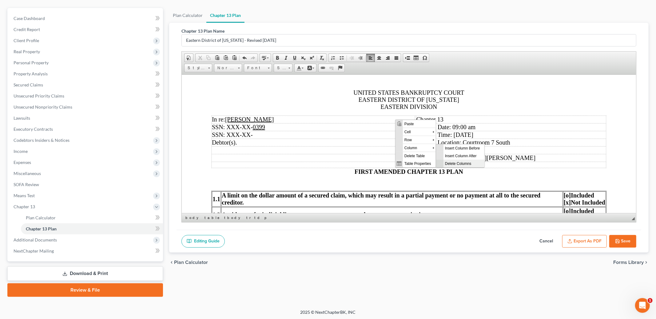
click at [451, 162] on span "Delete Columns" at bounding box center [463, 163] width 41 height 8
click at [416, 141] on span "Hearing Location: Courtroom 7 South" at bounding box center [463, 142] width 94 height 7
click at [618, 237] on button "Save" at bounding box center [622, 241] width 27 height 13
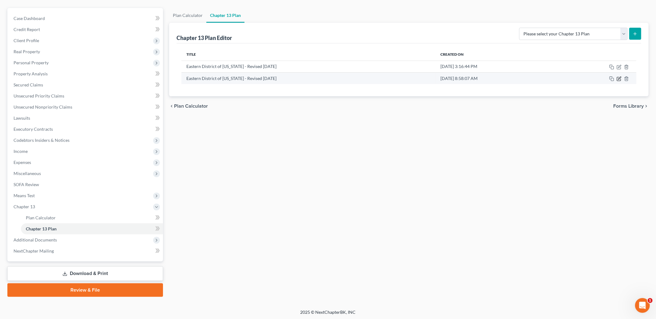
click at [619, 80] on icon "button" at bounding box center [619, 78] width 5 height 5
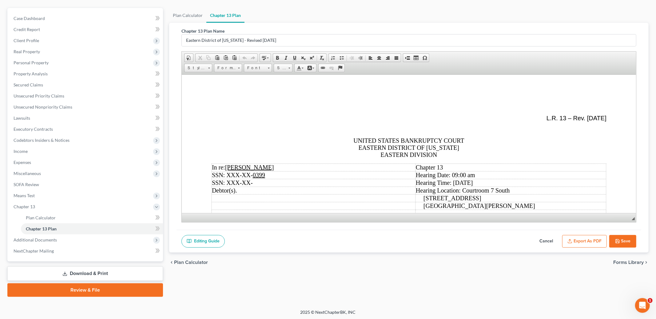
scroll to position [0, 0]
click at [592, 244] on button "Export as PDF" at bounding box center [584, 241] width 45 height 13
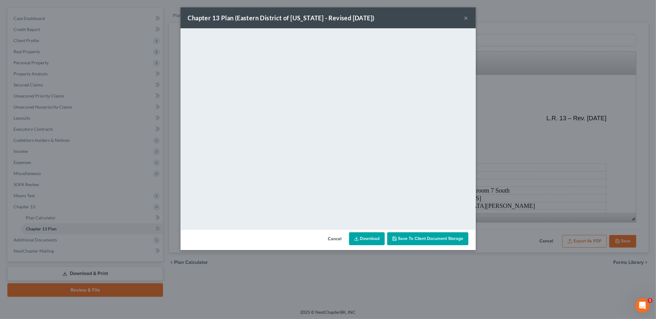
click at [332, 237] on button "Cancel" at bounding box center [334, 239] width 23 height 12
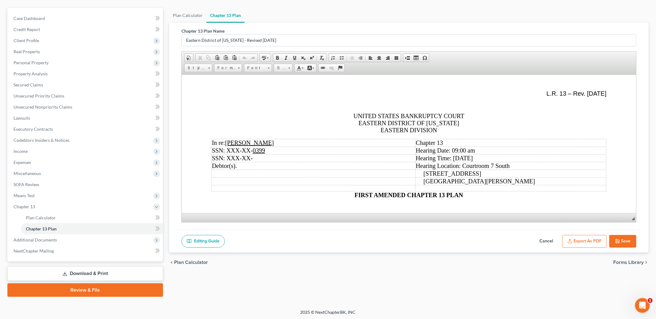
scroll to position [26, 0]
click at [308, 142] on p "In re: [PERSON_NAME]" at bounding box center [313, 141] width 203 height 7
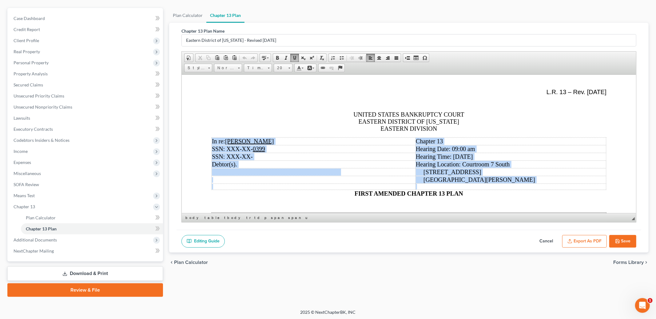
drag, startPoint x: 211, startPoint y: 141, endPoint x: 489, endPoint y: 191, distance: 282.6
click at [489, 190] on tbody "In re: [PERSON_NAME] Chapter 13 SSN: XXX-XX- 0399 Hearing Date: 09:00 am SSN: X…" at bounding box center [409, 163] width 395 height 52
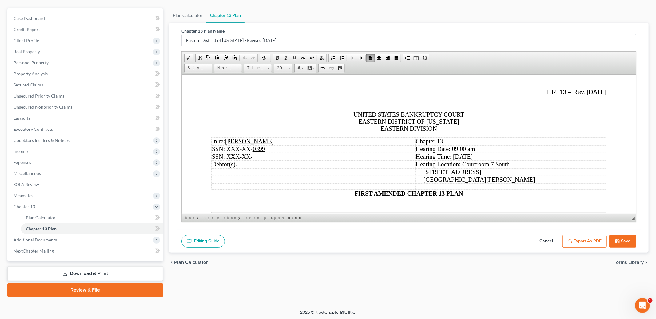
click at [415, 55] on span at bounding box center [416, 57] width 5 height 5
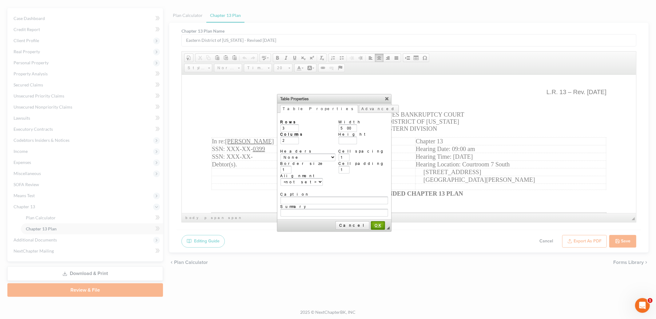
click at [372, 223] on span "OK" at bounding box center [378, 225] width 13 height 5
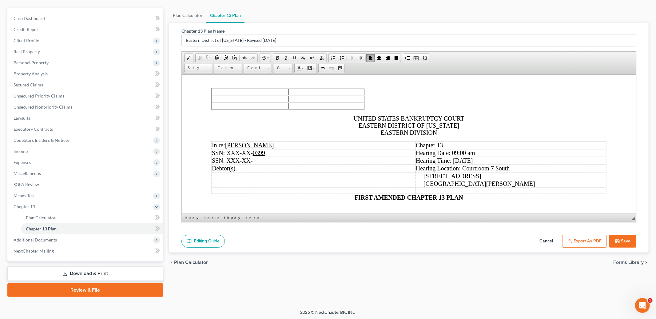
scroll to position [50, 0]
click at [309, 105] on td at bounding box center [327, 105] width 76 height 7
click at [321, 147] on p "In re: [PERSON_NAME]" at bounding box center [313, 144] width 203 height 7
click at [245, 57] on span at bounding box center [244, 57] width 5 height 5
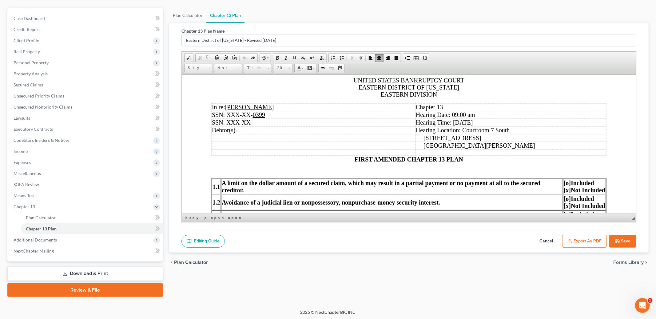
scroll to position [61, 0]
click at [446, 94] on p "UNITED STATES BANKRUPTCY COURT EASTERN DISTRICT OF [US_STATE] EASTERN DIVISION" at bounding box center [408, 86] width 395 height 21
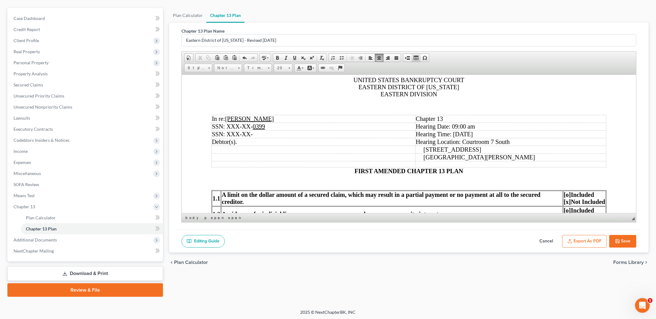
click at [416, 57] on span at bounding box center [416, 57] width 5 height 5
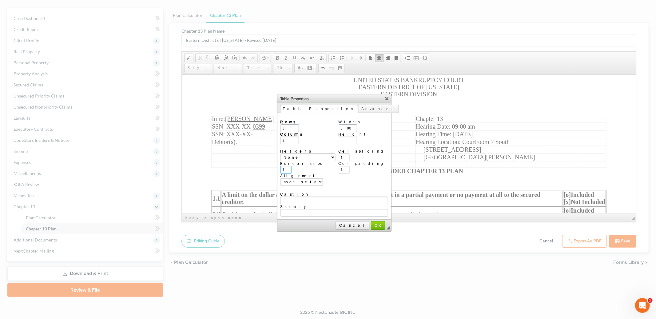
drag, startPoint x: 288, startPoint y: 166, endPoint x: 274, endPoint y: 166, distance: 13.9
click at [274, 166] on body "Home New Case Client Portal Law Office of [PERSON_NAME], LLC [PERSON_NAME][EMAI…" at bounding box center [328, 134] width 656 height 371
type input "0"
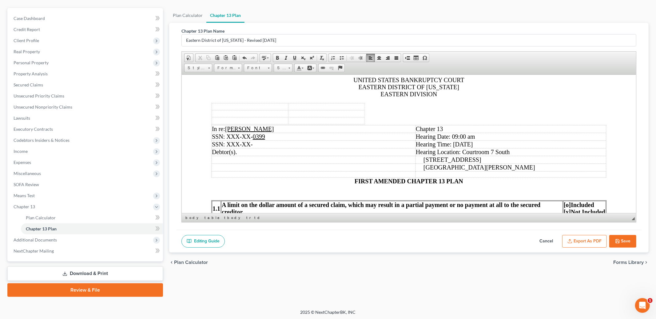
click at [247, 108] on td at bounding box center [250, 106] width 76 height 7
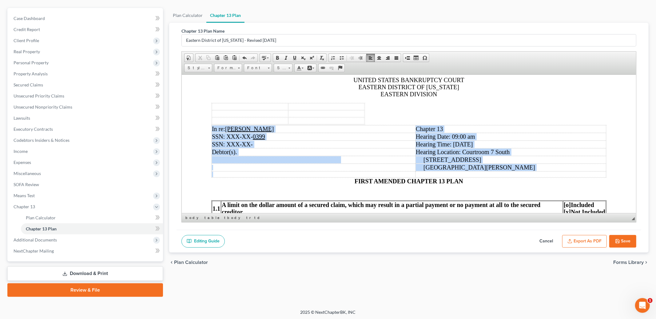
drag, startPoint x: 212, startPoint y: 130, endPoint x: 276, endPoint y: 174, distance: 77.7
click at [276, 174] on tbody "In re: [PERSON_NAME] Chapter 13 SSN: XXX-XX- 0399 Hearing Date: 09:00 am SSN: X…" at bounding box center [409, 151] width 395 height 52
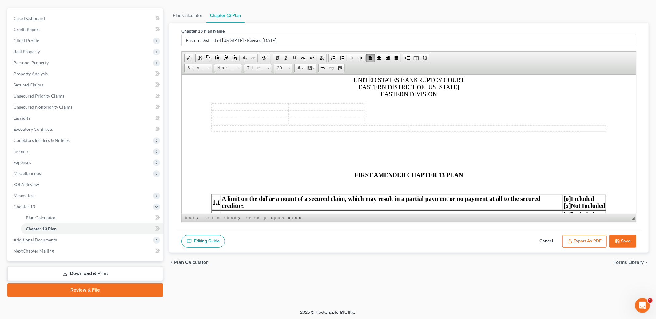
click at [221, 109] on td at bounding box center [250, 106] width 76 height 7
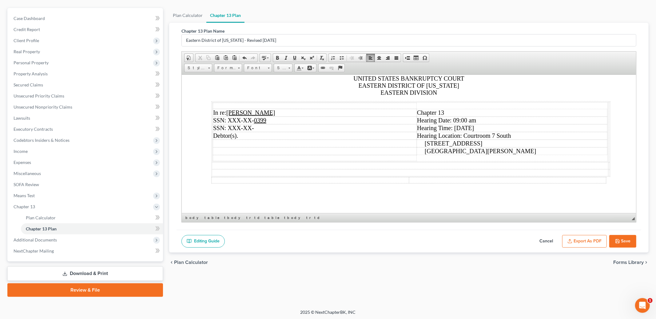
scroll to position [63, 0]
drag, startPoint x: 221, startPoint y: 166, endPoint x: 445, endPoint y: 184, distance: 224.7
click at [441, 182] on td at bounding box center [507, 179] width 197 height 6
click at [437, 175] on td at bounding box center [410, 171] width 397 height 7
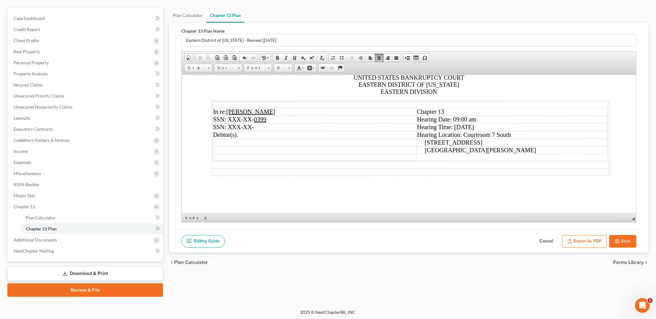
click at [383, 160] on td at bounding box center [315, 157] width 204 height 6
click at [475, 153] on p "[GEOGRAPHIC_DATA][PERSON_NAME]" at bounding box center [512, 149] width 190 height 7
click at [527, 187] on span "Delete Rows" at bounding box center [538, 187] width 36 height 8
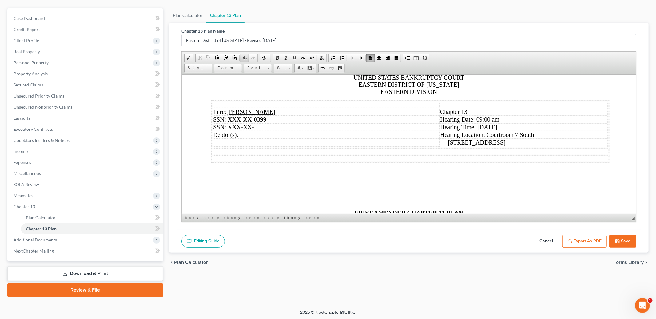
click at [247, 57] on link "Undo" at bounding box center [244, 58] width 9 height 8
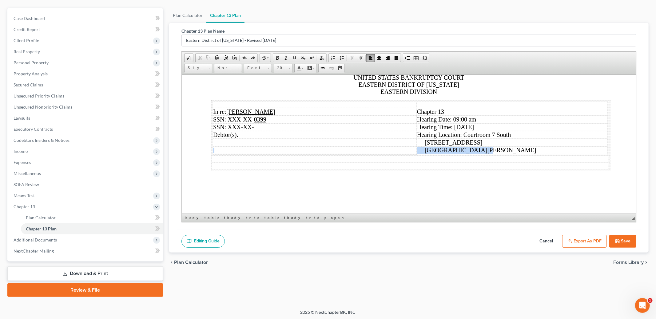
drag, startPoint x: 323, startPoint y: 152, endPoint x: 475, endPoint y: 152, distance: 152.0
click at [475, 152] on tr "[GEOGRAPHIC_DATA][PERSON_NAME]" at bounding box center [410, 150] width 395 height 8
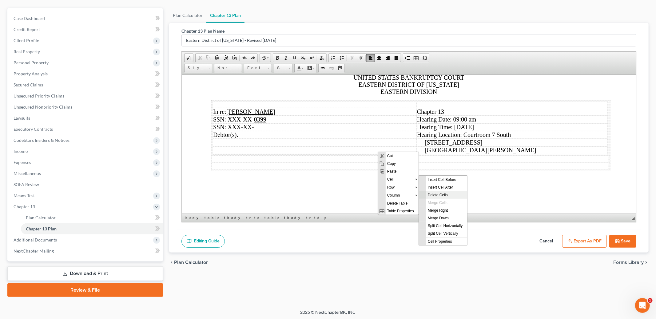
click at [433, 194] on span "Delete Cells" at bounding box center [446, 195] width 41 height 8
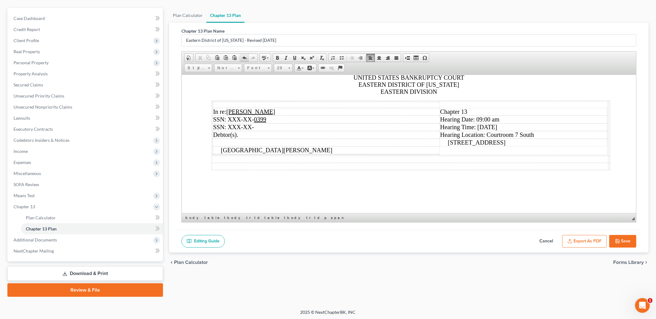
click at [246, 57] on span at bounding box center [244, 57] width 5 height 5
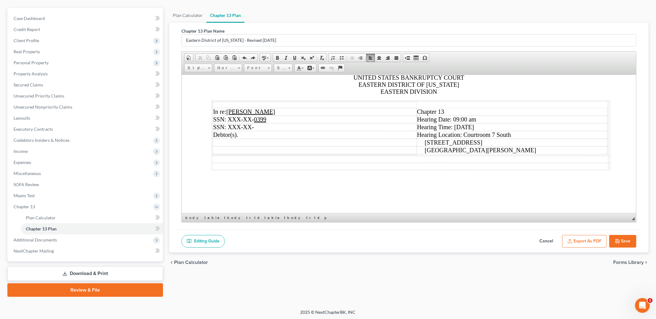
click at [592, 242] on button "Export as PDF" at bounding box center [584, 241] width 45 height 13
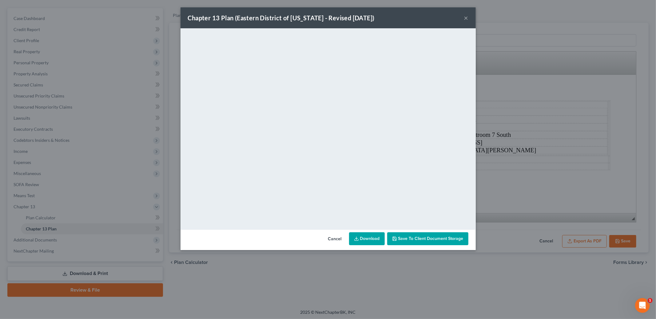
click at [468, 17] on button "×" at bounding box center [466, 17] width 4 height 7
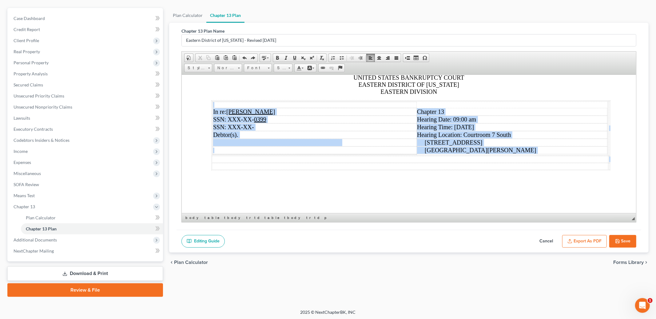
drag, startPoint x: 214, startPoint y: 105, endPoint x: 487, endPoint y: 166, distance: 280.0
click at [487, 166] on tbody "In re: [PERSON_NAME] Chapter 13 SSN: XXX-XX- 0399 Hearing Date: 09:00 am SSN: X…" at bounding box center [411, 135] width 398 height 69
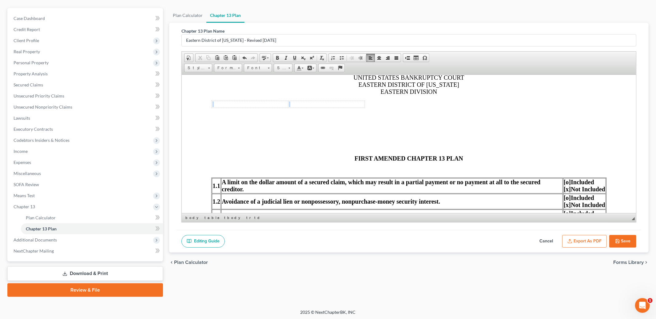
drag, startPoint x: 326, startPoint y: 104, endPoint x: 339, endPoint y: 106, distance: 13.5
click at [339, 106] on tr at bounding box center [288, 104] width 153 height 7
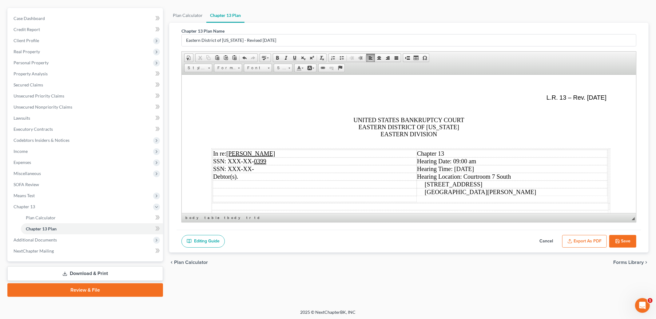
scroll to position [22, 0]
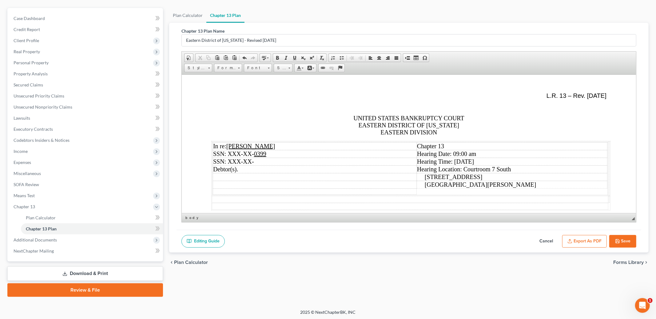
click at [400, 135] on span "UNITED STATES BANKRUPTCY COURT EASTERN DISTRICT OF [US_STATE] EASTERN DIVISION" at bounding box center [408, 124] width 111 height 21
click at [446, 134] on p "UNITED STATES BANKRUPTCY COURT EASTERN DISTRICT OF [US_STATE] EASTERN DIVISION" at bounding box center [408, 124] width 395 height 21
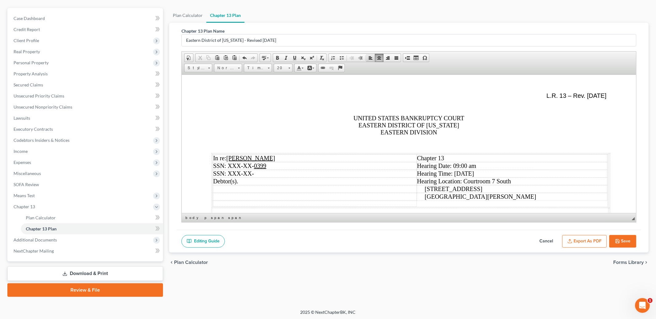
click at [369, 56] on span at bounding box center [370, 57] width 5 height 5
click at [238, 144] on p "In re:" at bounding box center [408, 144] width 395 height 7
click at [360, 58] on span at bounding box center [360, 57] width 5 height 5
click at [244, 57] on span at bounding box center [244, 57] width 5 height 5
click at [241, 148] on p "In re:" at bounding box center [408, 144] width 395 height 7
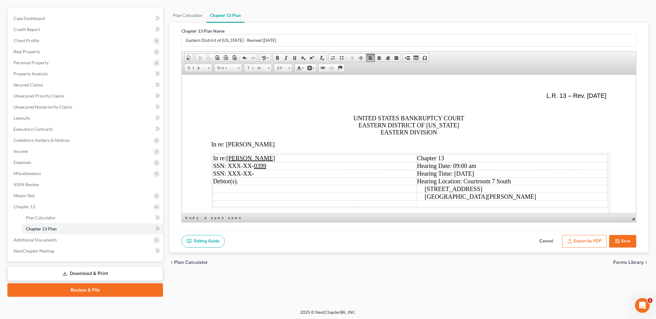
click at [279, 147] on p "In re: [PERSON_NAME]" at bounding box center [408, 144] width 395 height 7
click at [280, 145] on p "In re: [PERSON_NAME]" at bounding box center [408, 144] width 395 height 7
click at [246, 57] on span at bounding box center [244, 57] width 5 height 5
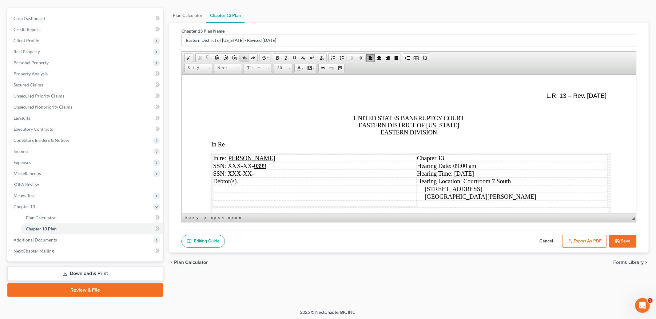
click at [246, 57] on span at bounding box center [244, 57] width 5 height 5
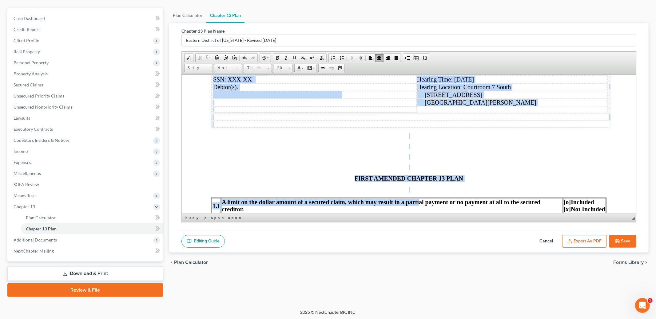
scroll to position [138, 0]
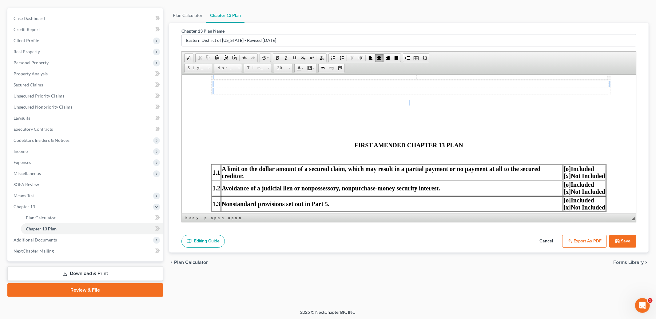
drag, startPoint x: 213, startPoint y: 142, endPoint x: 445, endPoint y: 102, distance: 235.7
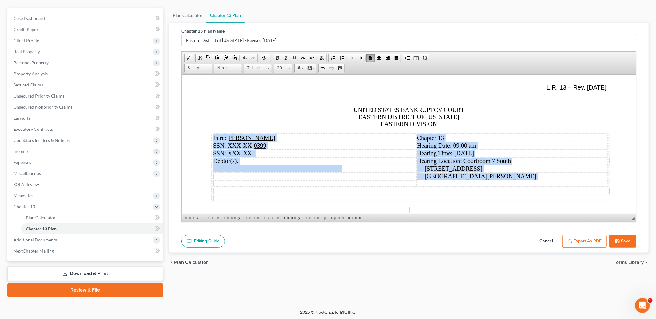
scroll to position [28, 0]
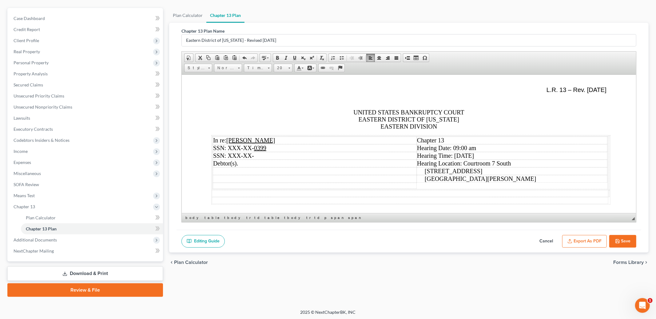
click at [264, 189] on td at bounding box center [315, 185] width 204 height 6
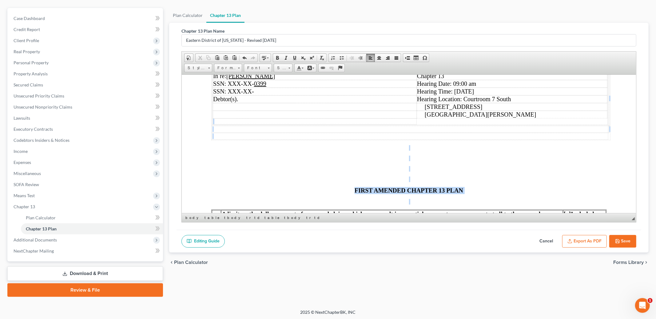
scroll to position [93, 0]
drag, startPoint x: 221, startPoint y: 190, endPoint x: 241, endPoint y: 138, distance: 55.0
click at [241, 138] on tbody "In re: [PERSON_NAME] Chapter 13 SSN: XXX-XX- 0399 Hearing Date: 09:00 am SSN: X…" at bounding box center [411, 104] width 398 height 68
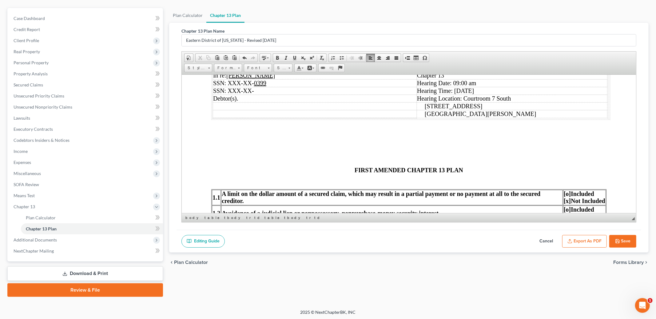
click at [251, 116] on p at bounding box center [314, 114] width 203 height 6
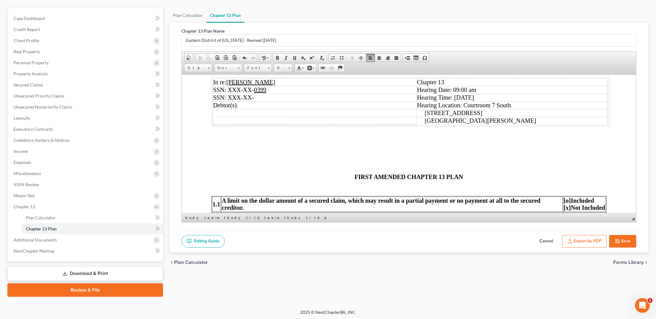
scroll to position [90, 0]
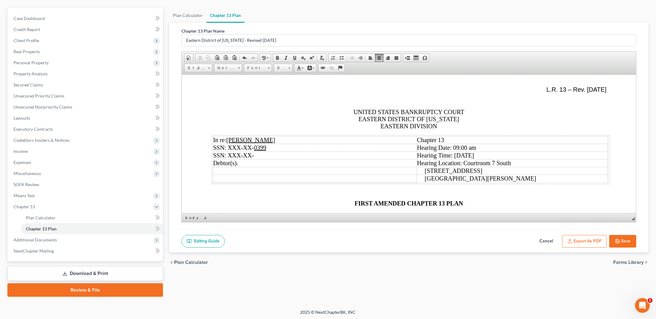
scroll to position [30, 0]
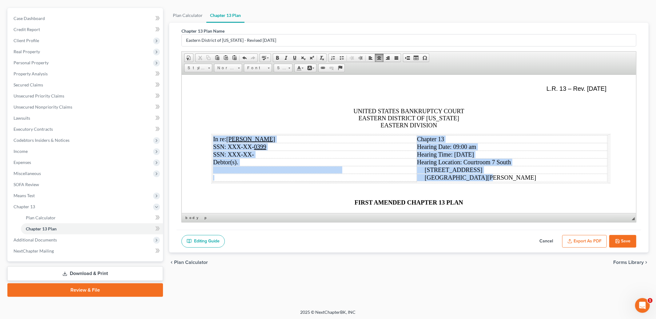
drag, startPoint x: 213, startPoint y: 140, endPoint x: 508, endPoint y: 182, distance: 297.9
click at [508, 182] on tbody "In re: [PERSON_NAME] Chapter 13 SSN: XXX-XX- 0399 Hearing Date: 09:00 am SSN: X…" at bounding box center [410, 158] width 395 height 47
click at [228, 67] on span "Normal" at bounding box center [225, 68] width 22 height 8
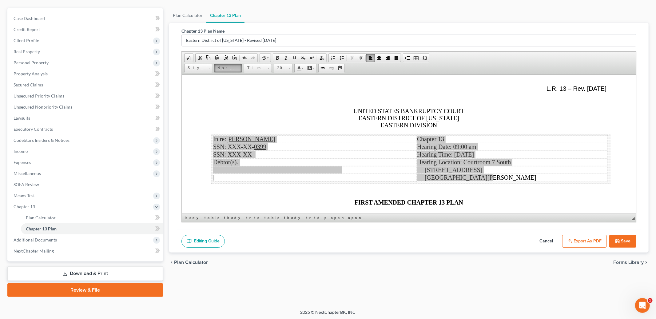
scroll to position [0, 0]
drag, startPoint x: 225, startPoint y: 82, endPoint x: 253, endPoint y: 78, distance: 28.2
click at [225, 82] on p "Normal" at bounding box center [237, 84] width 37 height 6
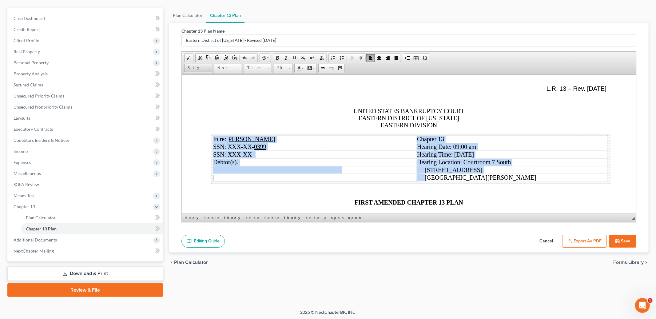
click at [209, 68] on span at bounding box center [209, 68] width 2 height 1
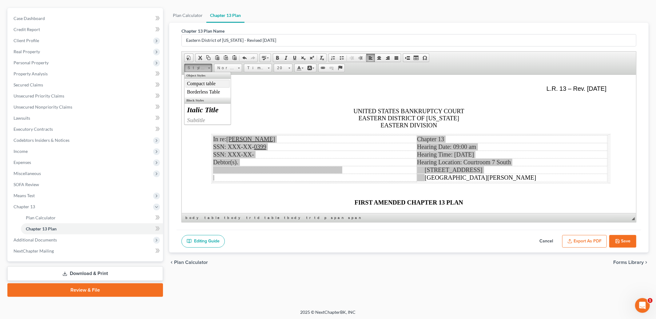
click at [206, 85] on link "Compact table" at bounding box center [208, 83] width 44 height 8
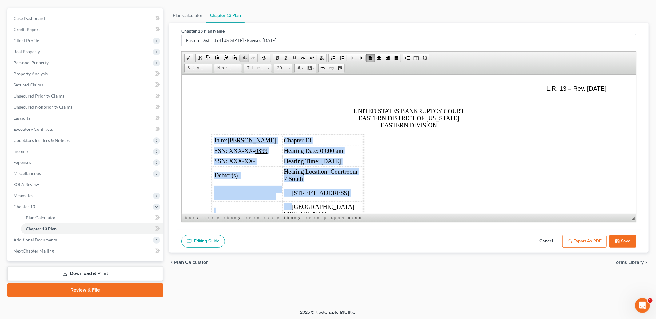
click at [244, 56] on span at bounding box center [244, 57] width 5 height 5
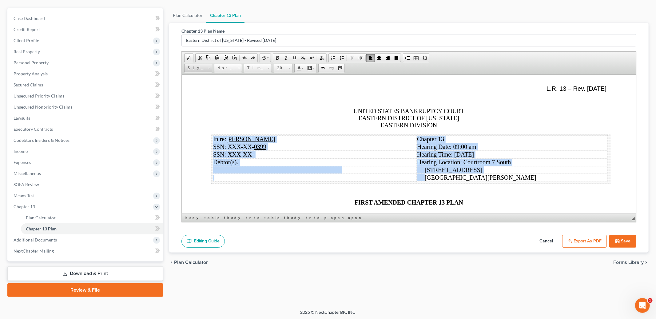
click at [198, 67] on span "Styles" at bounding box center [196, 68] width 22 height 8
click at [332, 156] on p "SSN: XXX-XX-" at bounding box center [314, 154] width 203 height 7
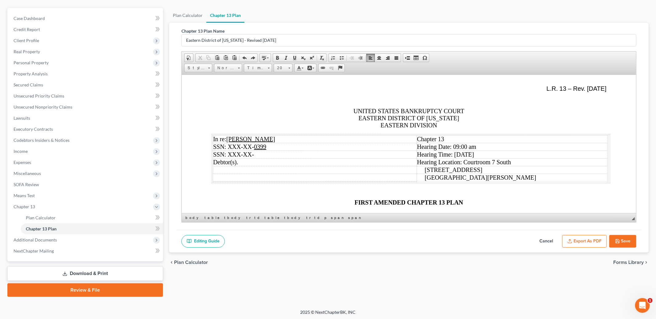
click at [450, 127] on p "UNITED STATES BANKRUPTCY COURT EASTERN DISTRICT OF [US_STATE] EASTERN DIVISION" at bounding box center [408, 117] width 395 height 21
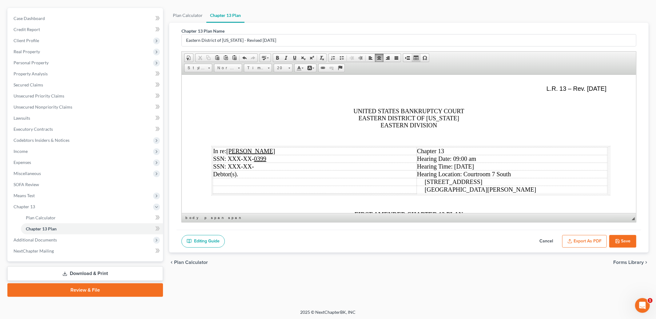
click at [416, 58] on span at bounding box center [416, 57] width 5 height 5
type input "1"
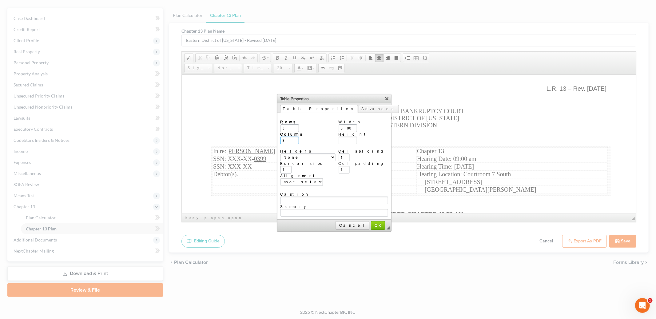
type input "3"
drag, startPoint x: 286, startPoint y: 166, endPoint x: 281, endPoint y: 166, distance: 5.0
click at [281, 166] on input "1" at bounding box center [286, 170] width 11 height 8
click at [299, 178] on select "<not set> Left Center Right" at bounding box center [302, 182] width 42 height 8
select select "center"
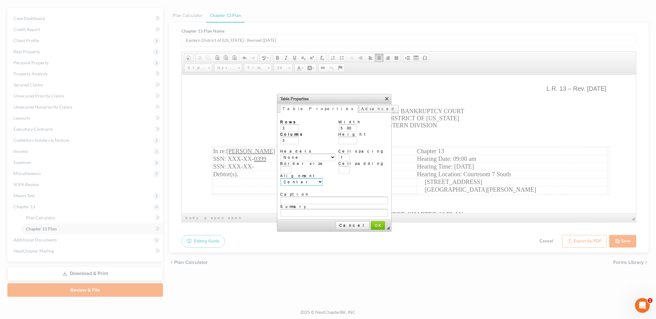
click at [281, 178] on select "<not set> Left Center Right" at bounding box center [302, 182] width 42 height 8
click at [372, 223] on span "OK" at bounding box center [378, 225] width 13 height 5
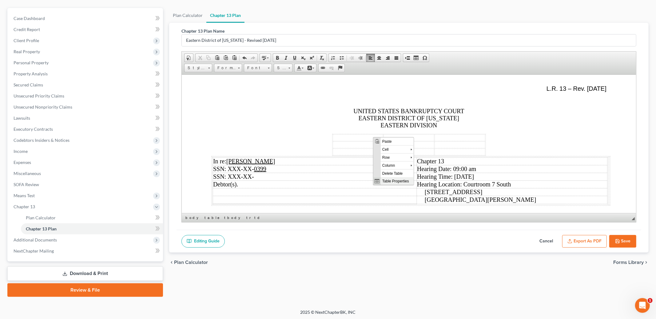
click at [389, 179] on span "Table Properties" at bounding box center [397, 181] width 33 height 8
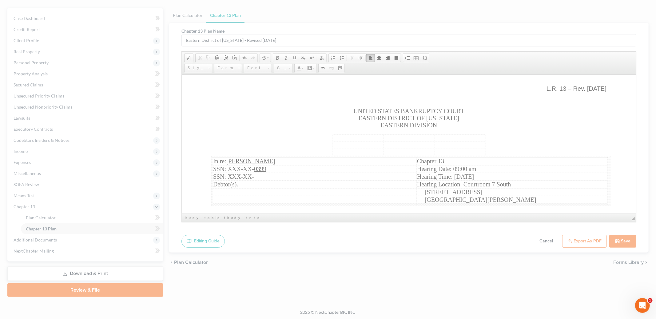
type input "3"
select select "center"
type input "500px"
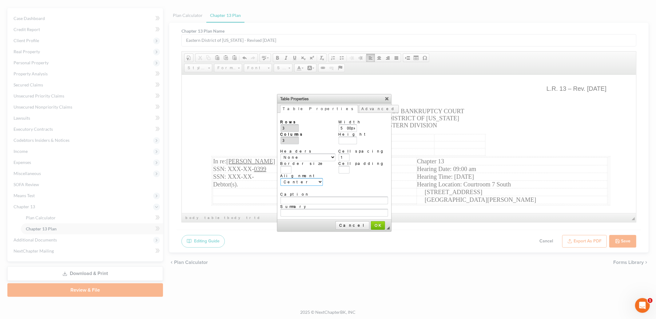
click at [300, 178] on select "<not set> Left Center Right" at bounding box center [302, 182] width 42 height 8
select select "left"
click at [281, 178] on select "<not set> Left Center Right" at bounding box center [302, 182] width 42 height 8
click at [302, 178] on select "<not set> Left Center Right" at bounding box center [302, 182] width 42 height 8
select select
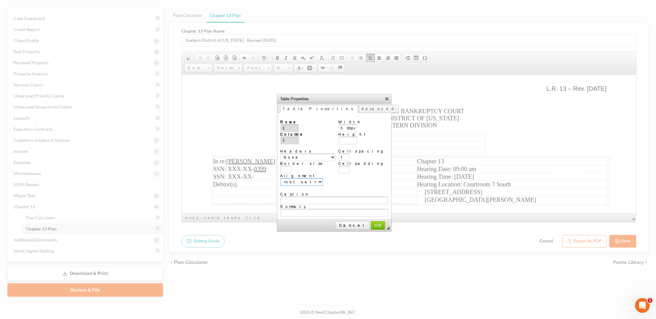
click at [281, 178] on select "<not set> Left Center Right" at bounding box center [302, 182] width 42 height 8
click at [372, 223] on span "OK" at bounding box center [378, 225] width 13 height 5
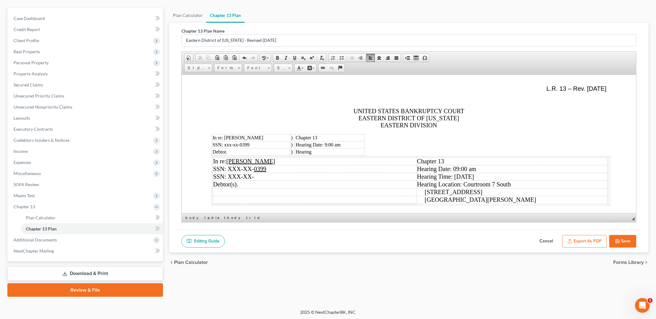
click at [344, 147] on p "Hearing Date: 9:00 am" at bounding box center [330, 145] width 68 height 6
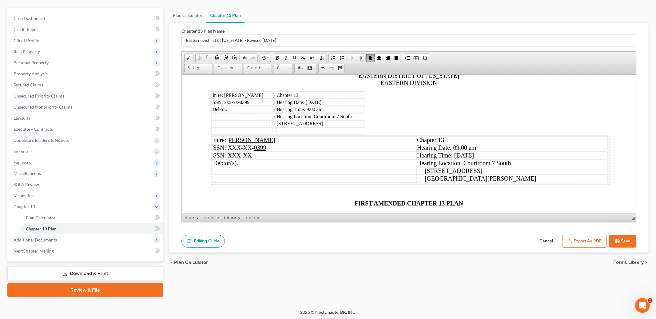
scroll to position [75, 0]
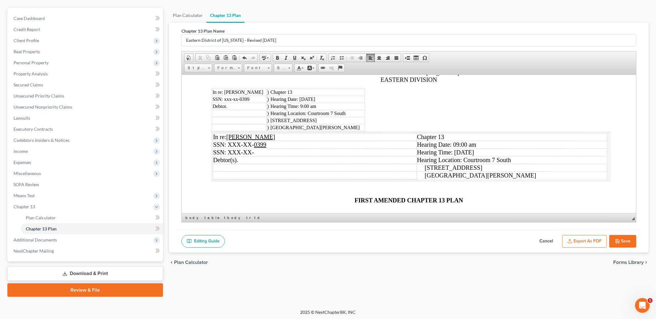
click at [322, 152] on p "SSN: XXX-XX-" at bounding box center [314, 152] width 203 height 7
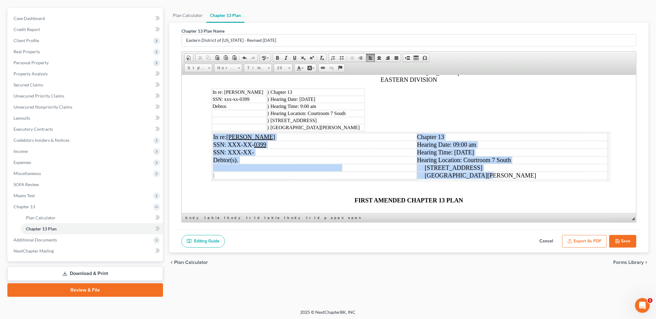
drag, startPoint x: 212, startPoint y: 138, endPoint x: 469, endPoint y: 180, distance: 260.0
click at [469, 180] on table "In re: [PERSON_NAME] Chapter 13 SSN: XXX-XX- 0399 Hearing Date: 09:00 am SSN: X…" at bounding box center [410, 156] width 395 height 47
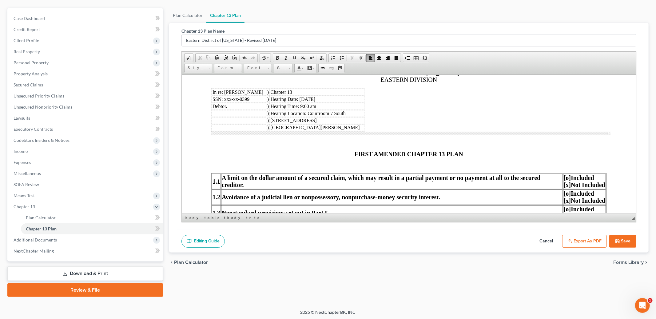
click at [373, 153] on span "FIRST AMENDED CHAPTER 13 PLAN" at bounding box center [409, 153] width 109 height 7
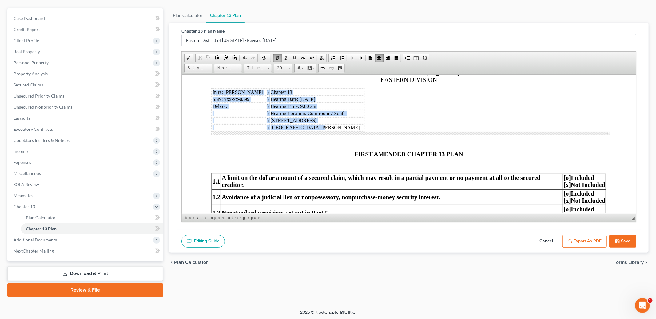
drag, startPoint x: 212, startPoint y: 91, endPoint x: 331, endPoint y: 127, distance: 124.5
click at [331, 127] on tbody "In re: [PERSON_NAME] ) Chapter 13 SSN: xxx-xx-0399 ) Hearing Date: [DATE] Debto…" at bounding box center [288, 110] width 153 height 42
click at [291, 67] on link "Size" at bounding box center [283, 68] width 19 height 9
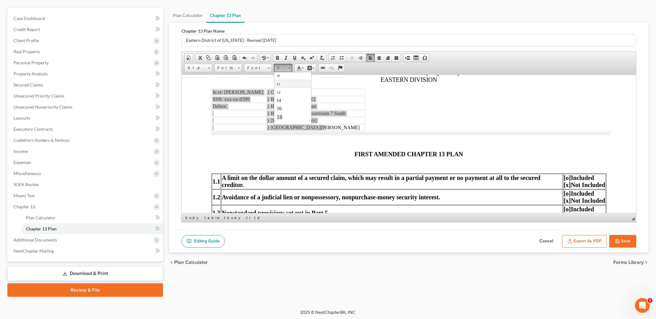
scroll to position [32, 0]
click at [287, 120] on link "20" at bounding box center [292, 120] width 35 height 10
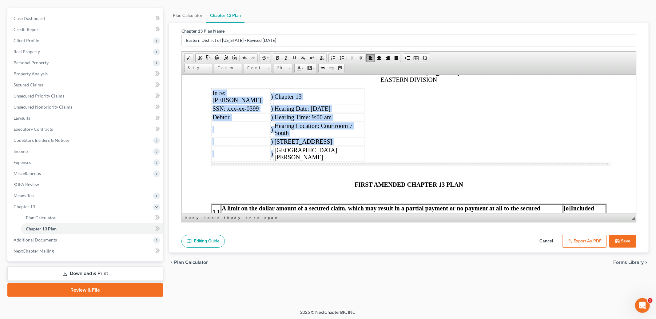
click at [292, 118] on span "Hearing Time: 9:00 am" at bounding box center [303, 117] width 57 height 7
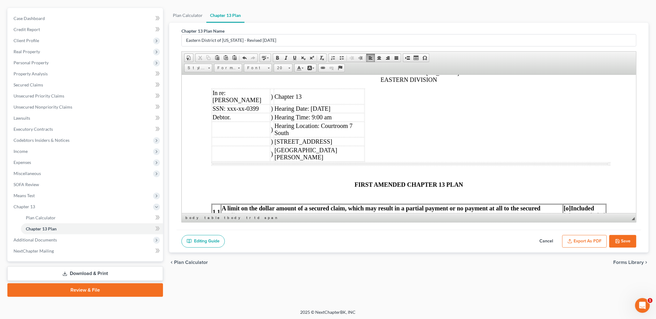
click at [364, 96] on td "Chapter 13" at bounding box center [319, 96] width 90 height 15
click at [274, 92] on td "Chapter 13" at bounding box center [319, 96] width 90 height 15
click at [264, 94] on td "In re: [PERSON_NAME]" at bounding box center [241, 96] width 58 height 15
click at [248, 103] on td "In re: [PERSON_NAME]" at bounding box center [241, 96] width 58 height 15
click at [300, 97] on span "Chapter 13" at bounding box center [288, 96] width 27 height 7
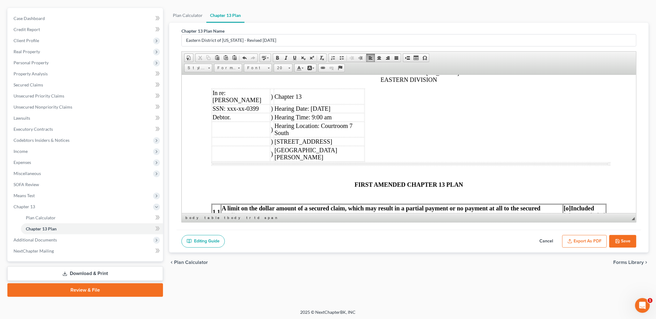
click at [274, 102] on td ")" at bounding box center [271, 96] width 3 height 15
click at [306, 101] on td "Chapter 13" at bounding box center [319, 96] width 90 height 15
click at [302, 98] on span "Chapter 13" at bounding box center [288, 96] width 27 height 7
drag, startPoint x: 294, startPoint y: 98, endPoint x: 335, endPoint y: 99, distance: 40.9
click at [335, 99] on tr "In re: [PERSON_NAME] ) Chapter 13" at bounding box center [288, 96] width 153 height 15
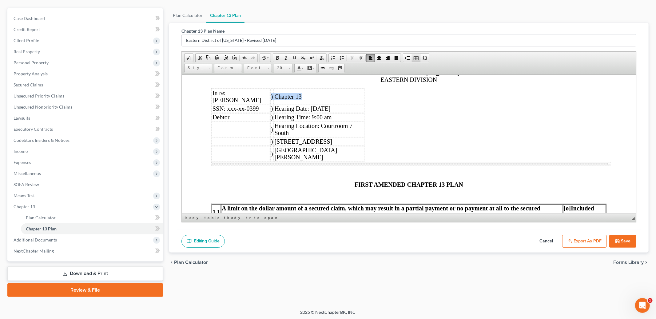
click at [417, 56] on span at bounding box center [416, 57] width 5 height 5
type input "2"
type input "1"
select select
type input "1"
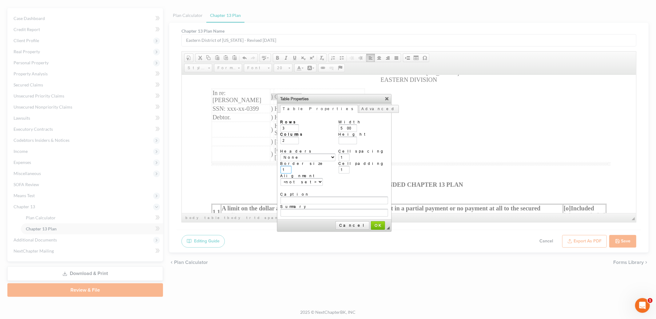
click at [288, 166] on input "1" at bounding box center [286, 170] width 11 height 8
drag, startPoint x: 288, startPoint y: 166, endPoint x: 261, endPoint y: 165, distance: 27.7
click at [261, 165] on body "Home New Case Client Portal Law Office of [PERSON_NAME], LLC [PERSON_NAME][EMAI…" at bounding box center [328, 134] width 656 height 371
type input "0"
click at [301, 178] on select "<not set> Left Center Right" at bounding box center [302, 182] width 42 height 8
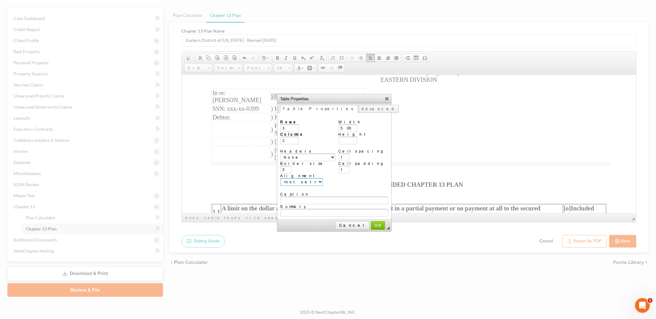
select select "left"
click at [281, 178] on select "<not set> Left Center Right" at bounding box center [302, 182] width 42 height 8
click at [372, 223] on span "OK" at bounding box center [378, 225] width 13 height 5
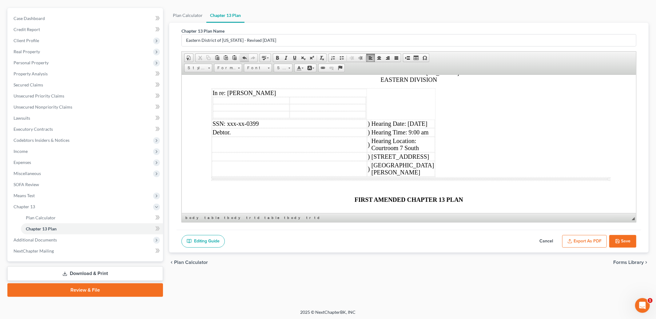
click at [244, 58] on span at bounding box center [244, 57] width 5 height 5
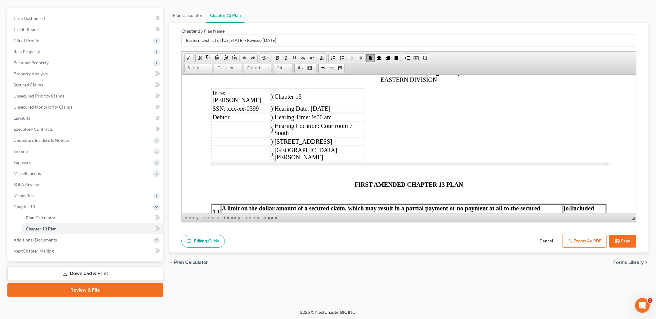
click at [330, 96] on td "Chapter 13" at bounding box center [319, 96] width 90 height 15
click at [300, 97] on span "Chapter 13" at bounding box center [288, 96] width 27 height 7
click at [273, 98] on span ")" at bounding box center [272, 96] width 2 height 7
click at [327, 67] on link "Unlink" at bounding box center [331, 68] width 9 height 8
click at [272, 104] on tbody "In re: [PERSON_NAME] ) Chapter 13 SSN: xxx-xx-0399 ) Hearing Date: [DATE] Debto…" at bounding box center [288, 125] width 153 height 73
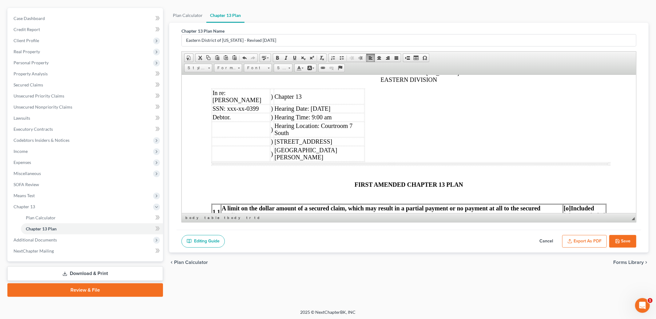
click at [309, 112] on span "Hearing Date: [DATE]" at bounding box center [303, 108] width 56 height 7
click at [261, 93] on span "In re: [PERSON_NAME]" at bounding box center [237, 96] width 49 height 14
click at [271, 94] on span ")" at bounding box center [272, 96] width 2 height 7
drag, startPoint x: 267, startPoint y: 93, endPoint x: 278, endPoint y: 93, distance: 11.7
click at [278, 93] on tr "In re: [PERSON_NAME] ) Chapter 13" at bounding box center [288, 96] width 153 height 15
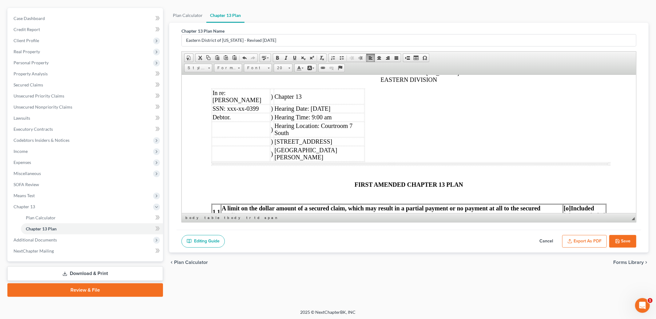
click at [258, 94] on td "In re: [PERSON_NAME]" at bounding box center [241, 96] width 58 height 15
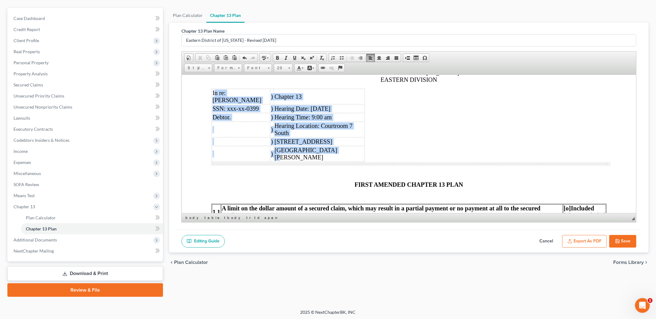
drag, startPoint x: 213, startPoint y: 94, endPoint x: 341, endPoint y: 151, distance: 139.9
click at [341, 151] on tbody "In re: [PERSON_NAME] ) Chapter 13 SSN: xxx-xx-0399 ) Hearing Date: [DATE] Debto…" at bounding box center [288, 125] width 153 height 73
click at [417, 57] on span at bounding box center [416, 57] width 5 height 5
type input "1"
select select
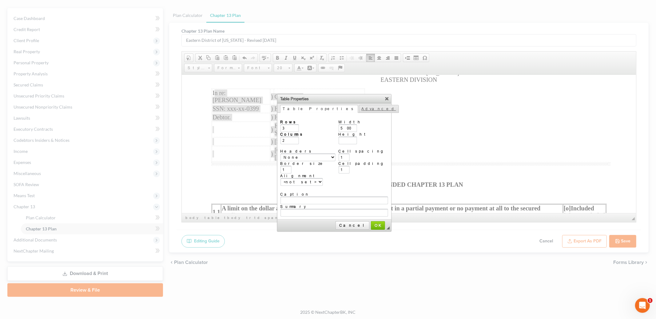
click at [359, 108] on link "Advanced" at bounding box center [379, 109] width 40 height 8
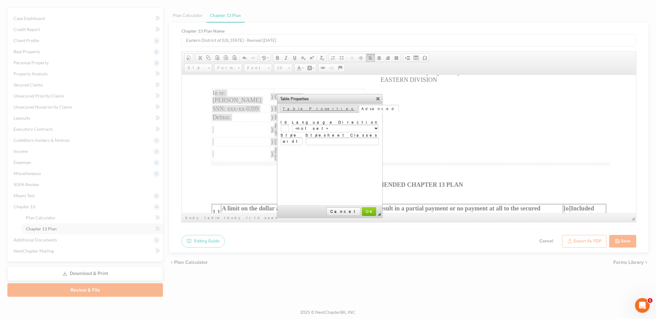
click at [299, 108] on link "Table Properties" at bounding box center [319, 109] width 78 height 8
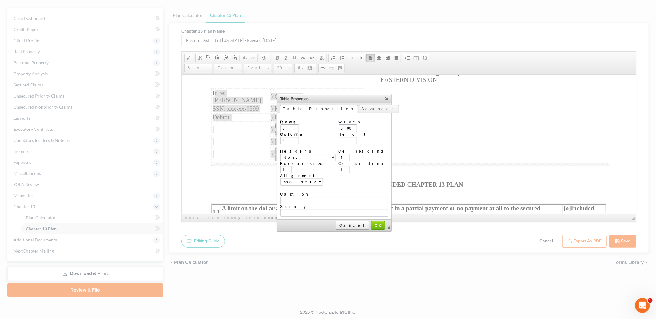
click at [328, 164] on div "Border size 1" at bounding box center [308, 167] width 55 height 12
drag, startPoint x: 347, startPoint y: 153, endPoint x: 330, endPoint y: 150, distance: 17.4
click at [330, 150] on tr "Rows 3 Columns 2 Headers None First Row First column Both Border size 1 Alignme…" at bounding box center [335, 153] width 108 height 66
type input "0"
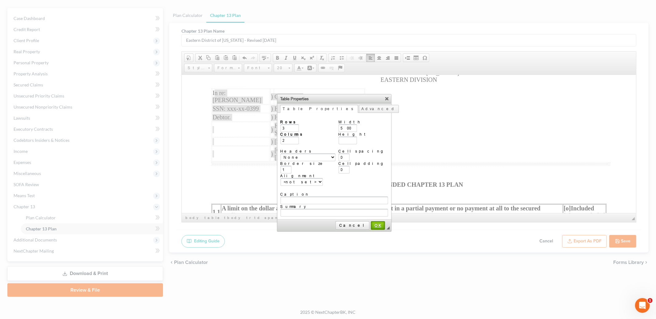
click at [371, 221] on link "OK" at bounding box center [378, 225] width 14 height 9
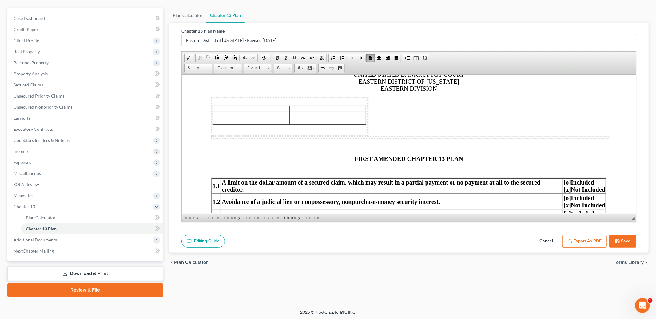
scroll to position [66, 0]
click at [242, 55] on link "Undo" at bounding box center [244, 58] width 9 height 8
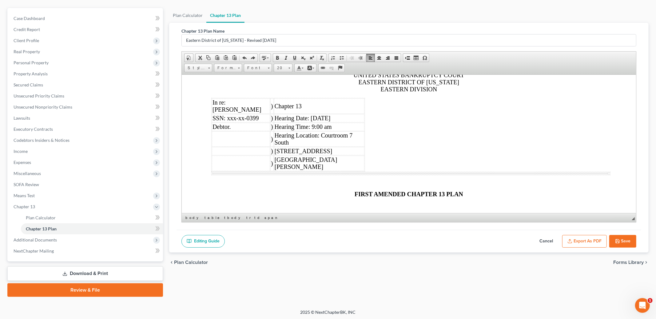
click at [289, 150] on span "[STREET_ADDRESS]" at bounding box center [304, 150] width 58 height 7
click at [264, 105] on td "In re: [PERSON_NAME]" at bounding box center [241, 105] width 58 height 15
click at [266, 110] on td "In re: [PERSON_NAME]" at bounding box center [241, 105] width 58 height 15
click at [271, 107] on span ")" at bounding box center [272, 105] width 2 height 7
drag, startPoint x: 220, startPoint y: 106, endPoint x: 220, endPoint y: 96, distance: 9.8
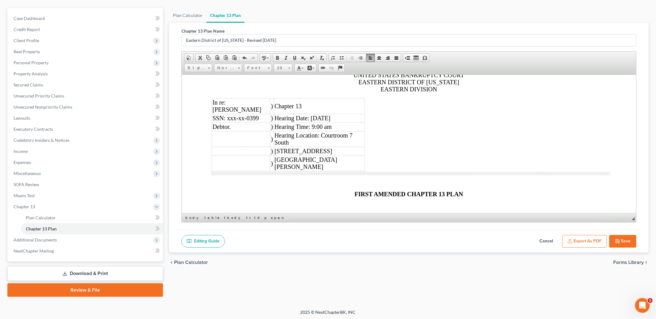
click at [220, 101] on td "In re: [PERSON_NAME]" at bounding box center [241, 105] width 58 height 15
click at [205, 67] on span "Styles" at bounding box center [196, 68] width 22 height 8
click at [214, 92] on link "Borderless Table" at bounding box center [208, 92] width 44 height 8
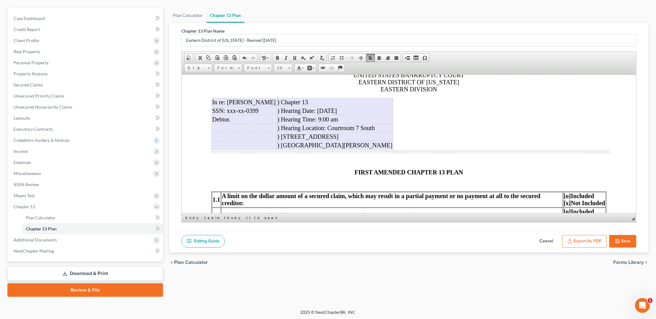
click at [235, 127] on td at bounding box center [244, 128] width 65 height 8
click at [583, 239] on button "Export as PDF" at bounding box center [584, 241] width 45 height 13
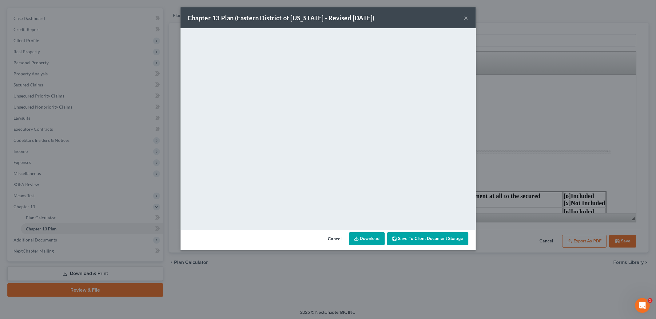
click at [333, 238] on button "Cancel" at bounding box center [334, 239] width 23 height 12
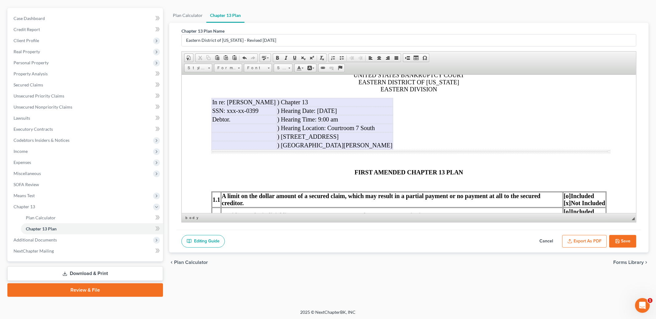
click at [277, 103] on td ")" at bounding box center [278, 102] width 3 height 8
click at [277, 112] on span ")" at bounding box center [278, 110] width 2 height 7
click at [277, 114] on td ")" at bounding box center [278, 110] width 3 height 8
click at [277, 112] on td ")" at bounding box center [278, 110] width 3 height 8
click at [360, 57] on span at bounding box center [360, 57] width 5 height 5
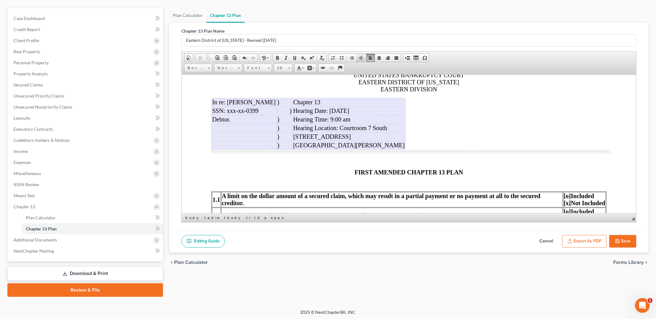
click at [360, 57] on span at bounding box center [360, 57] width 5 height 5
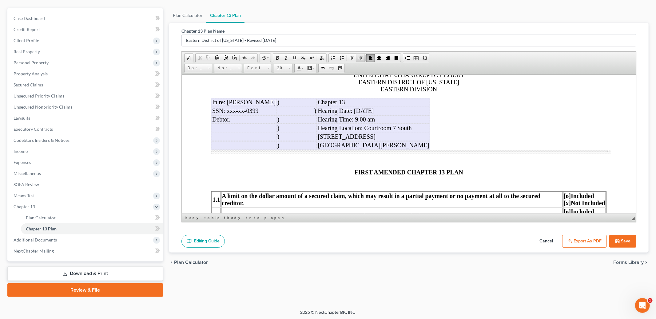
click at [360, 57] on span at bounding box center [360, 57] width 5 height 5
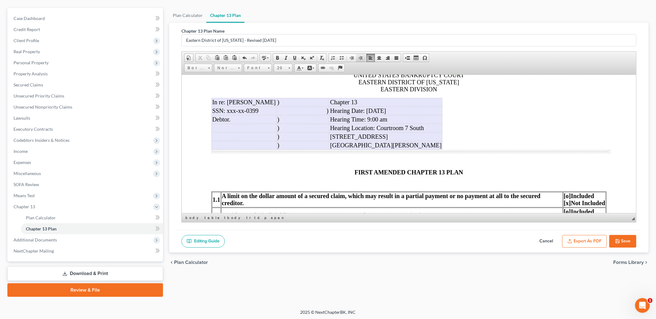
click at [360, 57] on span at bounding box center [360, 57] width 5 height 5
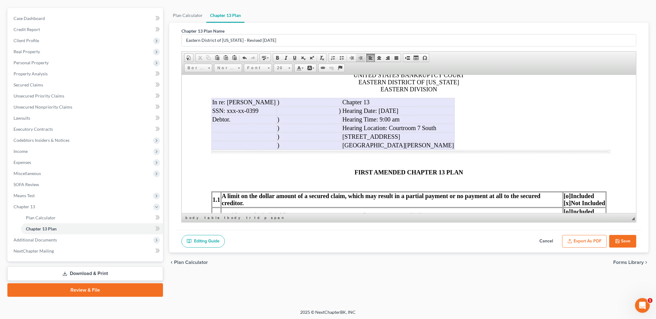
click at [360, 57] on span at bounding box center [360, 57] width 5 height 5
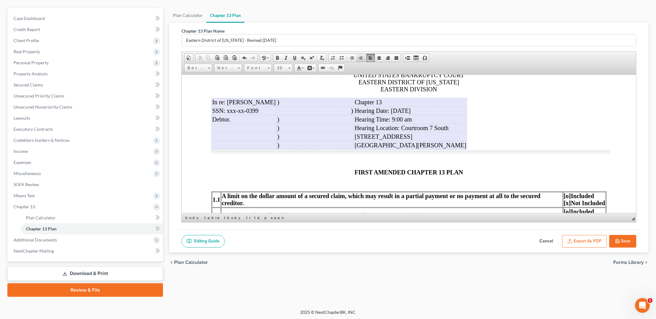
click at [360, 57] on span at bounding box center [360, 57] width 5 height 5
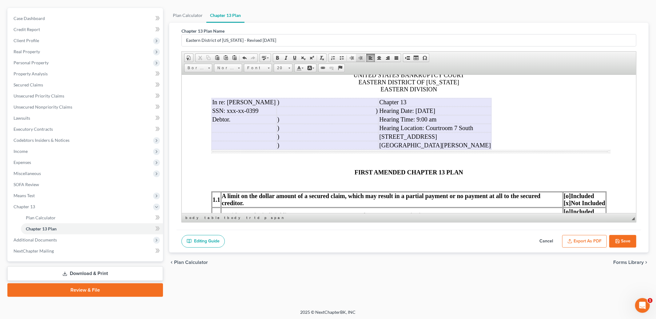
click at [360, 57] on span at bounding box center [360, 57] width 5 height 5
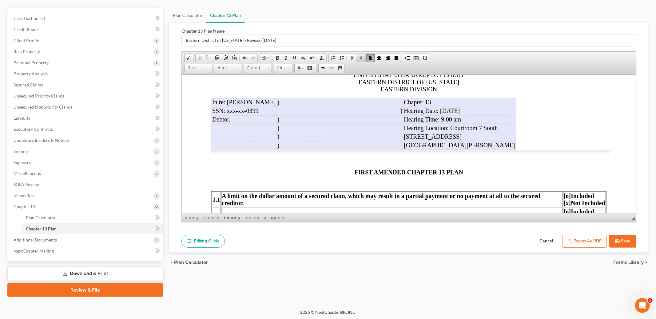
click at [360, 57] on span at bounding box center [360, 57] width 5 height 5
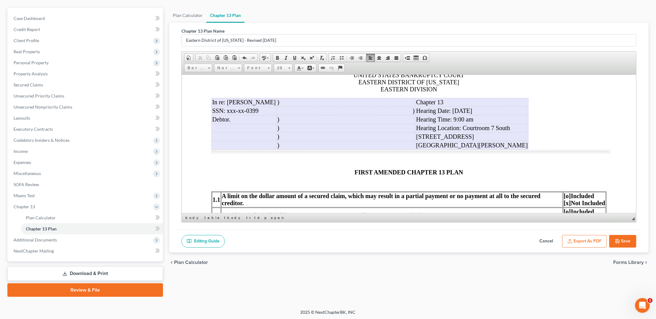
click at [280, 102] on span ")" at bounding box center [278, 101] width 2 height 7
click at [359, 57] on span at bounding box center [360, 57] width 5 height 5
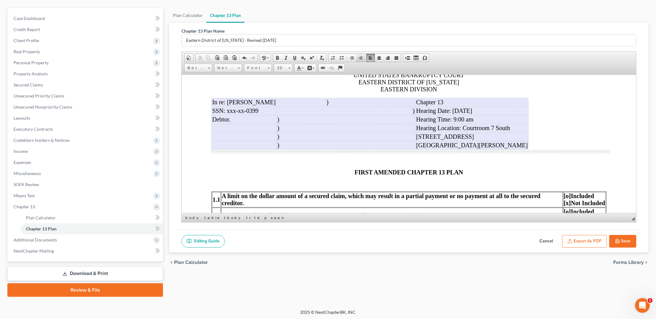
click at [359, 57] on span at bounding box center [360, 57] width 5 height 5
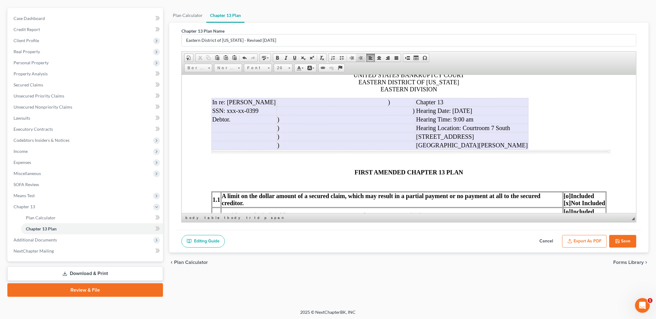
click at [359, 57] on span at bounding box center [360, 57] width 5 height 5
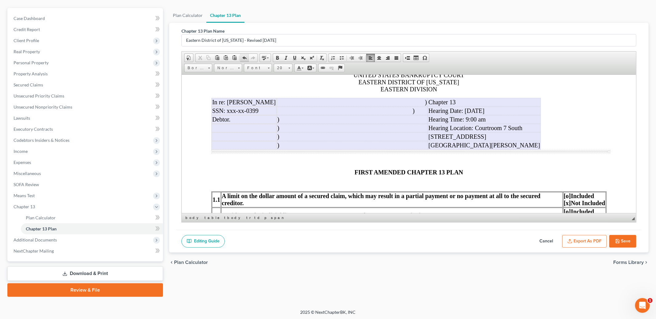
click at [244, 55] on span at bounding box center [244, 57] width 5 height 5
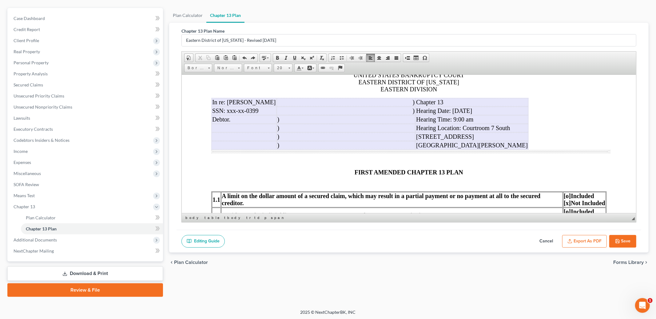
click at [277, 119] on span ")" at bounding box center [278, 119] width 2 height 7
click at [360, 58] on span at bounding box center [360, 57] width 5 height 5
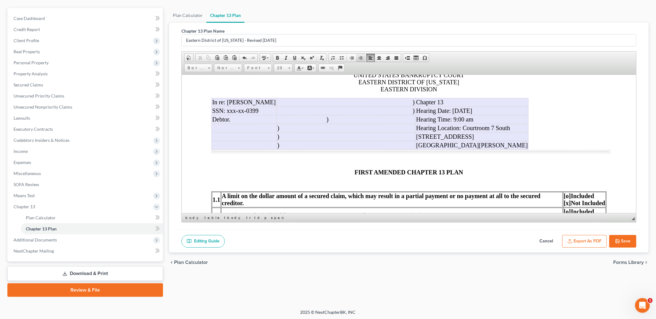
click at [360, 58] on span at bounding box center [360, 57] width 5 height 5
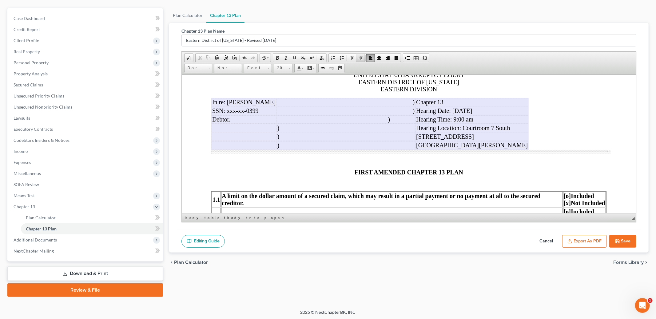
click at [360, 58] on span at bounding box center [360, 57] width 5 height 5
click at [277, 131] on span ")" at bounding box center [278, 127] width 2 height 7
click at [361, 56] on span at bounding box center [360, 57] width 5 height 5
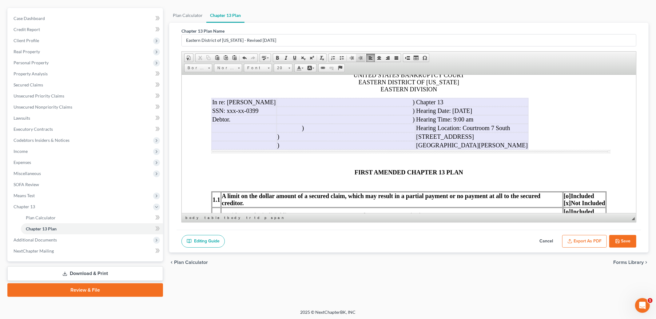
click at [361, 56] on span at bounding box center [360, 57] width 5 height 5
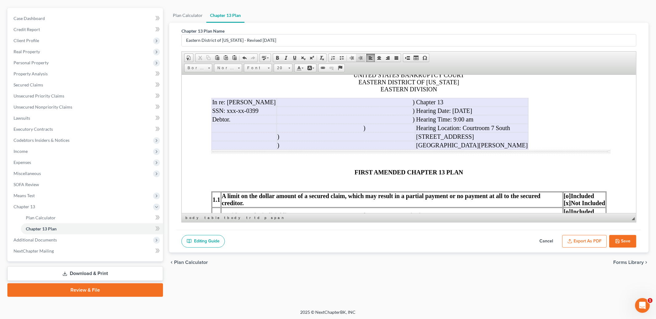
click at [361, 56] on span at bounding box center [360, 57] width 5 height 5
click at [277, 140] on span ")" at bounding box center [278, 136] width 2 height 7
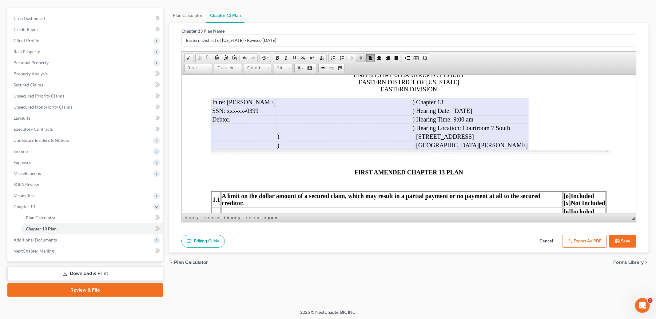
click at [358, 57] on span at bounding box center [360, 57] width 5 height 5
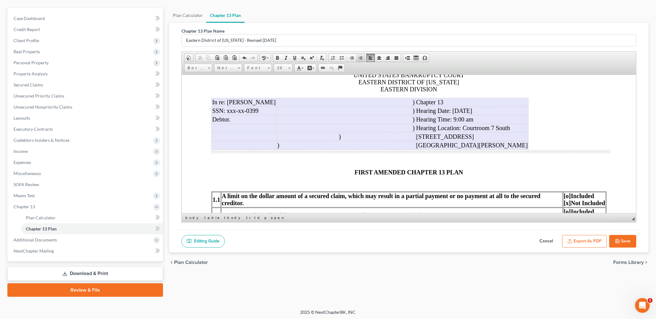
click at [358, 57] on span at bounding box center [360, 57] width 5 height 5
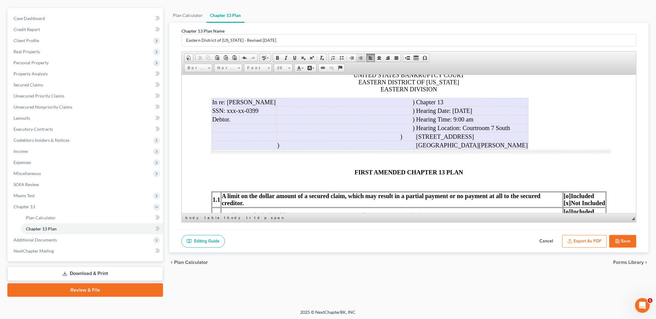
click at [358, 57] on span at bounding box center [360, 57] width 5 height 5
click at [277, 148] on span ")" at bounding box center [278, 145] width 2 height 7
click at [277, 147] on span ")" at bounding box center [278, 145] width 2 height 7
click at [360, 57] on span at bounding box center [360, 57] width 5 height 5
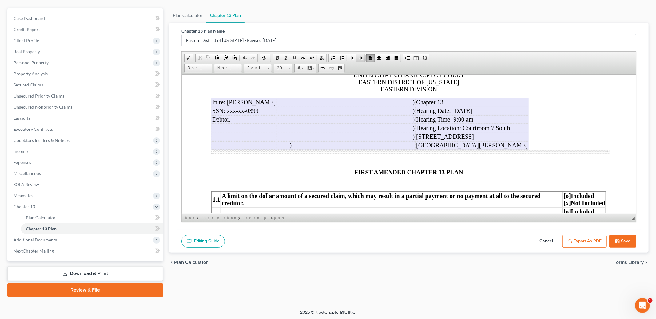
click at [360, 57] on span at bounding box center [360, 57] width 5 height 5
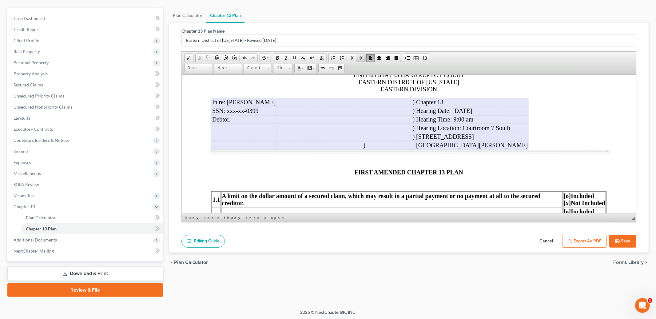
click at [360, 57] on span at bounding box center [360, 57] width 5 height 5
click at [619, 239] on icon "button" at bounding box center [617, 241] width 5 height 5
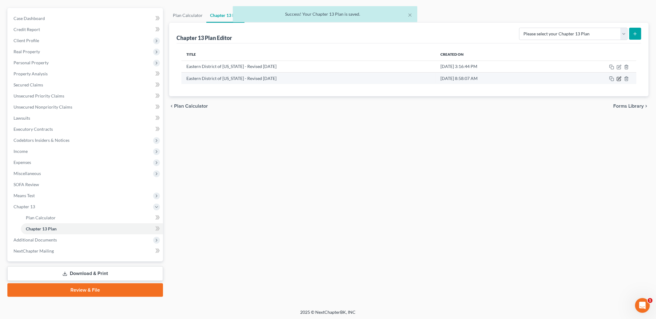
click at [618, 79] on icon "button" at bounding box center [619, 78] width 5 height 5
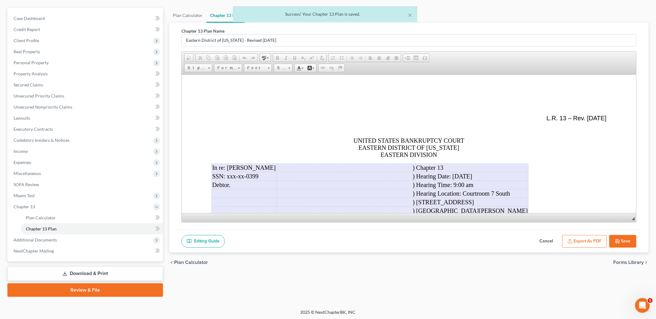
scroll to position [0, 0]
click at [580, 242] on button "Export as PDF" at bounding box center [584, 241] width 45 height 13
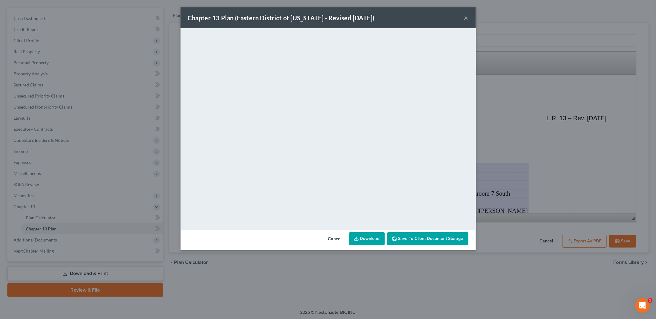
click at [336, 242] on button "Cancel" at bounding box center [334, 239] width 23 height 12
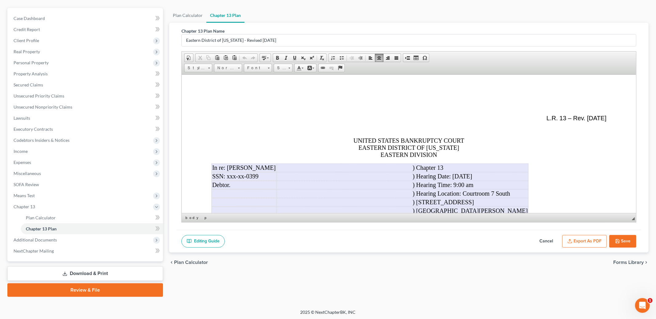
click at [252, 170] on span "In re: [PERSON_NAME]" at bounding box center [244, 167] width 64 height 7
drag, startPoint x: 212, startPoint y: 169, endPoint x: 236, endPoint y: 171, distance: 23.8
click at [236, 171] on span "In re: [PERSON_NAME]" at bounding box center [244, 167] width 64 height 7
click at [215, 169] on span "In re: [PERSON_NAME]" at bounding box center [244, 167] width 64 height 7
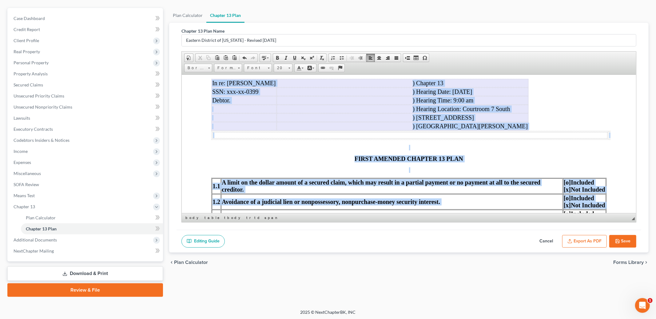
scroll to position [94, 0]
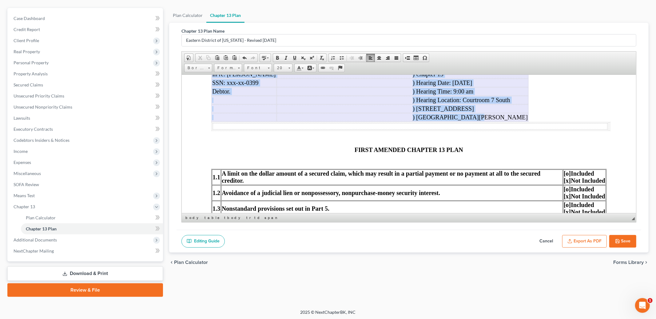
drag, startPoint x: 213, startPoint y: 169, endPoint x: 492, endPoint y: 120, distance: 283.5
click at [492, 120] on tbody "In re: [PERSON_NAME] ) Chapter 13 SSN: xxx-xx-0399 ) Hearing Date: [DATE] Debto…" at bounding box center [370, 95] width 317 height 51
click at [209, 67] on span at bounding box center [209, 67] width 2 height 6
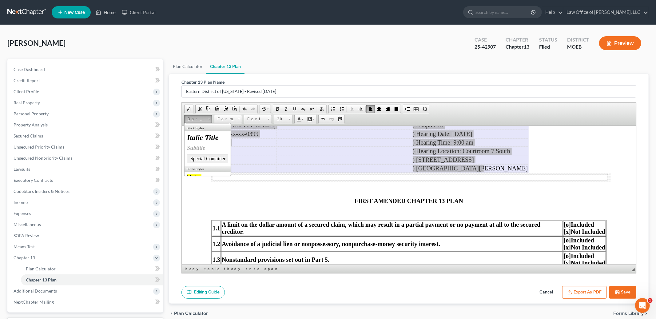
scroll to position [0, 0]
click at [212, 142] on link "Borderless Table" at bounding box center [208, 143] width 44 height 8
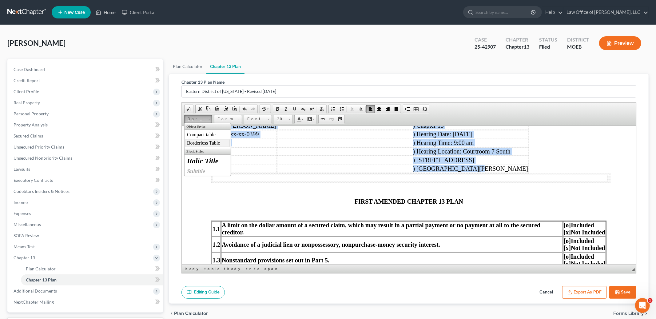
scroll to position [90, 0]
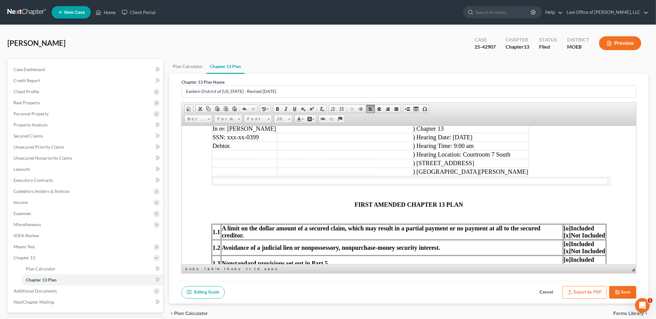
click at [309, 193] on p at bounding box center [408, 193] width 395 height 6
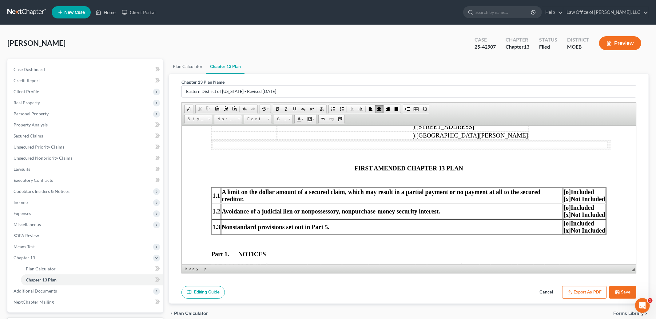
scroll to position [153, 0]
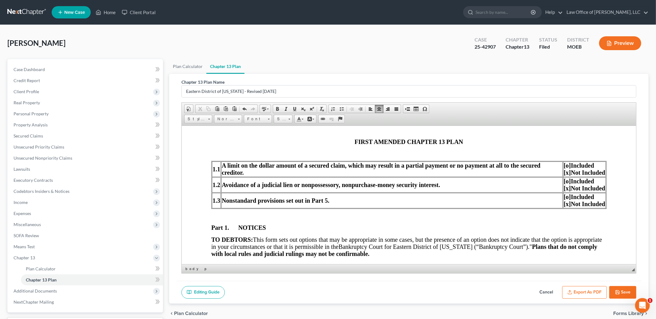
click at [590, 293] on button "Export as PDF" at bounding box center [584, 292] width 45 height 13
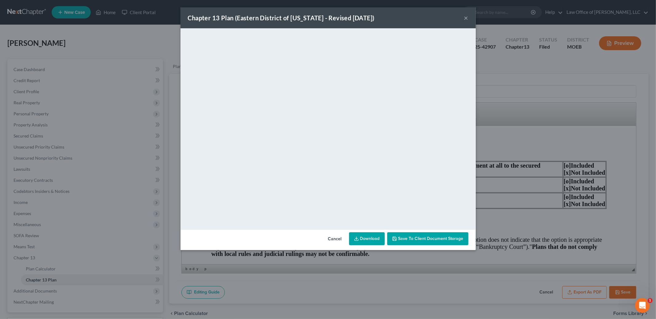
click at [336, 234] on button "Cancel" at bounding box center [334, 239] width 23 height 12
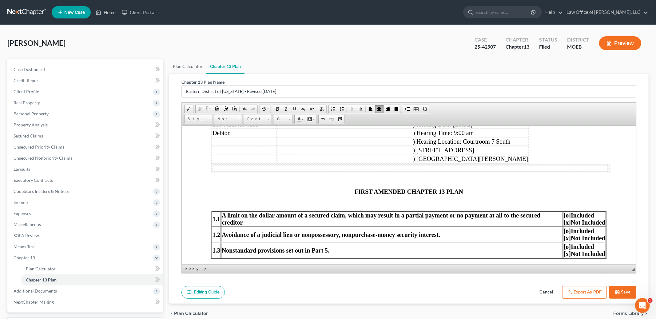
scroll to position [97, 0]
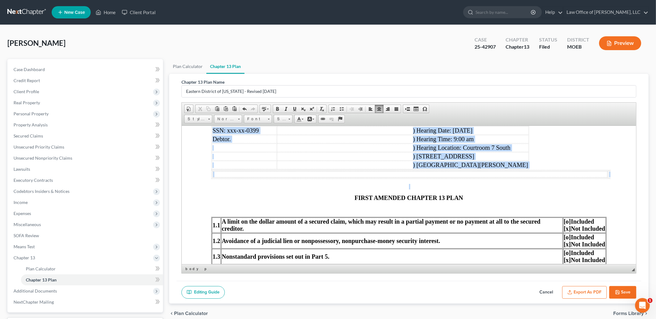
drag, startPoint x: 444, startPoint y: 199, endPoint x: 604, endPoint y: 182, distance: 160.9
drag, startPoint x: 608, startPoint y: 180, endPoint x: 611, endPoint y: 180, distance: 3.7
click at [608, 179] on table at bounding box center [410, 174] width 399 height 9
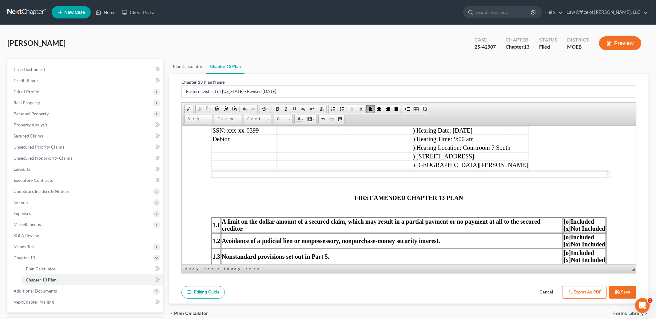
drag, startPoint x: 606, startPoint y: 174, endPoint x: 612, endPoint y: 176, distance: 5.7
click at [607, 174] on td at bounding box center [410, 174] width 395 height 6
click at [597, 177] on td at bounding box center [410, 174] width 395 height 6
drag, startPoint x: 597, startPoint y: 171, endPoint x: 596, endPoint y: 174, distance: 3.1
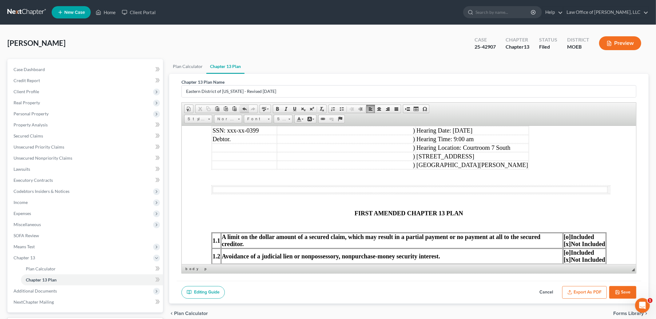
click at [244, 109] on span at bounding box center [244, 108] width 5 height 5
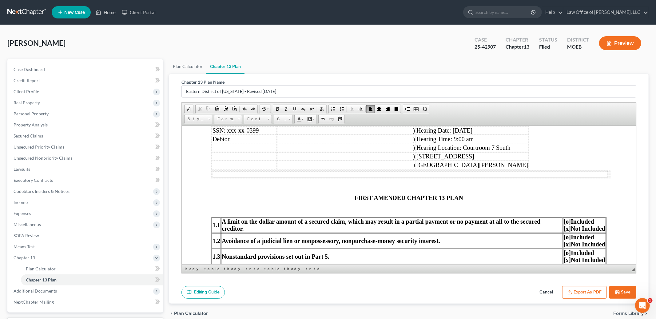
click at [239, 177] on td at bounding box center [410, 174] width 395 height 6
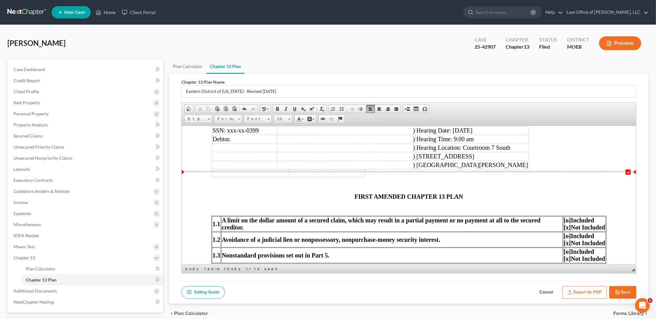
click at [301, 175] on td at bounding box center [327, 173] width 76 height 7
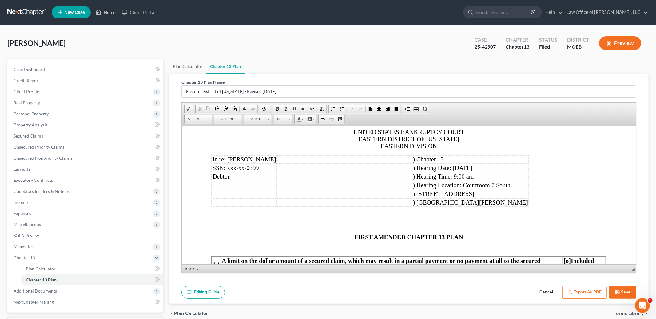
scroll to position [60, 0]
click at [416, 108] on span at bounding box center [416, 108] width 5 height 5
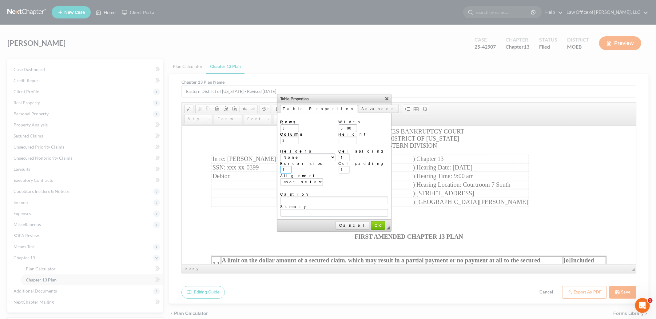
drag, startPoint x: 287, startPoint y: 165, endPoint x: 265, endPoint y: 165, distance: 22.2
click at [265, 165] on body "Home New Case Client Portal Law Office of [PERSON_NAME], LLC [PERSON_NAME][EMAI…" at bounding box center [328, 185] width 656 height 371
type input "0"
click at [372, 223] on span "OK" at bounding box center [378, 225] width 13 height 5
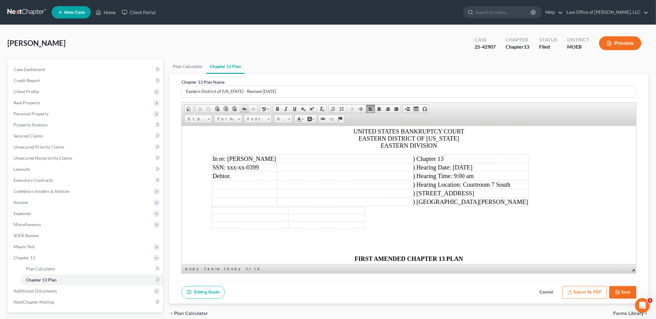
click at [243, 109] on span at bounding box center [244, 108] width 5 height 5
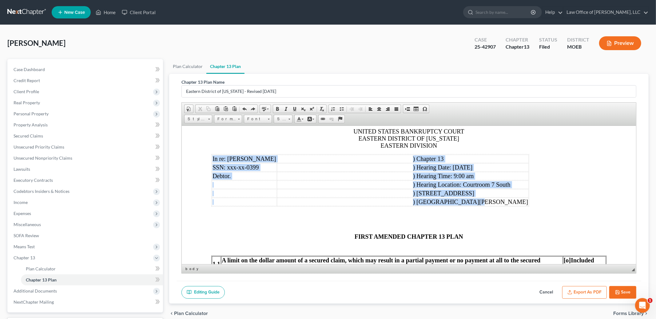
drag, startPoint x: 212, startPoint y: 159, endPoint x: 491, endPoint y: 201, distance: 282.2
click at [491, 201] on tbody "In re: [PERSON_NAME] ) Chapter 13 SSN: xxx-xx-0399 ) Hearing Date: [DATE] Debto…" at bounding box center [370, 179] width 317 height 51
click at [209, 119] on span at bounding box center [209, 119] width 2 height 1
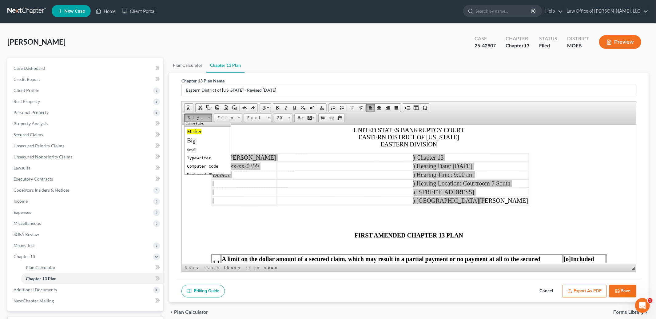
scroll to position [0, 0]
click at [216, 141] on link "Borderless Table" at bounding box center [208, 142] width 44 height 8
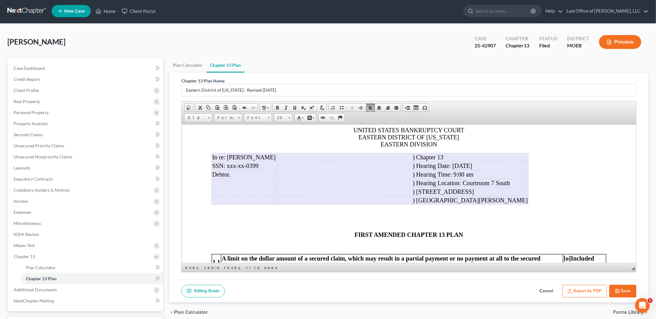
click at [621, 291] on button "Save" at bounding box center [622, 291] width 27 height 13
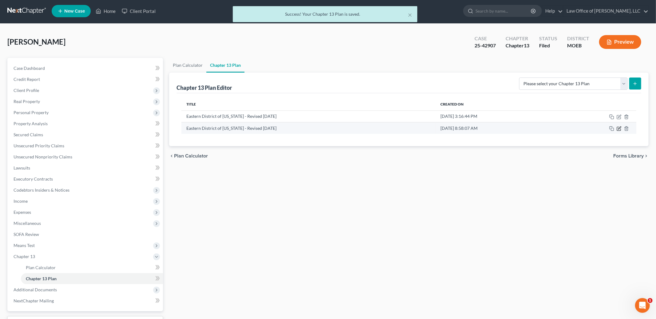
click at [618, 129] on icon "button" at bounding box center [619, 127] width 3 height 3
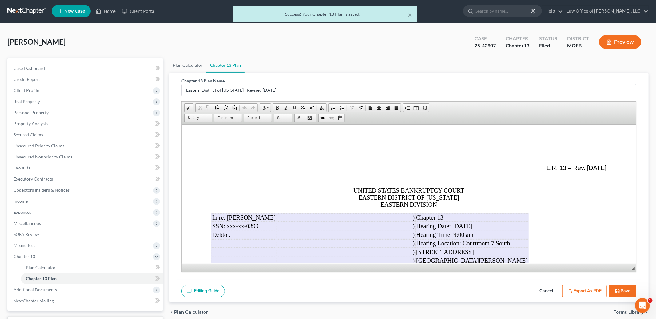
click at [588, 291] on button "Export as PDF" at bounding box center [584, 291] width 45 height 13
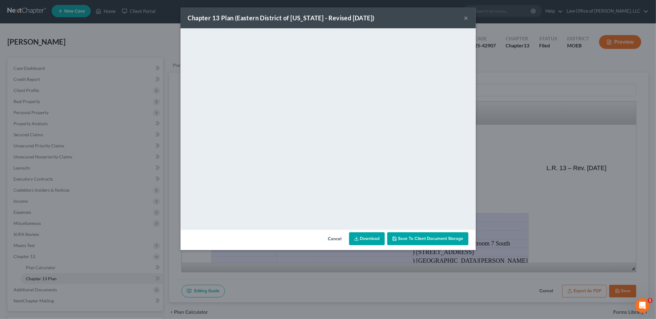
click at [337, 239] on button "Cancel" at bounding box center [334, 239] width 23 height 12
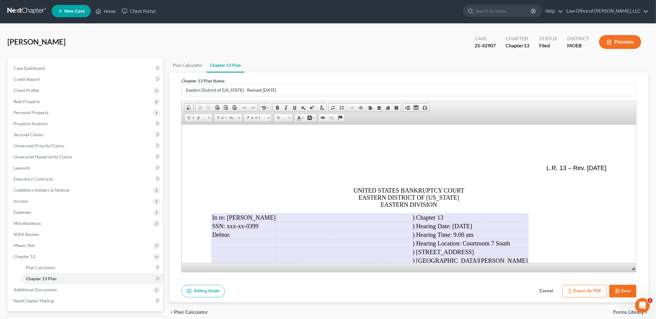
click at [292, 192] on p "UNITED STATES BANKRUPTCY COURT EASTERN DISTRICT OF [US_STATE] EASTERN DIVISION" at bounding box center [408, 197] width 395 height 21
click at [216, 220] on span "In re: [PERSON_NAME]" at bounding box center [244, 217] width 64 height 7
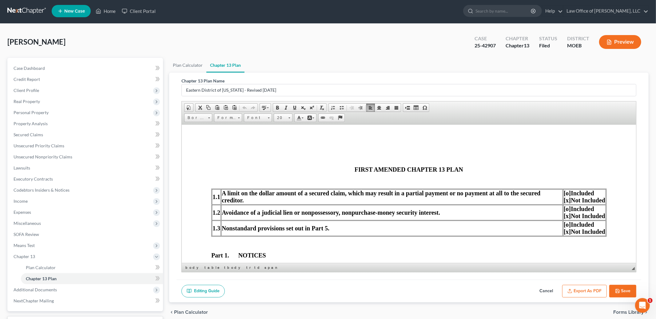
scroll to position [102, 0]
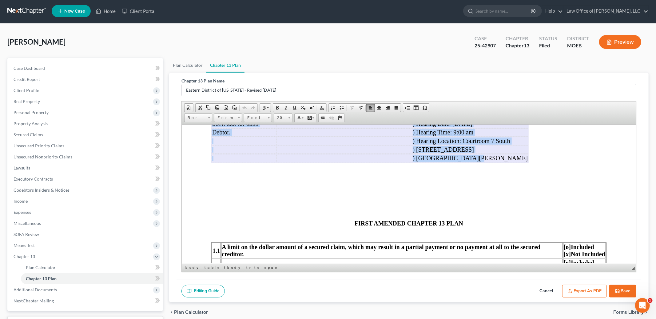
drag, startPoint x: 212, startPoint y: 218, endPoint x: 484, endPoint y: 161, distance: 277.5
click at [484, 161] on tbody "In re: [PERSON_NAME] ) Chapter 13 SSN: xxx-xx-0399 ) Hearing Date: [DATE] Debto…" at bounding box center [370, 136] width 317 height 51
click at [210, 116] on span at bounding box center [209, 117] width 2 height 6
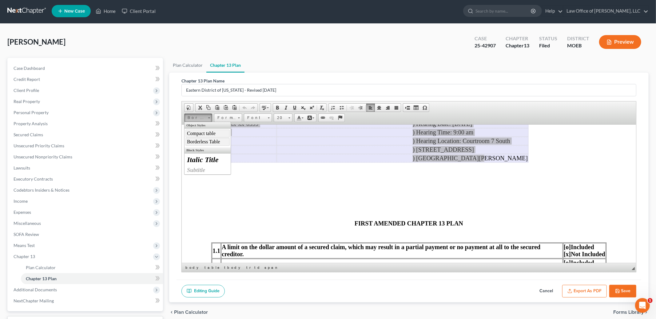
scroll to position [0, 0]
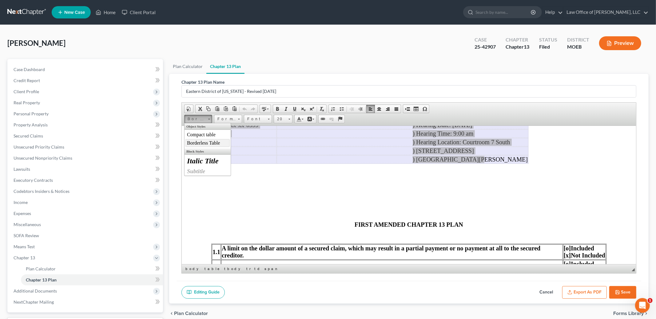
click at [210, 141] on link "Borderless Table" at bounding box center [208, 143] width 44 height 8
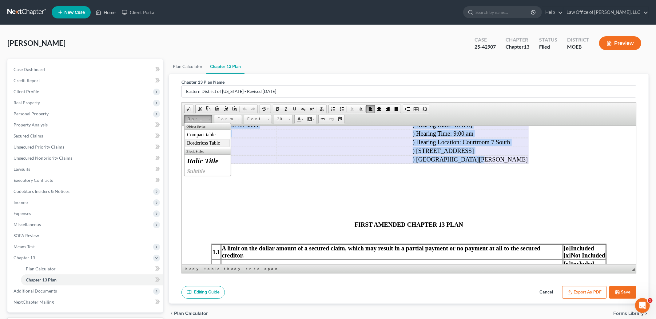
scroll to position [90, 0]
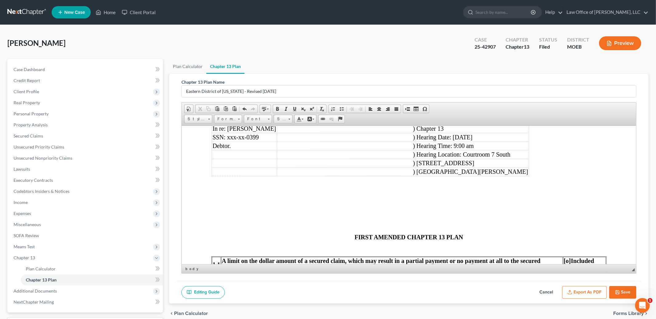
click at [584, 292] on button "Export as PDF" at bounding box center [584, 292] width 45 height 13
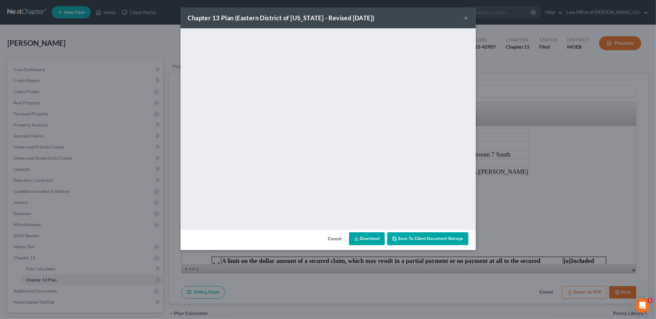
click at [333, 239] on button "Cancel" at bounding box center [334, 239] width 23 height 12
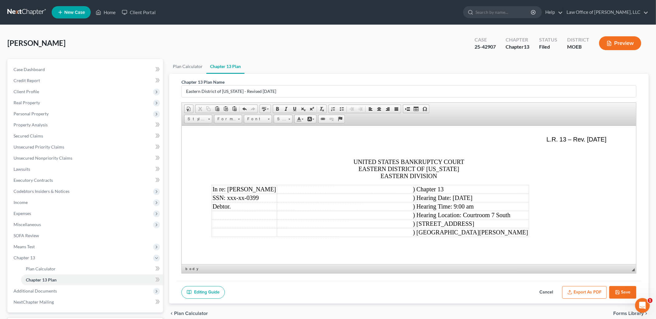
scroll to position [31, 0]
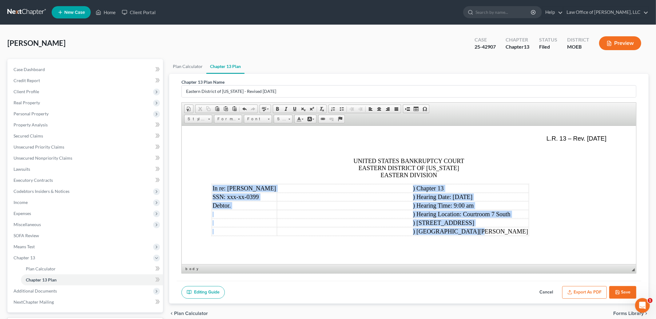
drag, startPoint x: 212, startPoint y: 188, endPoint x: 488, endPoint y: 232, distance: 279.7
click at [488, 232] on tbody "In re: [PERSON_NAME] ) Chapter 13 SSN: xxx-xx-0399 ) Hearing Date: [DATE] Debto…" at bounding box center [370, 209] width 317 height 51
click at [415, 109] on span at bounding box center [416, 108] width 5 height 5
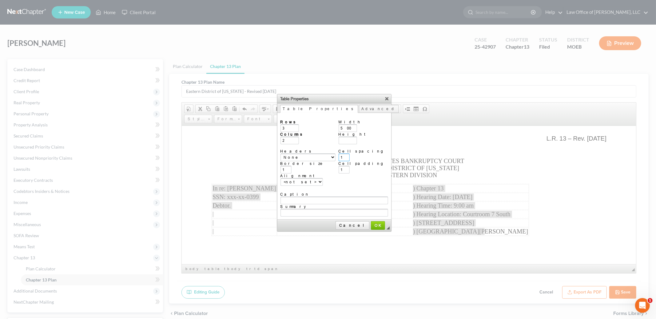
drag, startPoint x: 347, startPoint y: 154, endPoint x: 328, endPoint y: 147, distance: 19.9
click at [328, 147] on tr "Rows 3 Columns 2 Headers None First Row First column Both Border size 1 Alignme…" at bounding box center [335, 153] width 108 height 66
type input "0"
click at [287, 166] on input "1" at bounding box center [286, 170] width 11 height 8
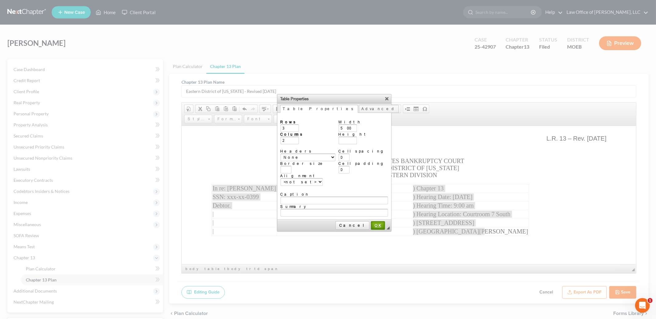
click at [372, 223] on span "OK" at bounding box center [378, 225] width 13 height 5
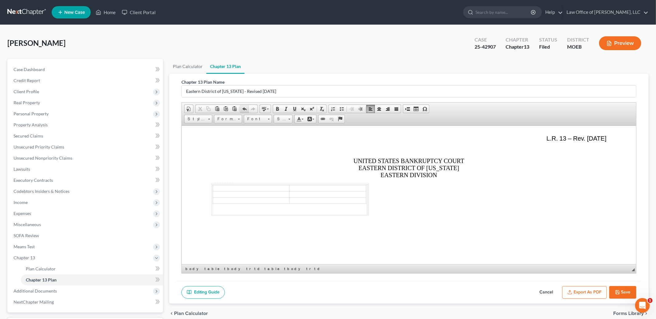
click at [243, 108] on span at bounding box center [244, 108] width 5 height 5
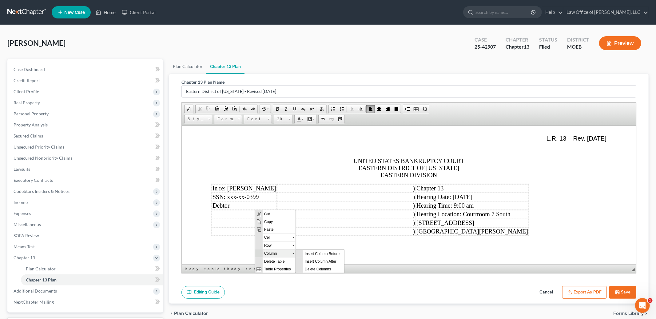
scroll to position [0, 0]
click at [277, 268] on span "Table Properties" at bounding box center [279, 269] width 33 height 8
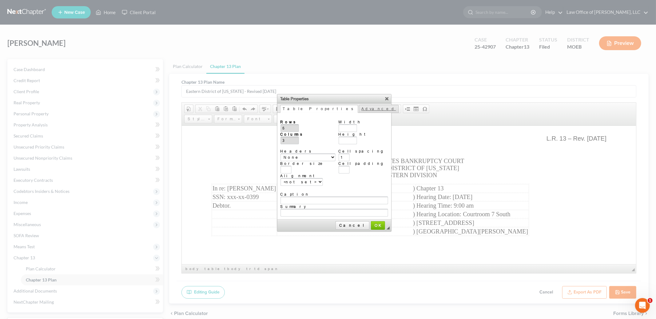
click at [359, 109] on link "Advanced" at bounding box center [379, 109] width 40 height 8
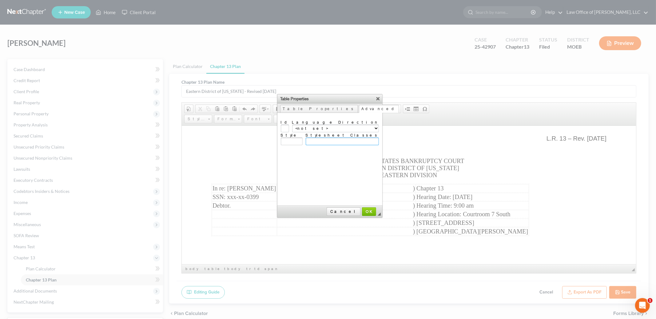
click at [337, 138] on input "Stylesheet Classes" at bounding box center [342, 142] width 73 height 8
click at [364, 126] on select "<not set> Left to Right (LTR) Right to Left (RTL)" at bounding box center [335, 129] width 87 height 8
click at [328, 125] on select "<not set> Left to Right (LTR) Right to Left (RTL)" at bounding box center [335, 129] width 87 height 8
click at [364, 126] on select "<not set> Left to Right (LTR) Right to Left (RTL)" at bounding box center [335, 129] width 87 height 8
select select "ltr"
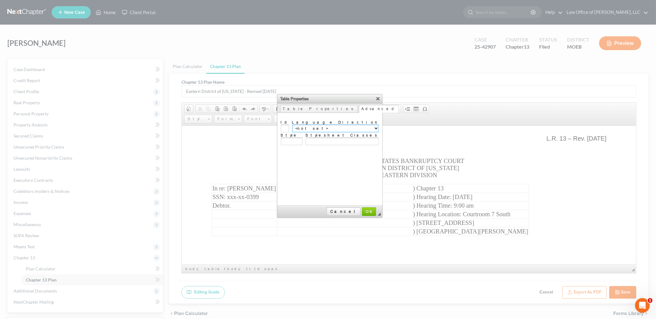
click at [328, 125] on select "<not set> Left to Right (LTR) Right to Left (RTL)" at bounding box center [335, 129] width 87 height 8
click at [367, 212] on span "OK" at bounding box center [369, 211] width 13 height 5
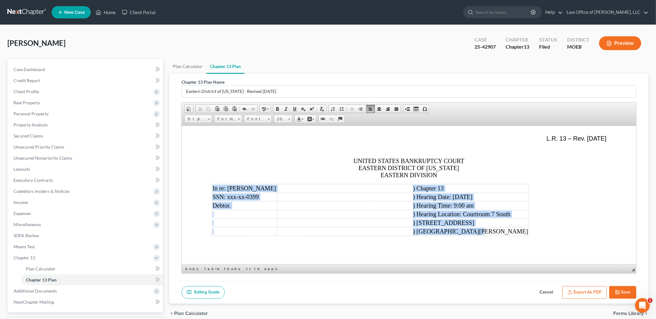
drag, startPoint x: 212, startPoint y: 191, endPoint x: 478, endPoint y: 234, distance: 269.7
click at [478, 234] on tbody "In re: [PERSON_NAME] ) Chapter 13 SSN: xxx-xx-0399 ) Hearing Date: [DATE] Debto…" at bounding box center [370, 209] width 317 height 51
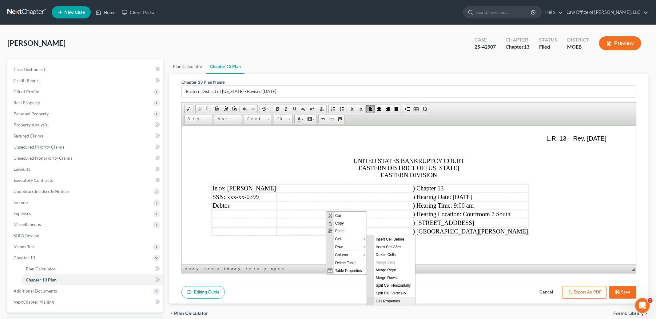
click at [391, 299] on span "Cell Properties" at bounding box center [394, 301] width 41 height 8
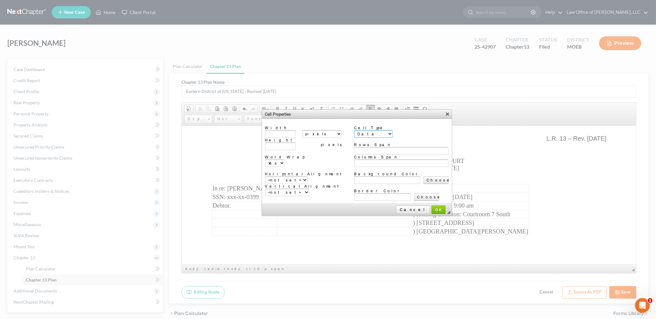
click at [354, 133] on select "Data Header" at bounding box center [373, 134] width 38 height 8
click at [354, 130] on select "Data Header" at bounding box center [373, 134] width 38 height 8
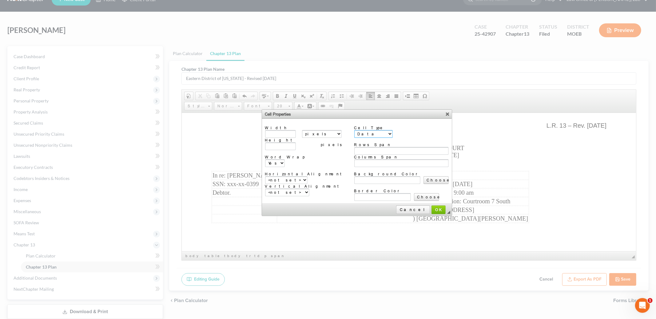
scroll to position [16, 0]
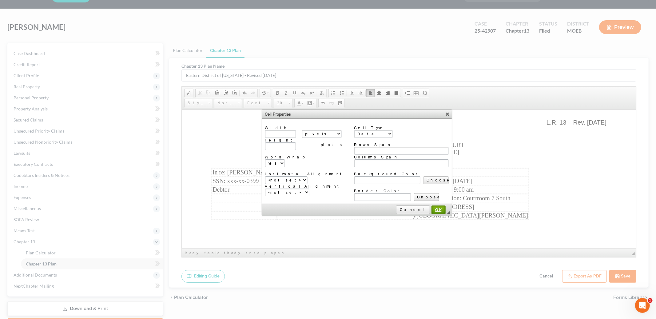
click at [432, 207] on span "OK" at bounding box center [438, 209] width 13 height 5
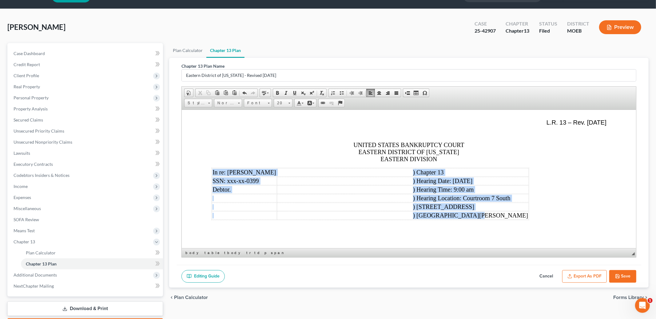
drag, startPoint x: 212, startPoint y: 172, endPoint x: 475, endPoint y: 216, distance: 266.6
click at [475, 216] on tbody "In re: [PERSON_NAME] ) Chapter 13 SSN: xxx-xx-0399 ) Hearing Date: [DATE] Debto…" at bounding box center [370, 193] width 317 height 51
click at [447, 192] on span "Hearing Time: 9:00 am" at bounding box center [445, 189] width 57 height 7
drag, startPoint x: 212, startPoint y: 171, endPoint x: 489, endPoint y: 216, distance: 280.6
click at [489, 216] on tbody "In re: [PERSON_NAME] ) Chapter 13 SSN: xxx-xx-0399 ) Hearing Date: [DATE] Debto…" at bounding box center [370, 193] width 317 height 51
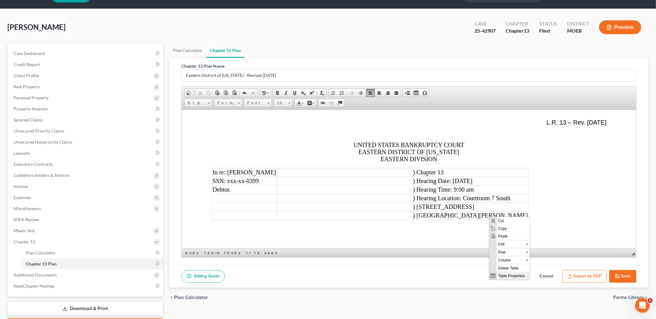
click at [501, 274] on span "Table Properties" at bounding box center [513, 276] width 33 height 8
type input "3"
type input "2"
type input "1"
type input "500"
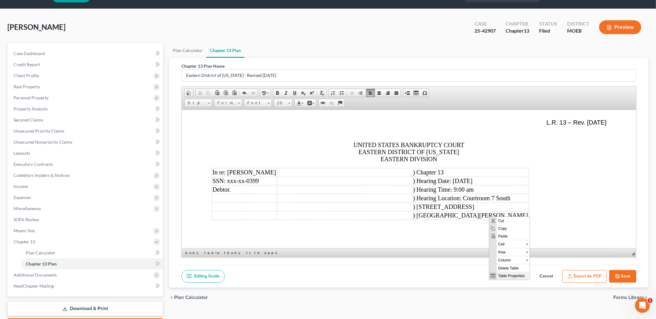
type input "1"
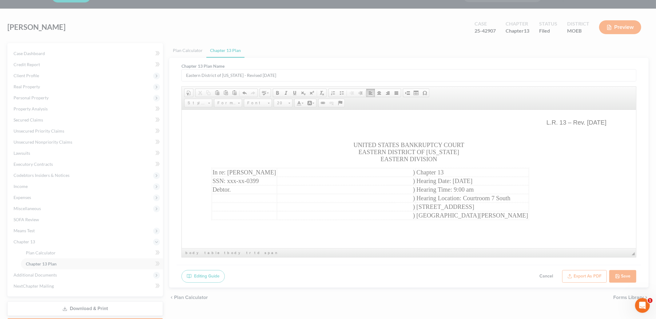
type input "6"
type input "3"
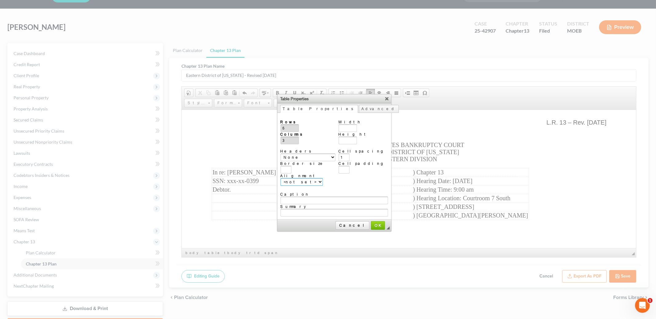
click at [301, 178] on select "<not set> Left Center Right" at bounding box center [302, 182] width 42 height 8
click at [372, 223] on span "OK" at bounding box center [378, 225] width 13 height 5
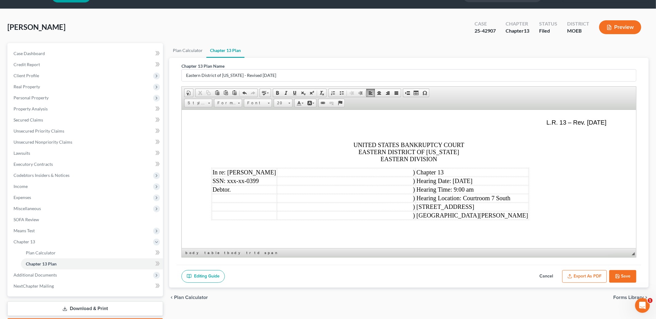
click at [277, 173] on td ")" at bounding box center [346, 172] width 139 height 8
drag, startPoint x: 270, startPoint y: 175, endPoint x: 283, endPoint y: 174, distance: 12.9
click at [283, 174] on tr "In re: [PERSON_NAME] ) Chapter 13" at bounding box center [370, 172] width 317 height 8
click at [584, 275] on button "Export as PDF" at bounding box center [584, 276] width 45 height 13
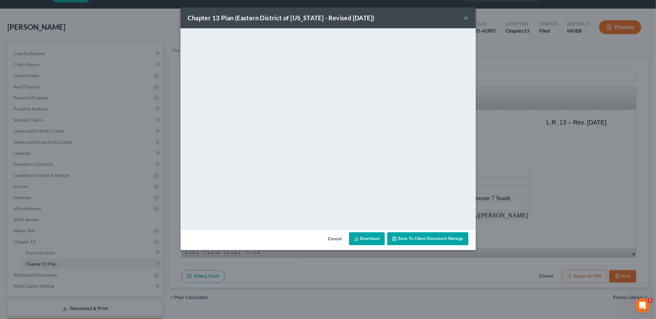
click at [465, 18] on button "×" at bounding box center [466, 17] width 4 height 7
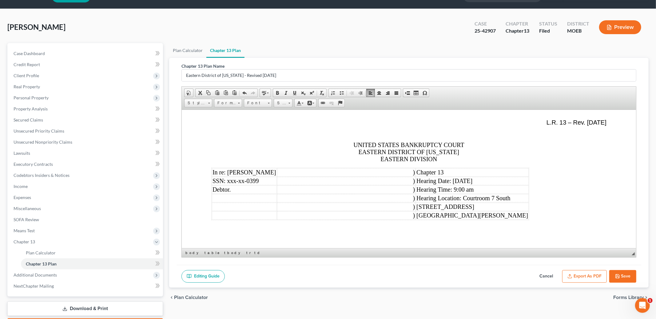
click at [318, 176] on td ")" at bounding box center [346, 172] width 139 height 8
click at [302, 131] on p at bounding box center [408, 134] width 395 height 6
drag, startPoint x: 211, startPoint y: 171, endPoint x: 482, endPoint y: 208, distance: 272.9
click at [482, 208] on tbody "In re: [PERSON_NAME] ) Chapter 13 SSN: xxx-xx-0399 ) Hearing Date: [DATE] Debto…" at bounding box center [370, 193] width 317 height 51
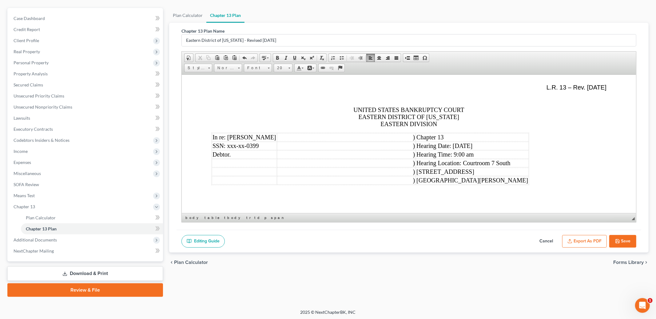
click at [545, 242] on button "Cancel" at bounding box center [546, 241] width 27 height 13
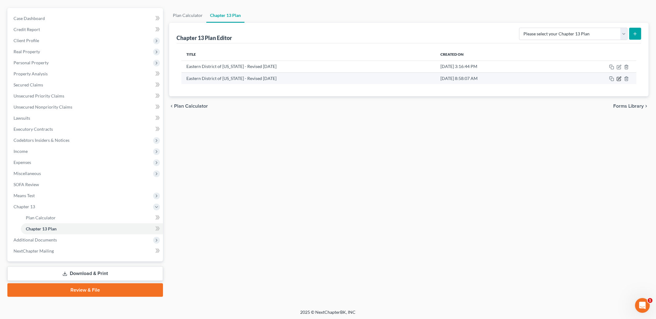
click at [619, 79] on icon "button" at bounding box center [619, 78] width 5 height 5
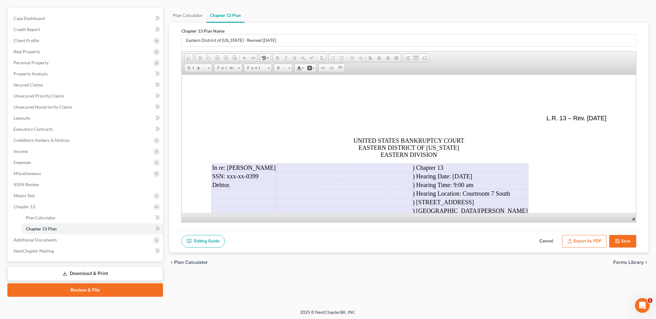
scroll to position [0, 0]
click at [581, 241] on button "Export as PDF" at bounding box center [584, 241] width 45 height 13
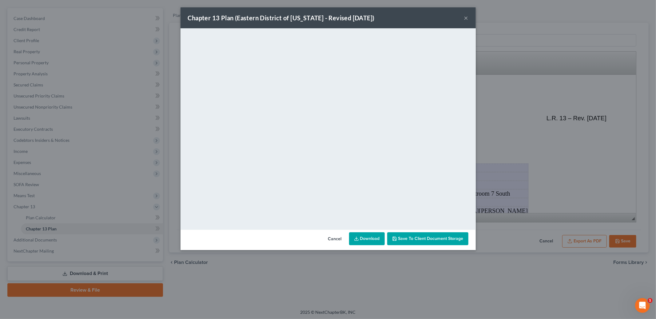
click at [333, 237] on button "Cancel" at bounding box center [334, 239] width 23 height 12
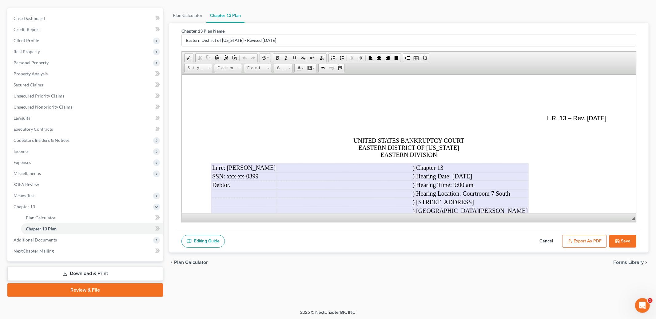
click at [547, 240] on button "Cancel" at bounding box center [546, 241] width 27 height 13
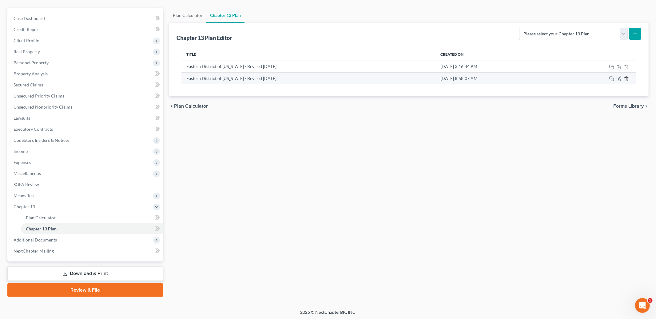
click at [626, 78] on line "button" at bounding box center [626, 78] width 0 height 1
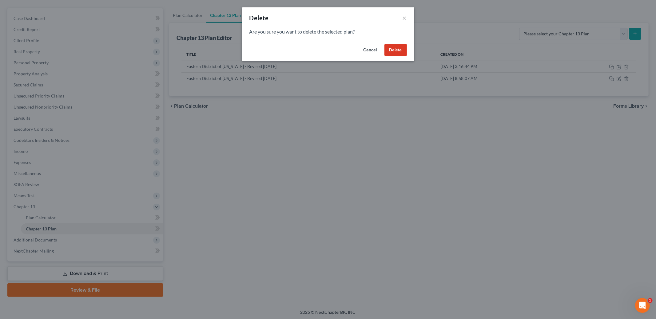
click at [393, 51] on button "Delete" at bounding box center [396, 50] width 22 height 12
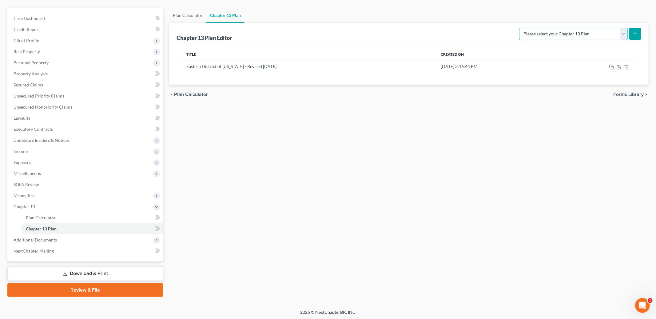
click at [603, 35] on select "Please select your Chapter 13 Plan Eastern District of [US_STATE] Eastern Distr…" at bounding box center [573, 34] width 109 height 12
select select "4"
click at [523, 28] on select "Please select your Chapter 13 Plan Eastern District of [US_STATE] Eastern Distr…" at bounding box center [573, 34] width 109 height 12
click at [634, 37] on button "submit" at bounding box center [635, 34] width 12 height 12
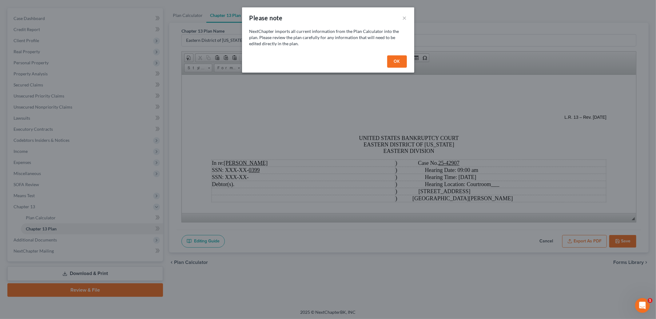
click at [398, 63] on button "OK" at bounding box center [397, 61] width 20 height 12
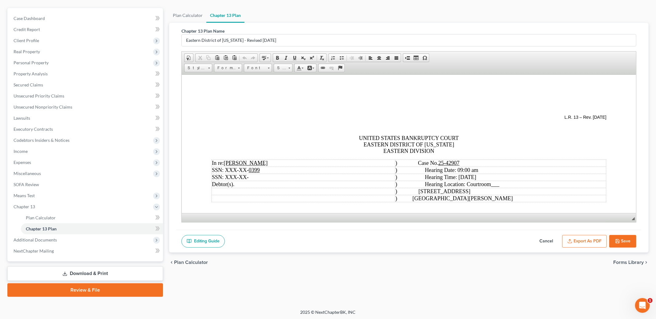
click at [580, 238] on button "Export as PDF" at bounding box center [584, 241] width 45 height 13
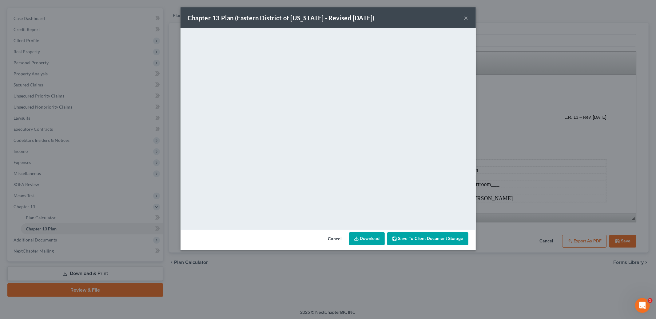
click at [466, 17] on button "×" at bounding box center [466, 17] width 4 height 7
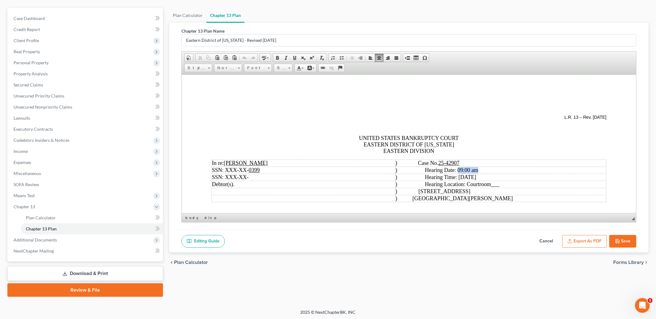
drag, startPoint x: 470, startPoint y: 170, endPoint x: 499, endPoint y: 169, distance: 28.6
click at [499, 169] on td ") Hearing Date: 09:00 am" at bounding box center [500, 169] width 211 height 7
click at [508, 178] on td ") Hearing Time: [DATE]" at bounding box center [500, 177] width 211 height 7
click at [519, 187] on td ") Hearing Location: Courtroom ___" at bounding box center [500, 184] width 211 height 7
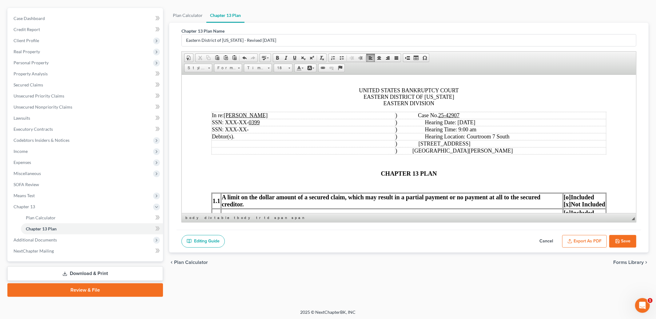
scroll to position [57, 0]
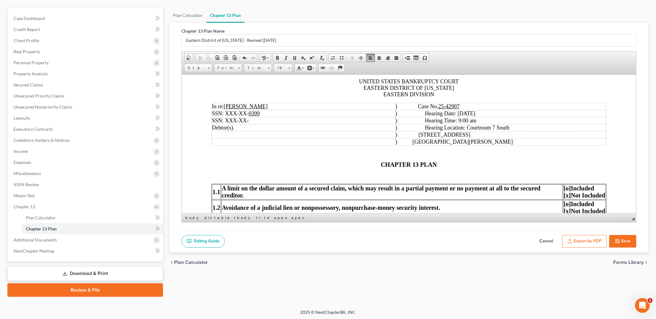
click at [381, 166] on span "CHAPTER 13 PLAN" at bounding box center [409, 164] width 56 height 7
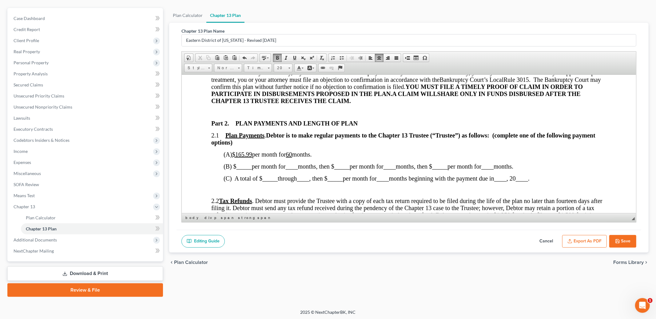
scroll to position [291, 0]
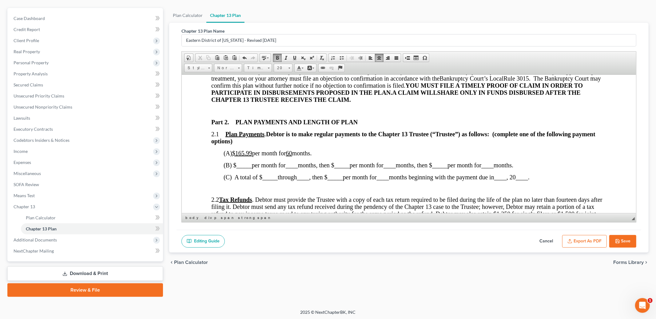
drag, startPoint x: 254, startPoint y: 158, endPoint x: 281, endPoint y: 161, distance: 26.3
click at [252, 156] on u "$165.99" at bounding box center [242, 153] width 20 height 7
click at [295, 156] on span "(A) $ per month for 60 months." at bounding box center [259, 153] width 71 height 7
click at [251, 168] on span "_____" at bounding box center [244, 165] width 15 height 7
click at [294, 57] on span at bounding box center [294, 57] width 5 height 5
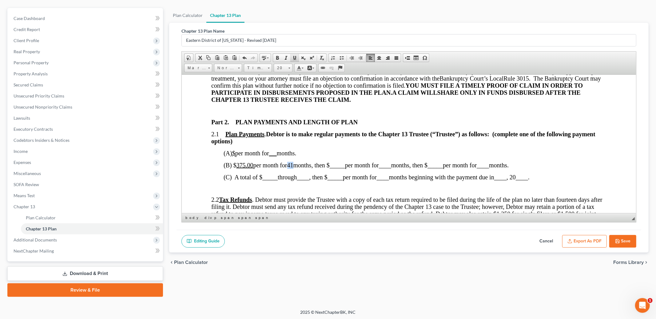
click at [295, 58] on span at bounding box center [294, 57] width 5 height 5
drag, startPoint x: 335, startPoint y: 171, endPoint x: 349, endPoint y: 173, distance: 14.2
click at [349, 168] on span "(B) $ 375.00 per month for 41 months, then $ _____ per month for ____ months, t…" at bounding box center [366, 165] width 285 height 7
click at [293, 59] on span at bounding box center [294, 57] width 5 height 5
click at [402, 168] on span "months, then $" at bounding box center [411, 165] width 36 height 7
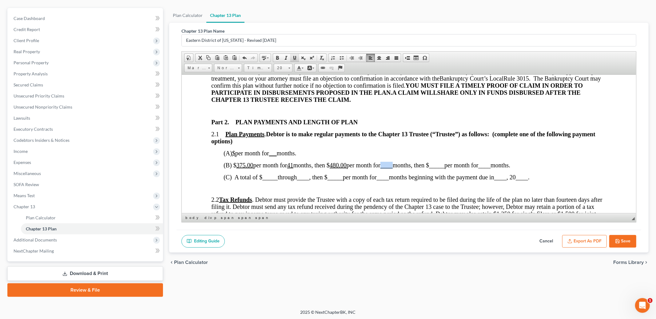
click at [296, 56] on span at bounding box center [294, 57] width 5 height 5
click at [413, 168] on span "months, then $" at bounding box center [405, 165] width 36 height 7
drag, startPoint x: 515, startPoint y: 168, endPoint x: 531, endPoint y: 169, distance: 16.0
click at [504, 168] on span "months." at bounding box center [495, 165] width 20 height 7
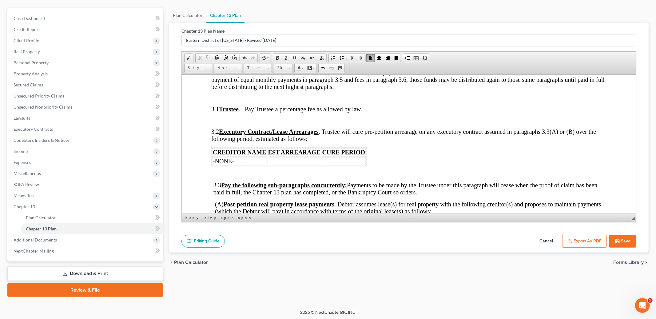
scroll to position [504, 0]
click at [348, 165] on td at bounding box center [344, 161] width 44 height 8
click at [284, 68] on span "Size" at bounding box center [280, 68] width 12 height 8
click at [289, 117] on link "20" at bounding box center [292, 118] width 35 height 10
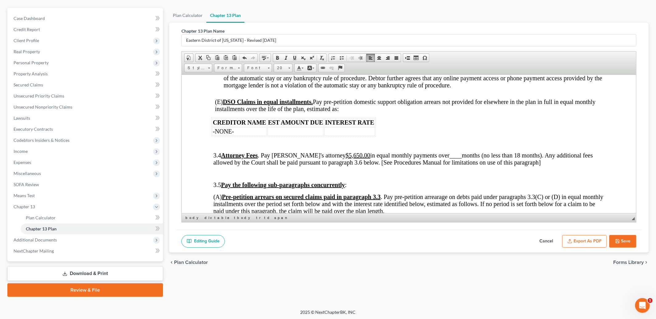
scroll to position [892, 0]
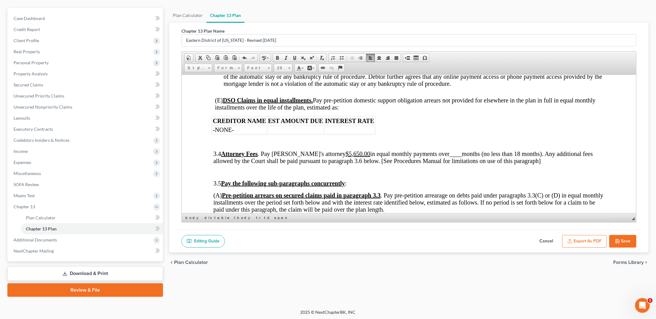
click at [346, 157] on u "$5,650.00" at bounding box center [358, 153] width 25 height 7
click at [449, 164] on span "3.4 Attorney Fees . Pay Debtor's attorney $2 ,250.00 in equal monthly payments …" at bounding box center [403, 157] width 380 height 14
click at [295, 57] on span at bounding box center [294, 57] width 5 height 5
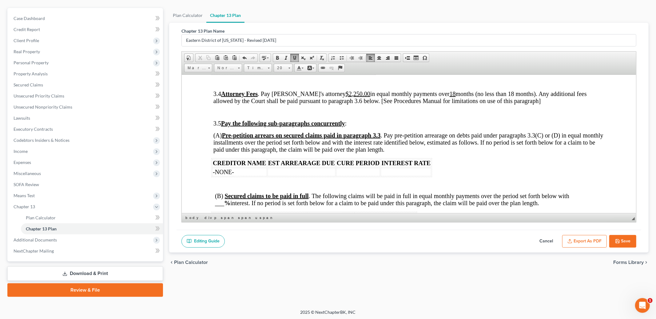
scroll to position [954, 0]
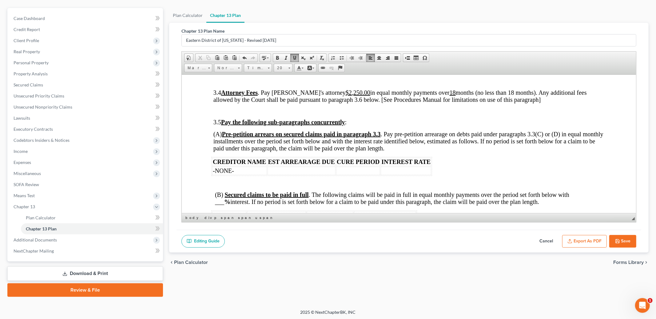
click at [354, 175] on td at bounding box center [358, 170] width 44 height 8
click at [337, 175] on td "60 months" at bounding box center [358, 170] width 44 height 8
click at [288, 69] on link "Size" at bounding box center [283, 68] width 19 height 9
click at [286, 115] on link "20" at bounding box center [292, 116] width 35 height 10
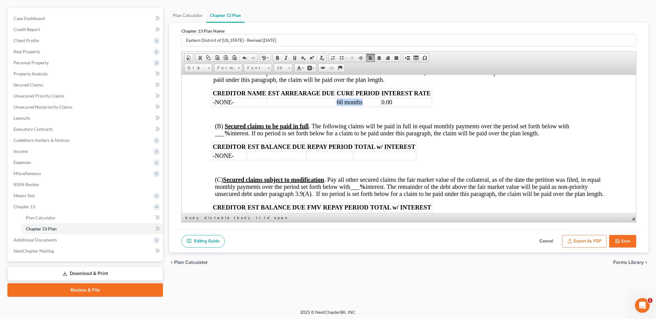
scroll to position [1024, 0]
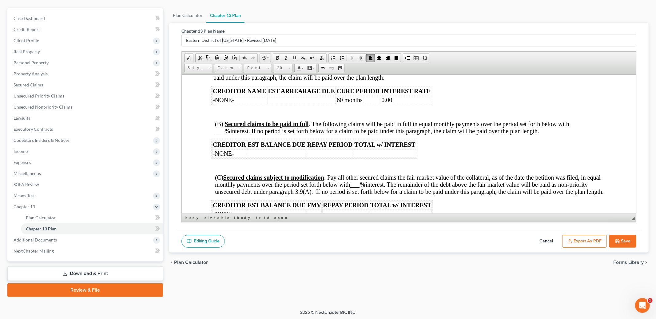
drag, startPoint x: 225, startPoint y: 145, endPoint x: 232, endPoint y: 144, distance: 7.5
click at [225, 134] on strong "%" at bounding box center [227, 130] width 6 height 7
click at [293, 55] on span at bounding box center [294, 57] width 5 height 5
click at [330, 158] on td at bounding box center [330, 153] width 47 height 8
click at [307, 158] on td "60 months" at bounding box center [330, 153] width 47 height 8
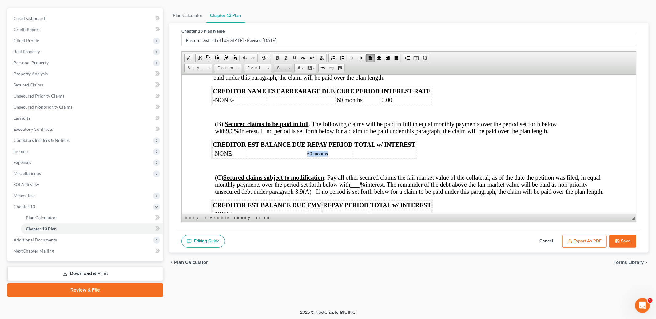
click at [287, 67] on link "Size" at bounding box center [283, 68] width 19 height 9
click at [285, 114] on link "20" at bounding box center [292, 113] width 35 height 10
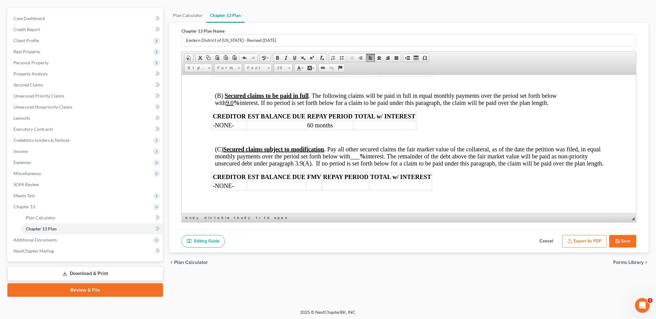
scroll to position [1063, 0]
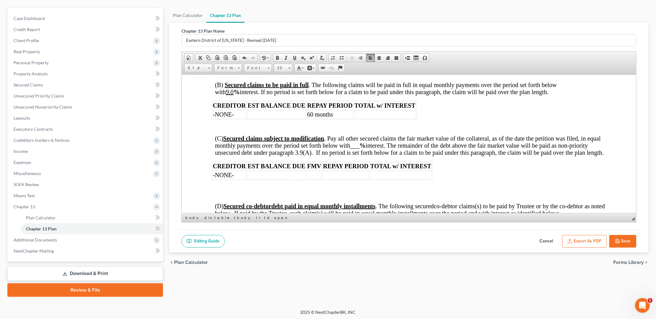
click at [362, 149] on strong "%" at bounding box center [363, 145] width 6 height 7
click at [353, 149] on span "___" at bounding box center [354, 145] width 9 height 7
click at [293, 57] on span at bounding box center [294, 57] width 5 height 5
drag, startPoint x: 343, startPoint y: 192, endPoint x: 344, endPoint y: 189, distance: 3.3
click at [343, 191] on div "L.R. 13 – Rev. [DATE] UNITED STATES BANKRUPTCY COURT EASTERN DISTRICT OF [US_ST…" at bounding box center [408, 110] width 395 height 2140
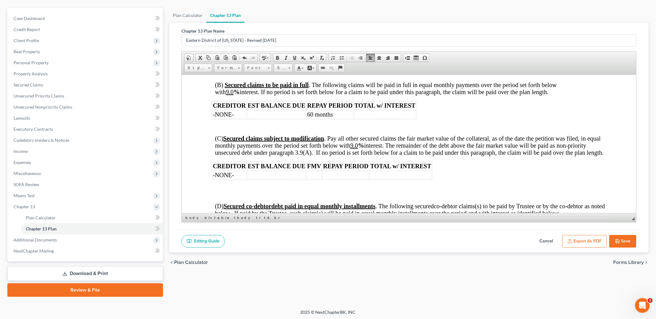
click at [341, 179] on td at bounding box center [345, 175] width 47 height 8
click at [289, 66] on span at bounding box center [290, 67] width 2 height 6
click at [285, 115] on link "20" at bounding box center [292, 114] width 35 height 10
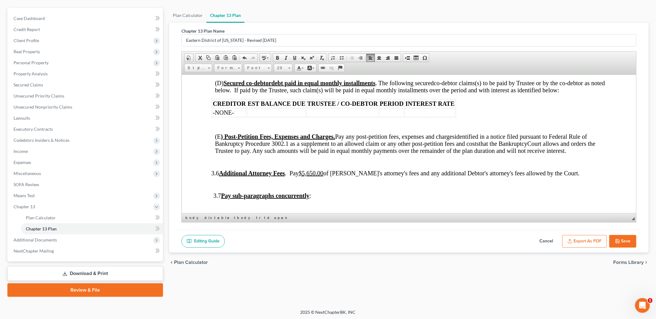
scroll to position [1190, 0]
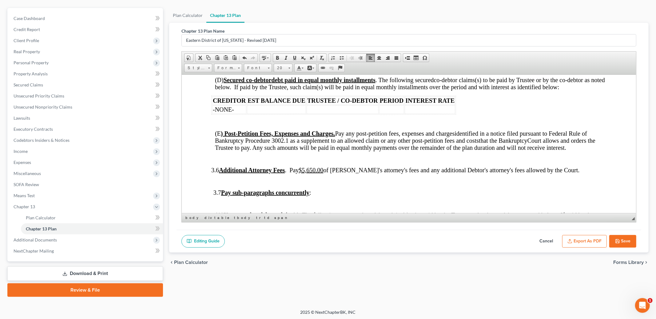
click at [320, 173] on u "$5,650.00" at bounding box center [311, 169] width 25 height 7
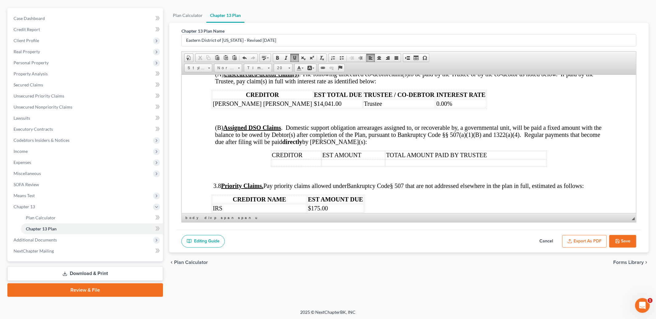
scroll to position [1330, 0]
click at [363, 108] on td "Trustee" at bounding box center [399, 104] width 72 height 8
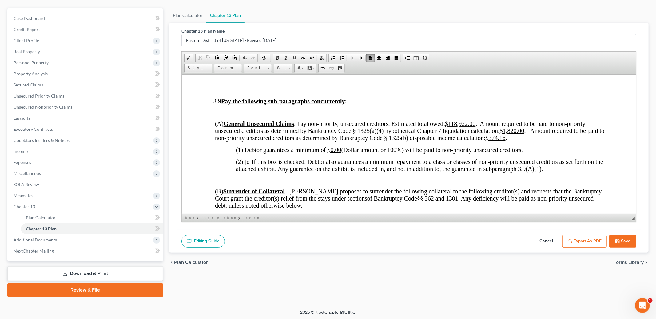
scroll to position [1496, 0]
click at [507, 134] on u "$1,820.00" at bounding box center [512, 130] width 25 height 7
drag, startPoint x: 490, startPoint y: 152, endPoint x: 508, endPoint y: 152, distance: 17.8
click at [508, 141] on span "(A) General Unsecured Claims . Pay non-priority, unsecured creditors. Estimated…" at bounding box center [411, 130] width 392 height 21
drag, startPoint x: 331, startPoint y: 165, endPoint x: 342, endPoint y: 163, distance: 11.6
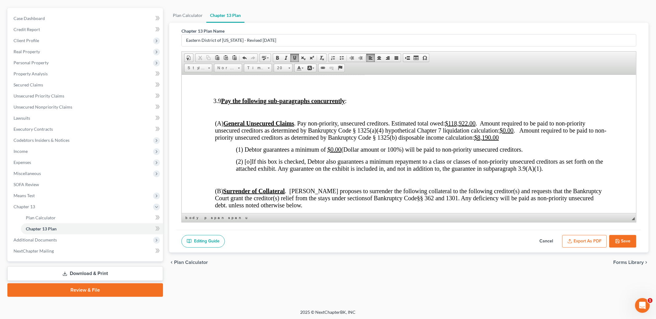
click at [332, 153] on u "$0.00" at bounding box center [335, 149] width 14 height 7
click at [341, 153] on span "(1) Debtor guarantees a minimum of $0.00 (Dollar amount or 100%) will be paid t…" at bounding box center [379, 149] width 287 height 7
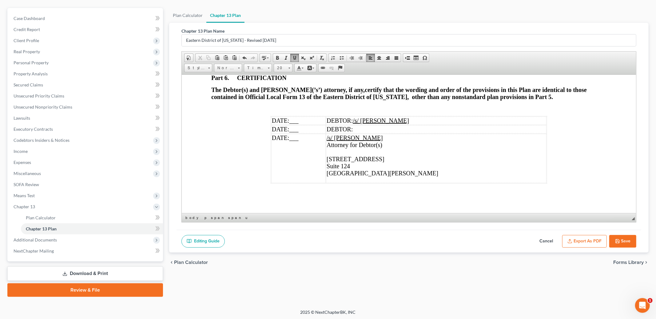
scroll to position [2087, 0]
click at [304, 121] on td "DATE: ___" at bounding box center [298, 120] width 54 height 8
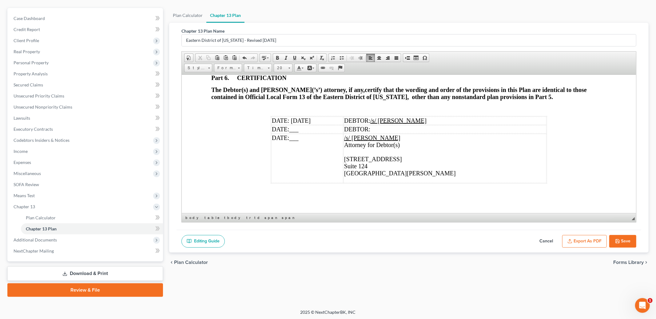
click at [460, 118] on td "DEBTOR: /s/ [PERSON_NAME]" at bounding box center [445, 120] width 203 height 8
click at [305, 141] on td "DATE: ___" at bounding box center [307, 158] width 72 height 49
drag, startPoint x: 351, startPoint y: 152, endPoint x: 421, endPoint y: 178, distance: 74.9
click at [421, 178] on td "/s/ [PERSON_NAME] Attorney for Debtor(s) [STREET_ADDRESS][PERSON_NAME]" at bounding box center [445, 158] width 203 height 49
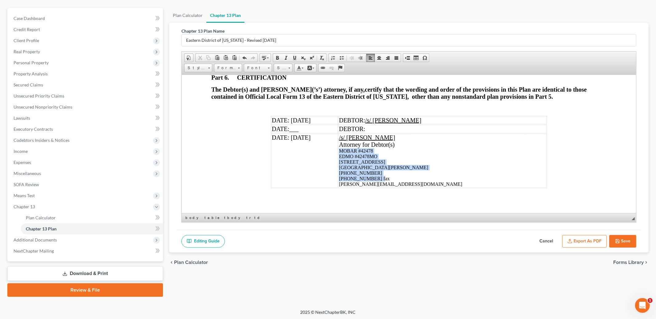
scroll to position [2094, 0]
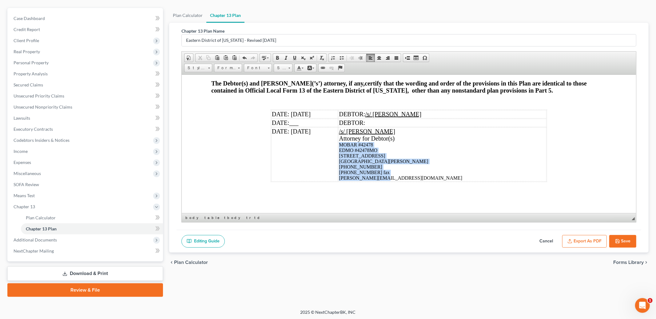
drag, startPoint x: 349, startPoint y: 176, endPoint x: 408, endPoint y: 178, distance: 59.1
click at [408, 178] on td "/s/ [PERSON_NAME] Attorney for Debtor(s) ​ MOBAR #42478 EDMO #42478MO [STREET_A…" at bounding box center [442, 154] width 208 height 54
click at [288, 70] on link "Size" at bounding box center [283, 68] width 19 height 9
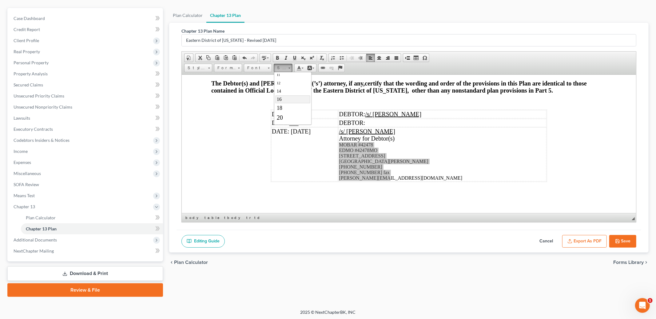
scroll to position [35, 0]
click at [293, 116] on link "20" at bounding box center [292, 117] width 35 height 10
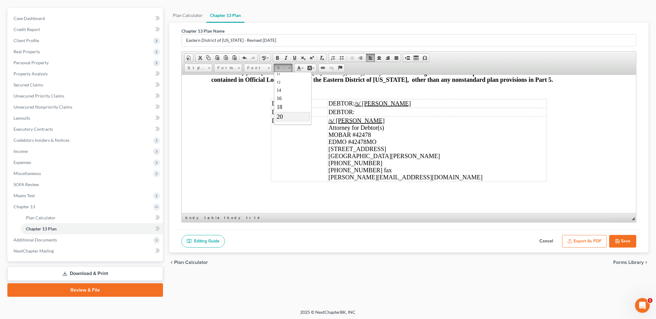
scroll to position [0, 0]
click at [624, 244] on button "Save" at bounding box center [622, 241] width 27 height 13
select select "4"
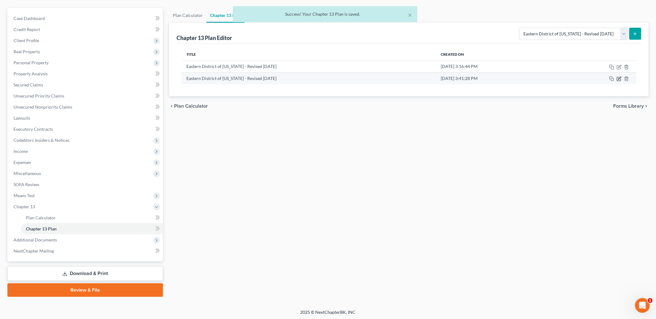
click at [619, 79] on icon "button" at bounding box center [619, 78] width 5 height 5
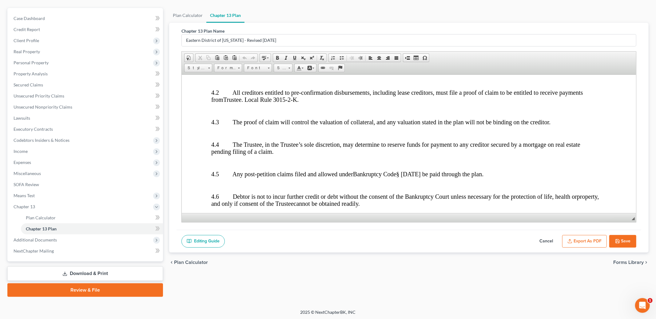
scroll to position [1797, 0]
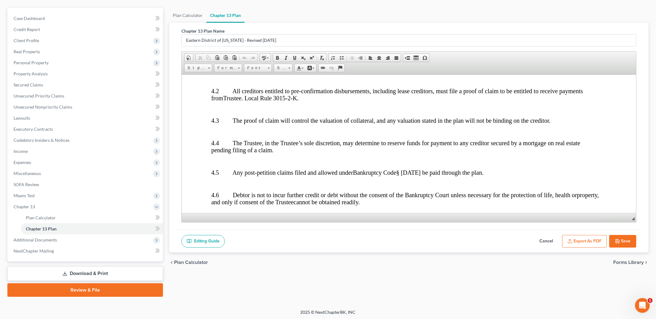
click at [616, 236] on button "Save" at bounding box center [622, 241] width 27 height 13
select select "4"
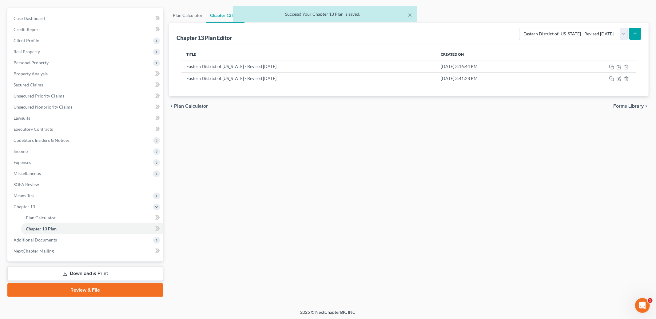
click at [89, 266] on link "Download & Print" at bounding box center [85, 273] width 156 height 14
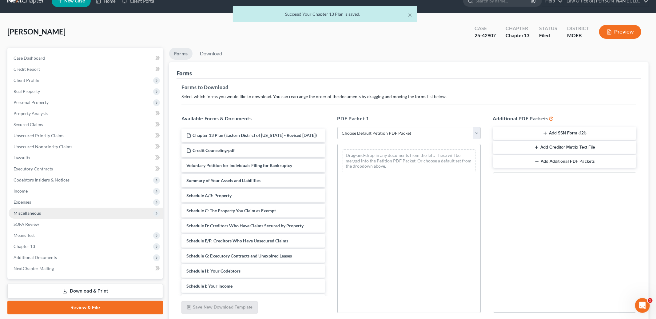
scroll to position [61, 0]
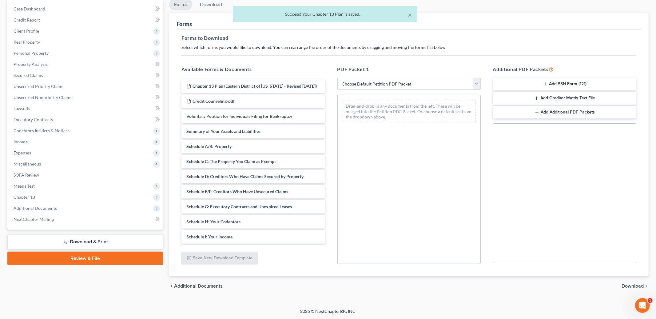
click at [91, 259] on link "Review & File" at bounding box center [85, 259] width 156 height 14
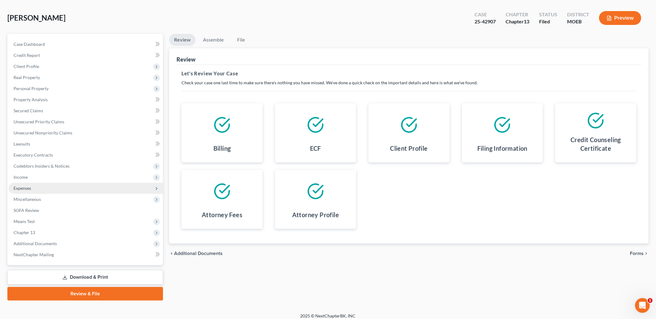
scroll to position [29, 0]
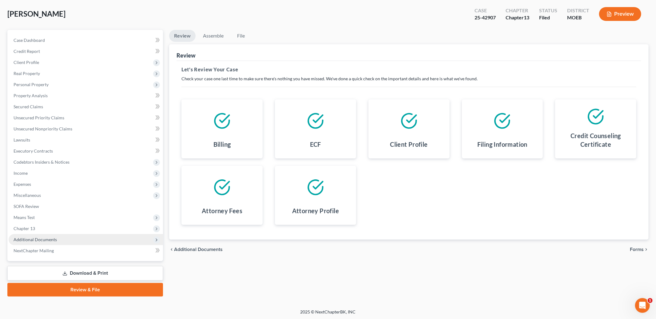
click at [50, 236] on span "Additional Documents" at bounding box center [86, 239] width 154 height 11
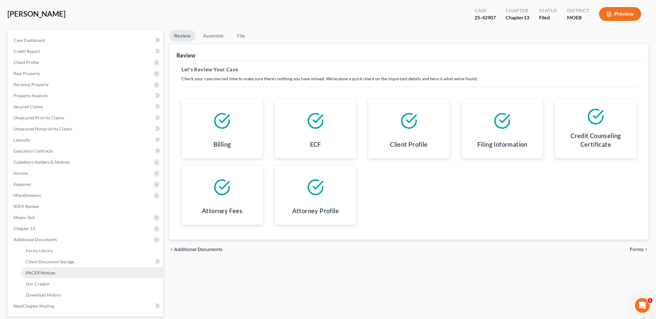
click at [70, 269] on link "PACER Notices" at bounding box center [92, 272] width 142 height 11
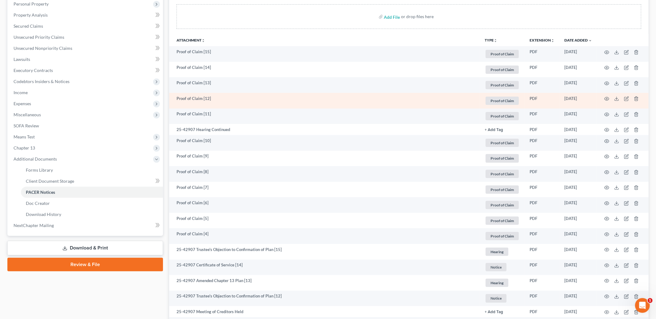
scroll to position [117, 0]
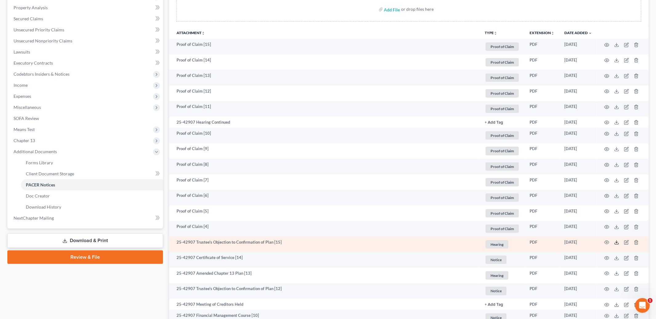
click at [616, 243] on icon at bounding box center [616, 242] width 5 height 5
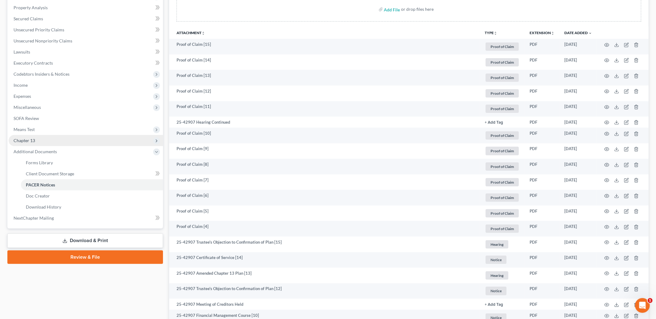
click at [41, 140] on span "Chapter 13" at bounding box center [86, 140] width 154 height 11
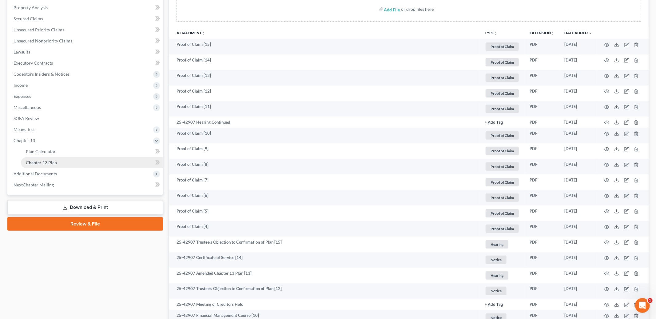
click at [58, 159] on link "Chapter 13 Plan" at bounding box center [92, 162] width 142 height 11
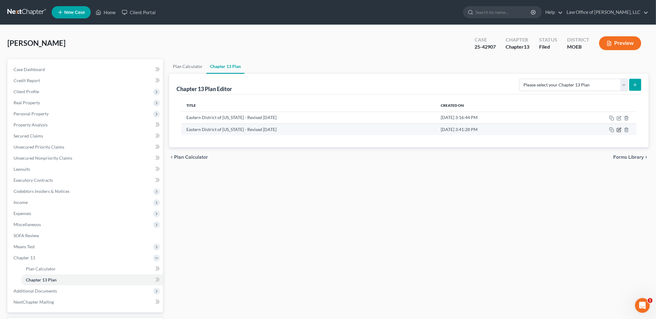
click at [619, 130] on icon "button" at bounding box center [619, 129] width 5 height 5
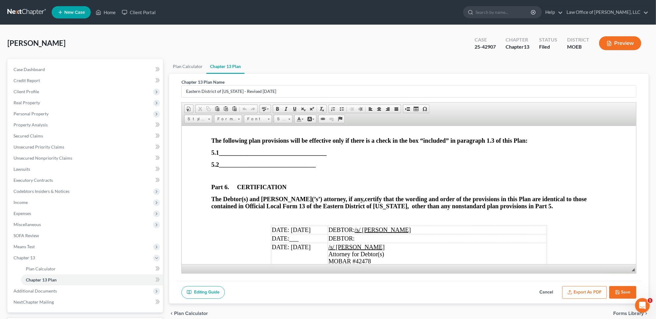
scroll to position [2022, 0]
click at [624, 290] on button "Save" at bounding box center [622, 292] width 27 height 13
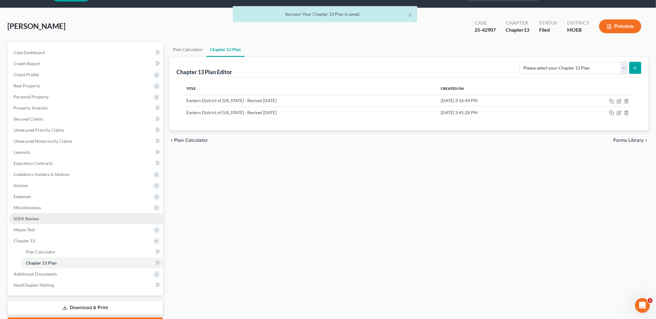
scroll to position [51, 0]
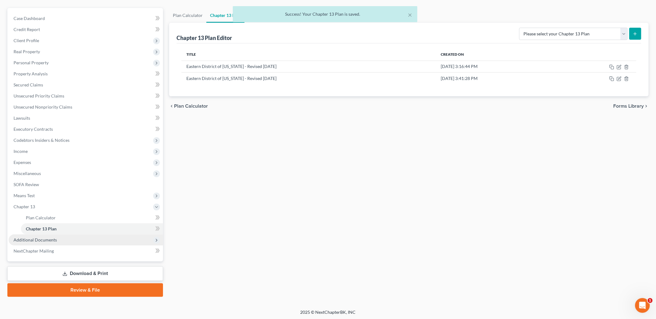
click at [45, 241] on span "Additional Documents" at bounding box center [35, 239] width 43 height 5
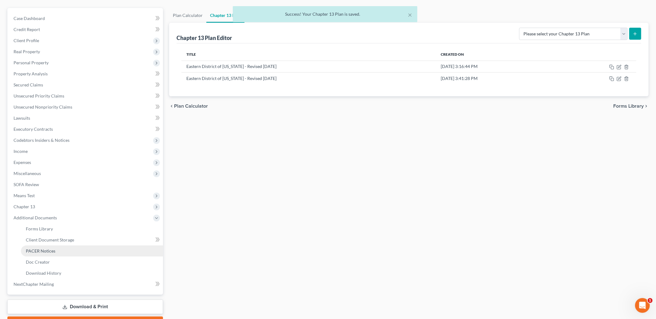
click at [46, 251] on span "PACER Notices" at bounding box center [41, 250] width 30 height 5
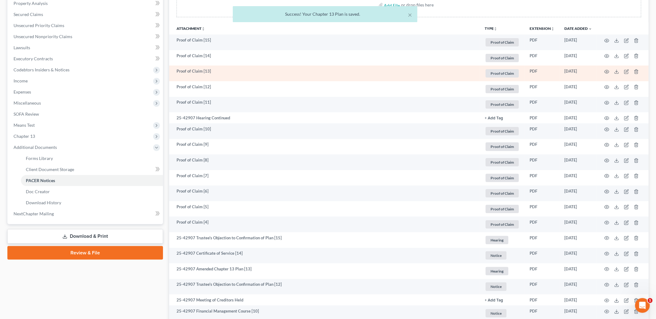
scroll to position [137, 0]
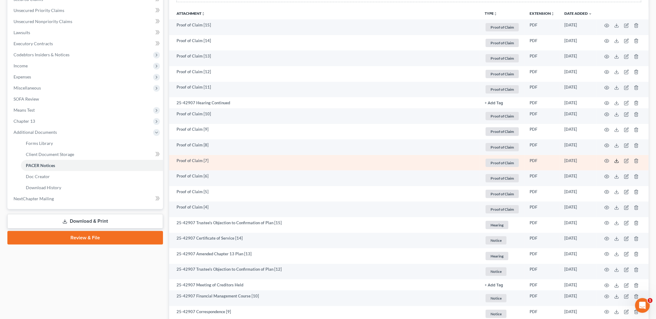
click at [618, 161] on icon at bounding box center [616, 160] width 5 height 5
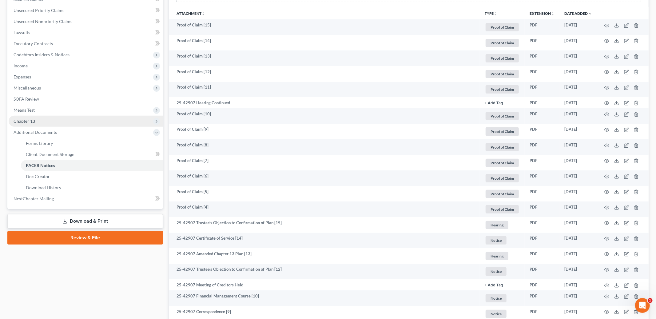
click at [52, 120] on span "Chapter 13" at bounding box center [86, 121] width 154 height 11
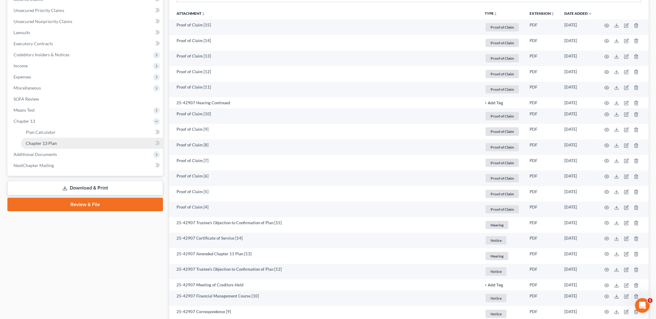
click at [56, 138] on link "Chapter 13 Plan" at bounding box center [92, 143] width 142 height 11
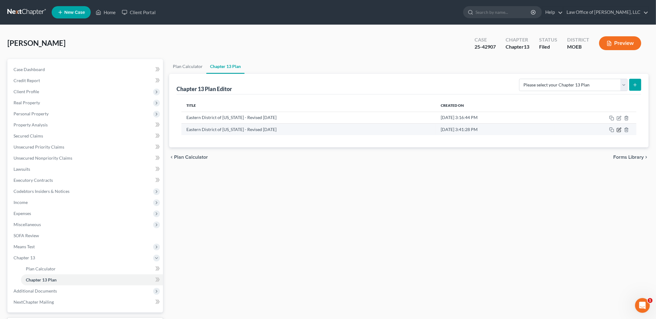
click at [619, 129] on icon "button" at bounding box center [619, 129] width 3 height 3
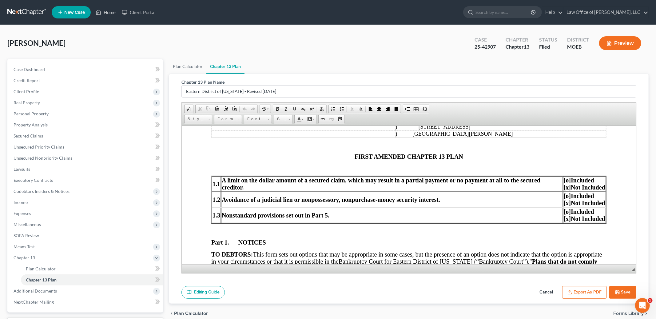
scroll to position [136, 0]
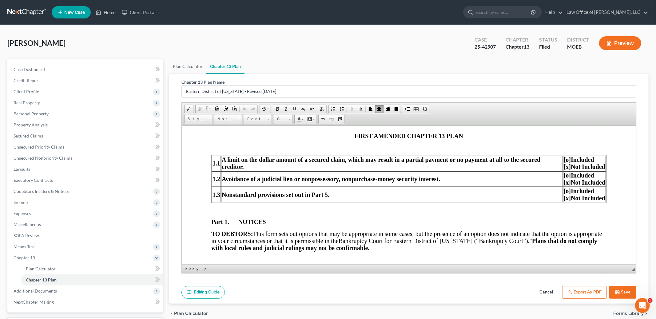
click at [568, 194] on span "[o]" at bounding box center [567, 190] width 7 height 7
click at [567, 199] on span "[x]" at bounding box center [567, 197] width 7 height 7
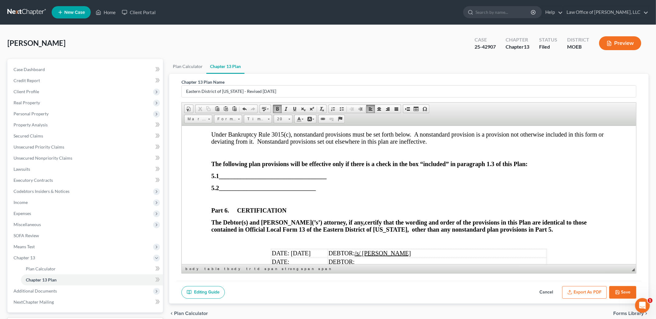
scroll to position [2001, 0]
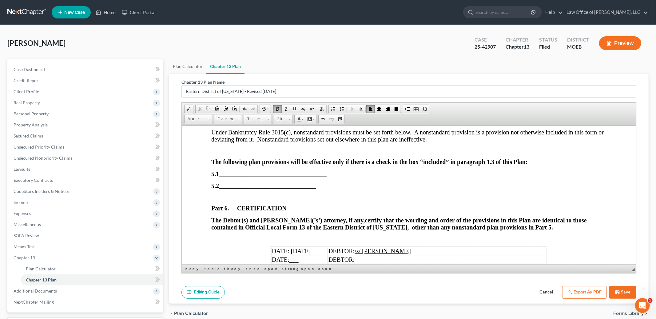
click at [222, 177] on span "___________________________________" at bounding box center [273, 173] width 108 height 7
click at [238, 177] on span "___________________________________" at bounding box center [273, 173] width 108 height 7
click at [229, 177] on p "5.1" at bounding box center [408, 173] width 395 height 7
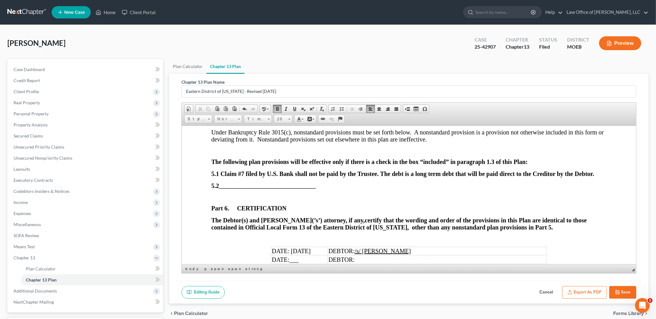
click at [457, 177] on strong "5.1 Claim #7 filed by U.S. Bank shall not be paid by the Trustee. The debt is a…" at bounding box center [402, 173] width 383 height 7
